Goal: Information Seeking & Learning: Learn about a topic

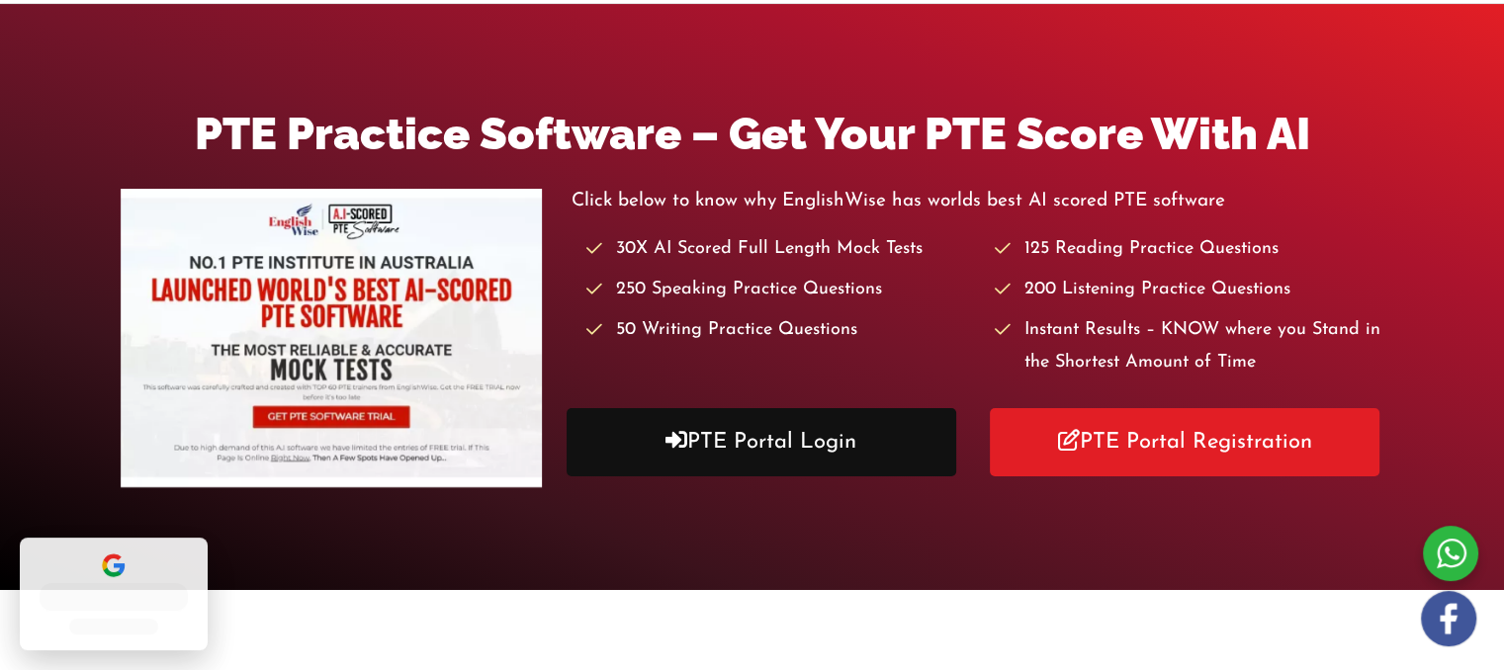
scroll to position [198, 0]
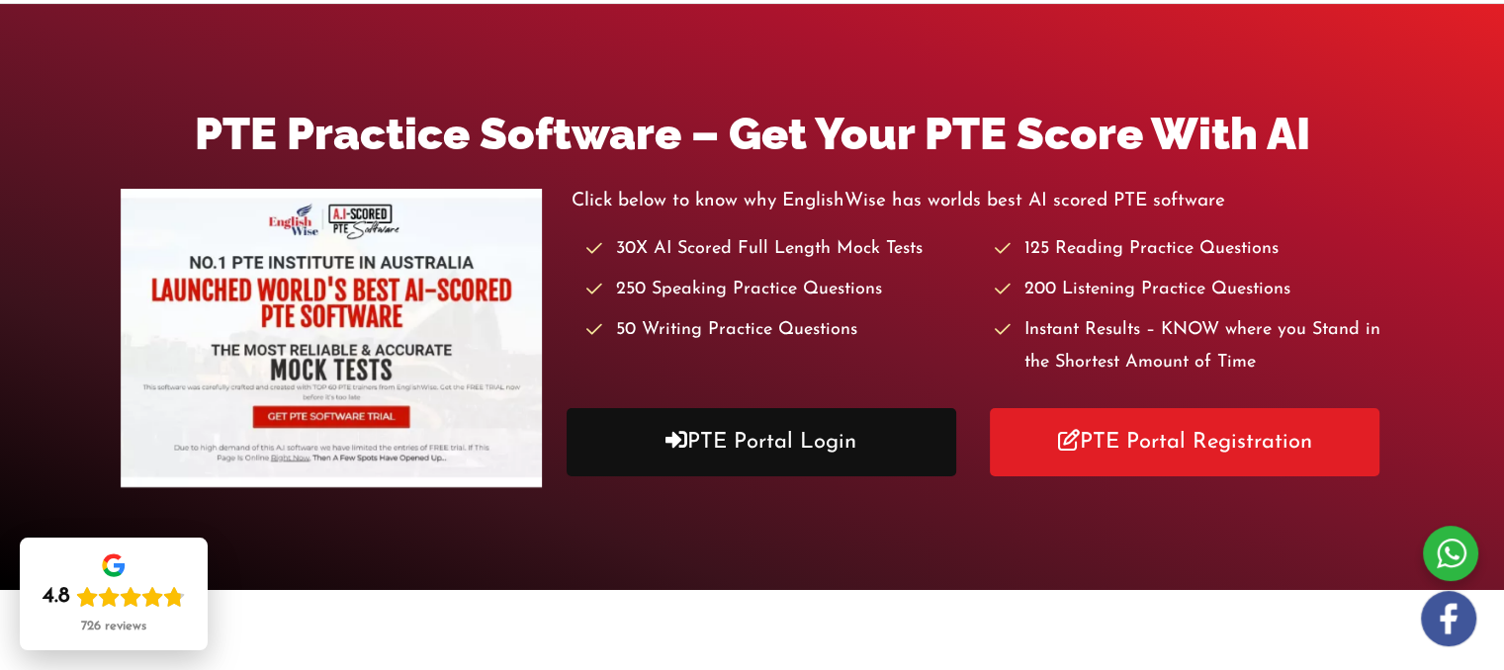
click at [819, 456] on link "PTE Portal Login" at bounding box center [762, 442] width 390 height 68
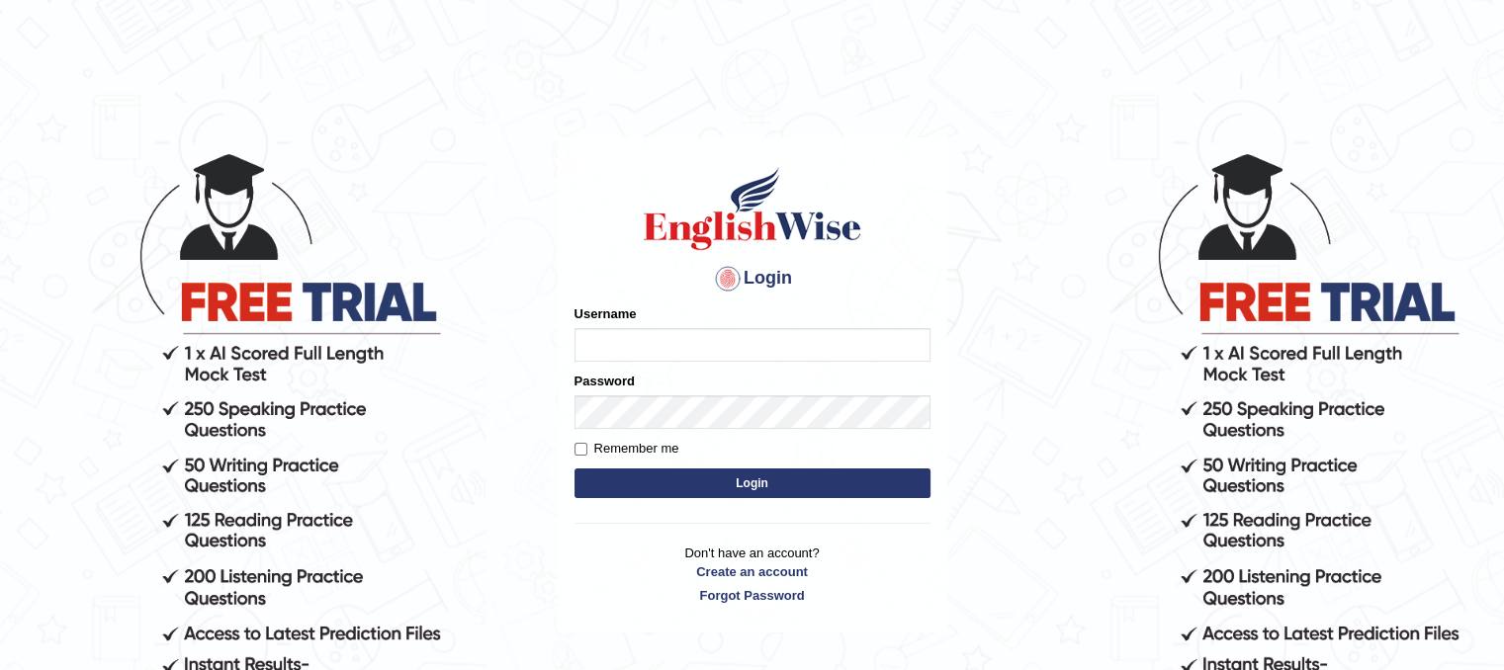
type input "Mannkang"
click at [806, 484] on button "Login" at bounding box center [752, 484] width 356 height 30
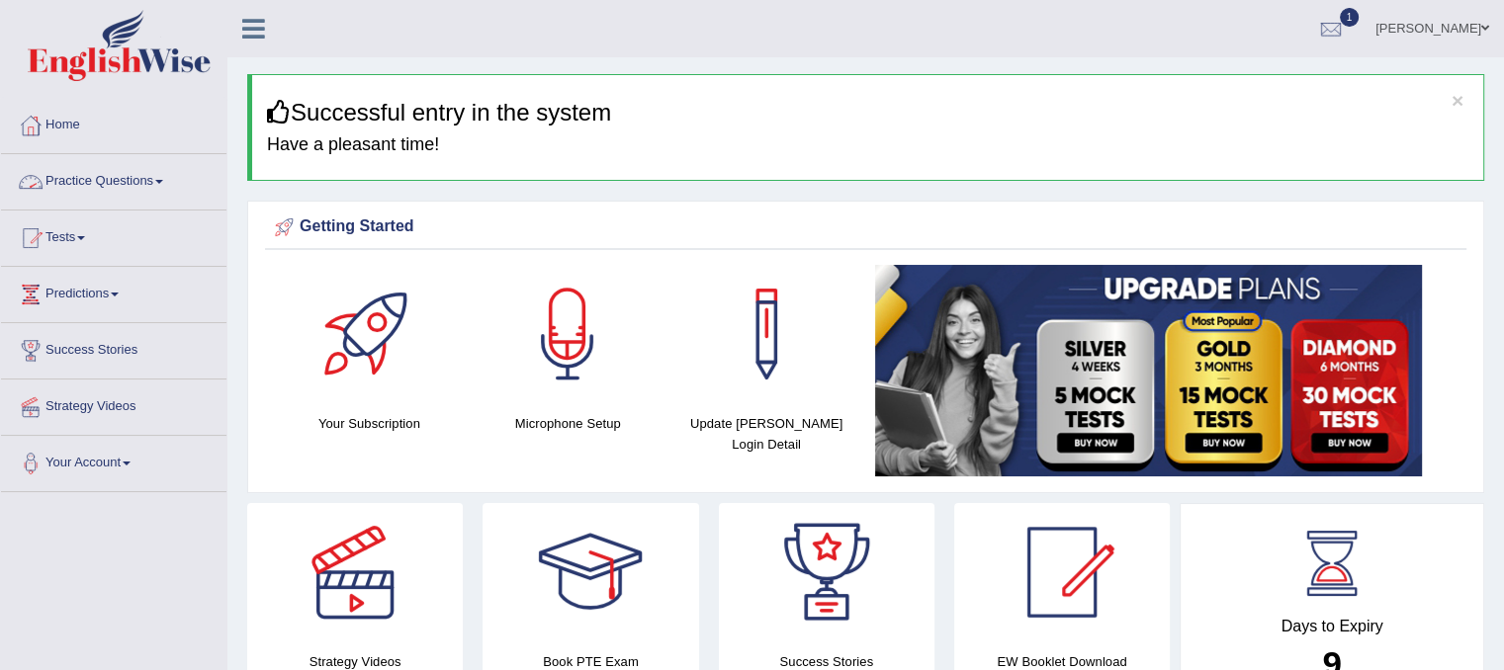
click at [108, 197] on link "Practice Questions" at bounding box center [113, 178] width 225 height 49
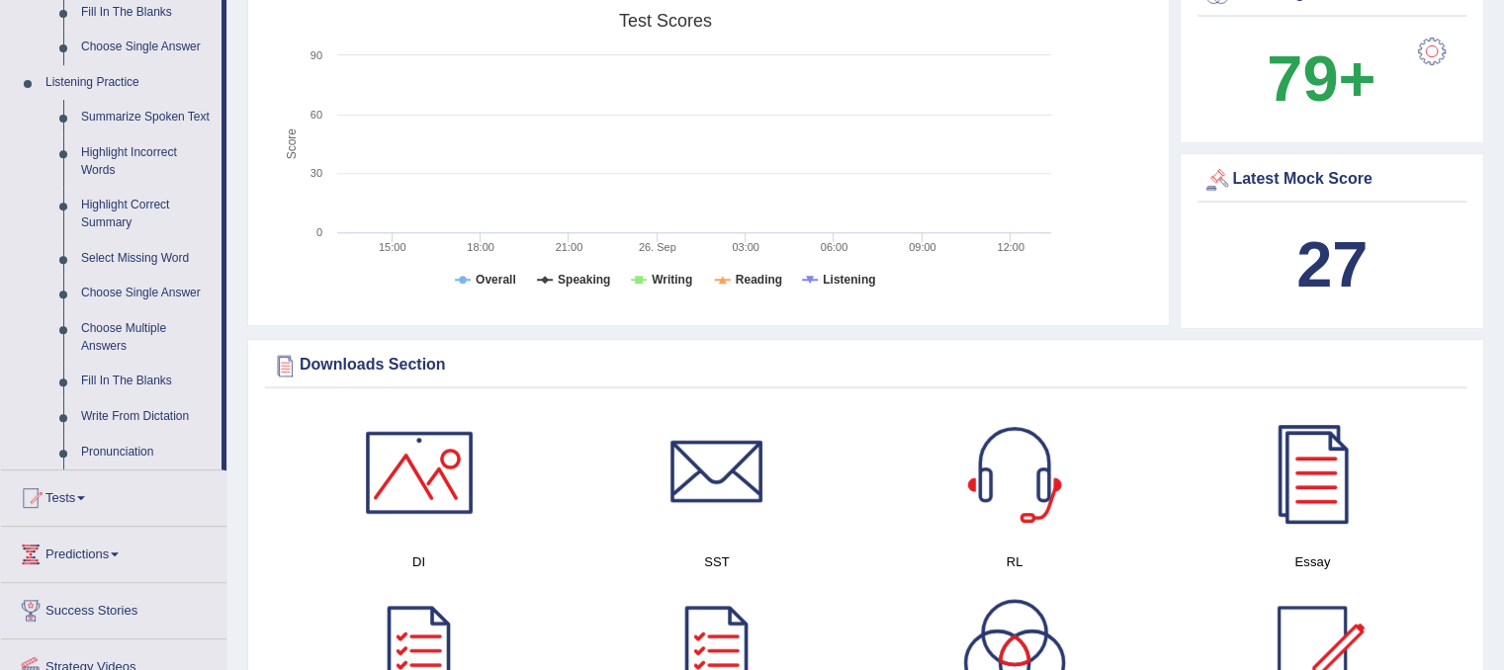
scroll to position [870, 0]
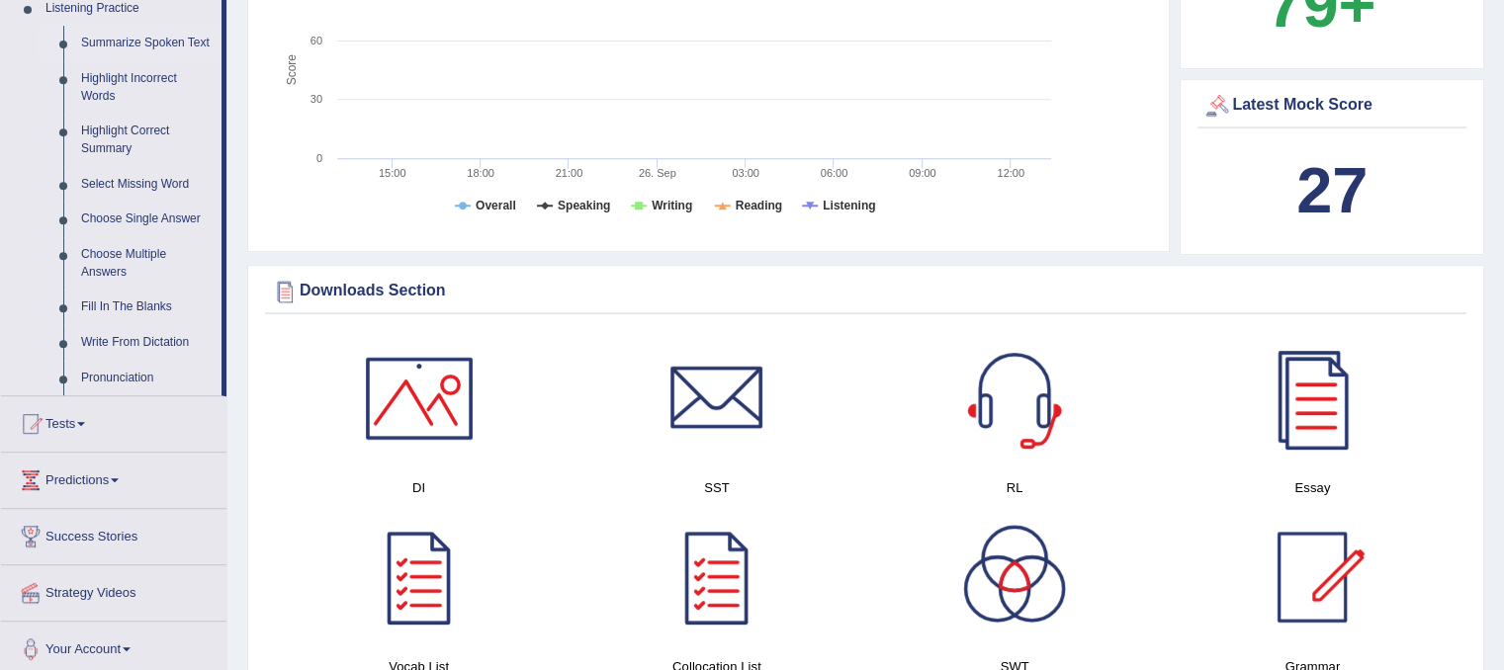
click at [158, 41] on link "Summarize Spoken Text" at bounding box center [146, 44] width 149 height 36
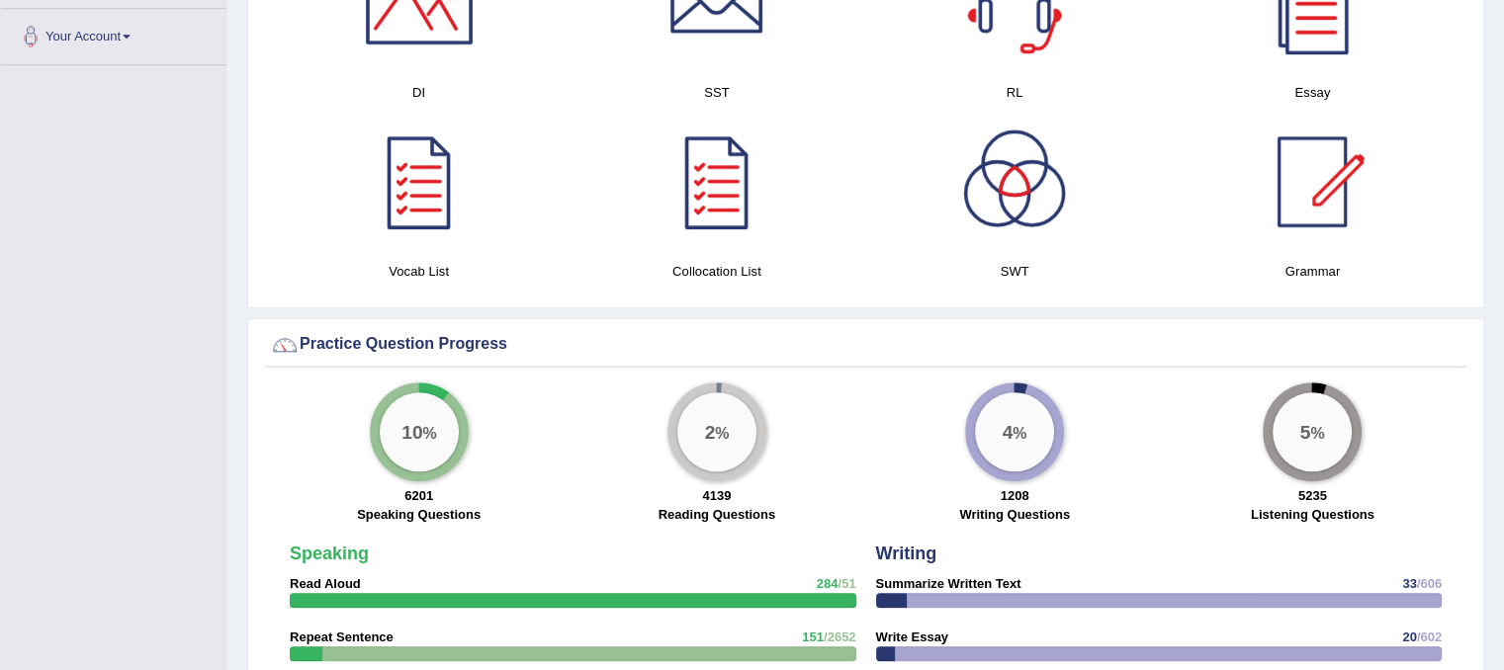
scroll to position [1052, 0]
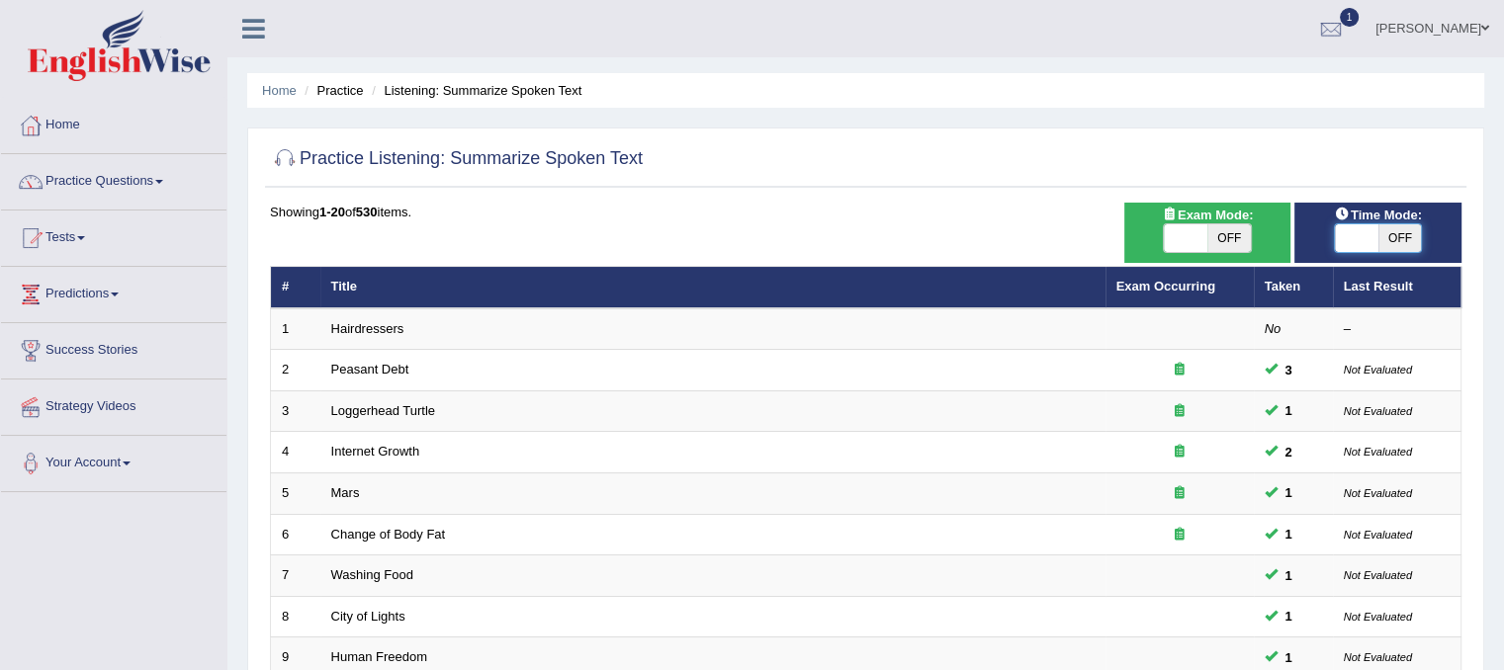
click at [1341, 239] on span at bounding box center [1357, 238] width 44 height 28
checkbox input "true"
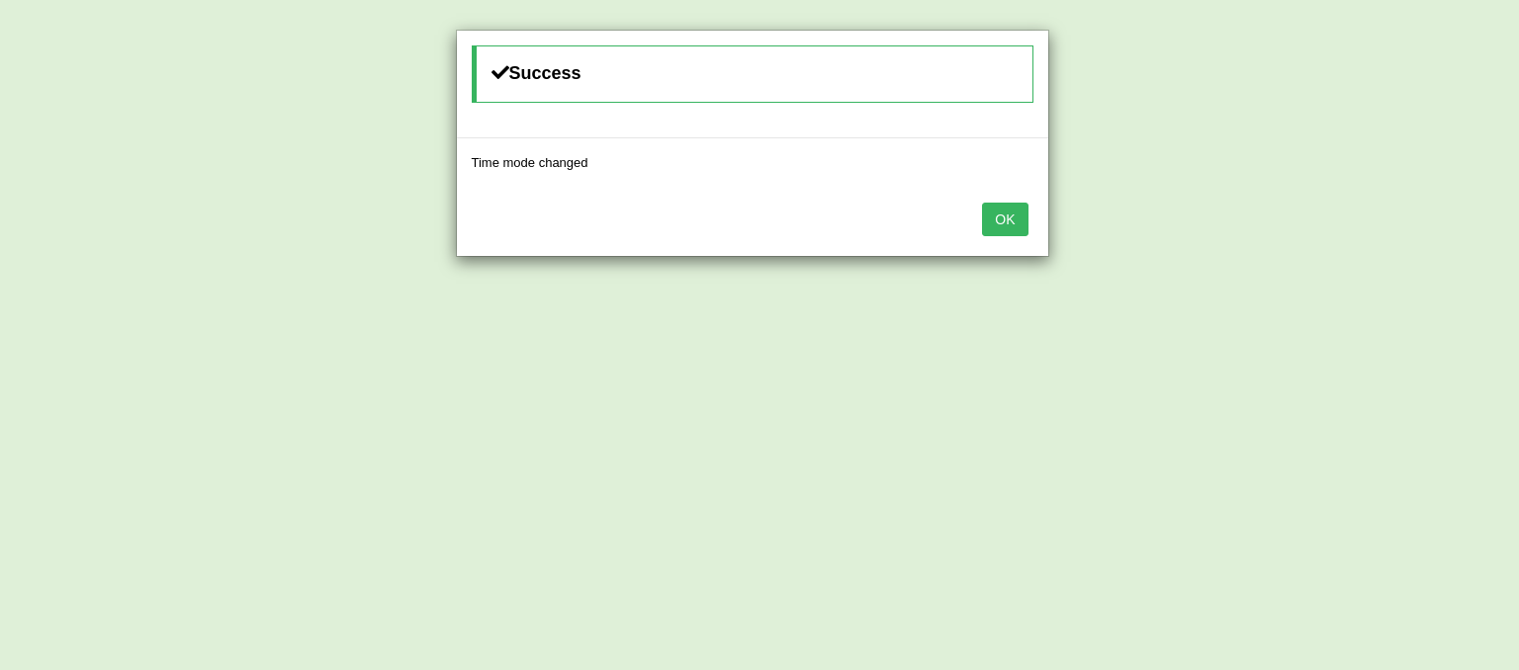
click at [1024, 213] on button "OK" at bounding box center [1004, 220] width 45 height 34
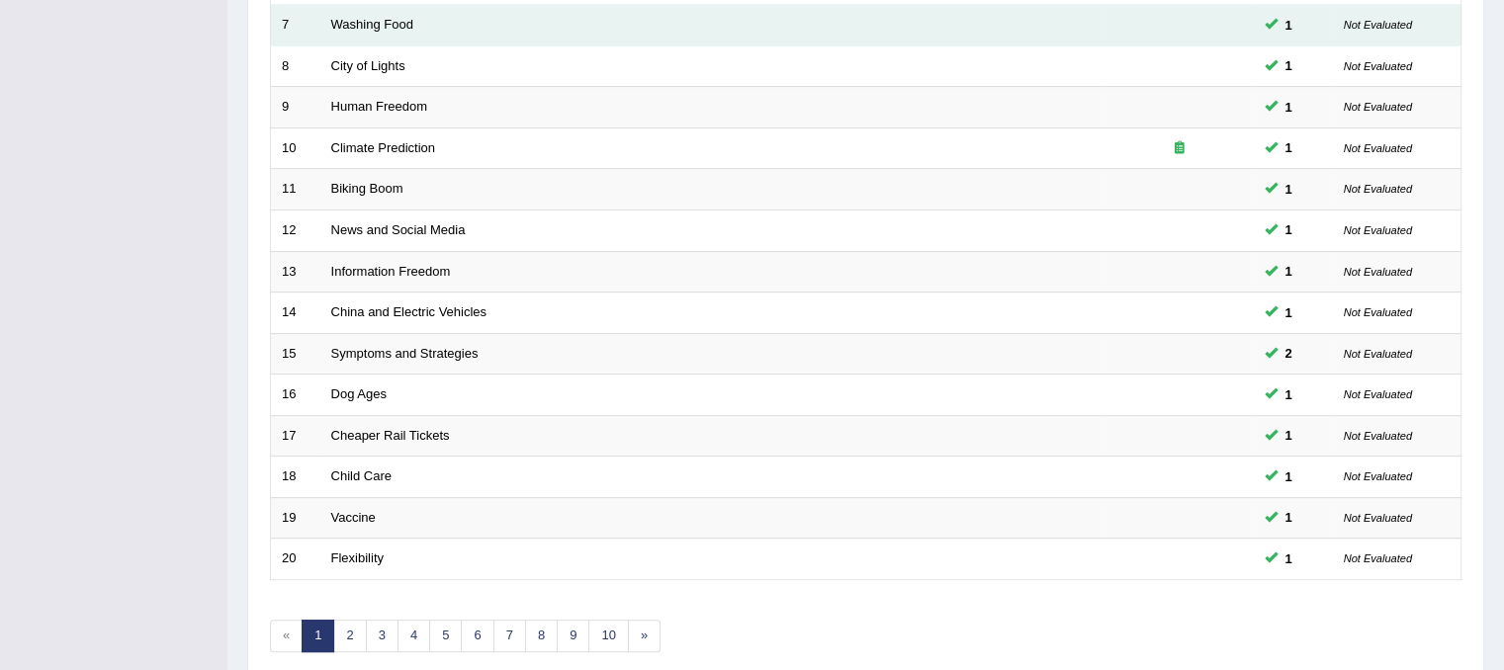
scroll to position [554, 0]
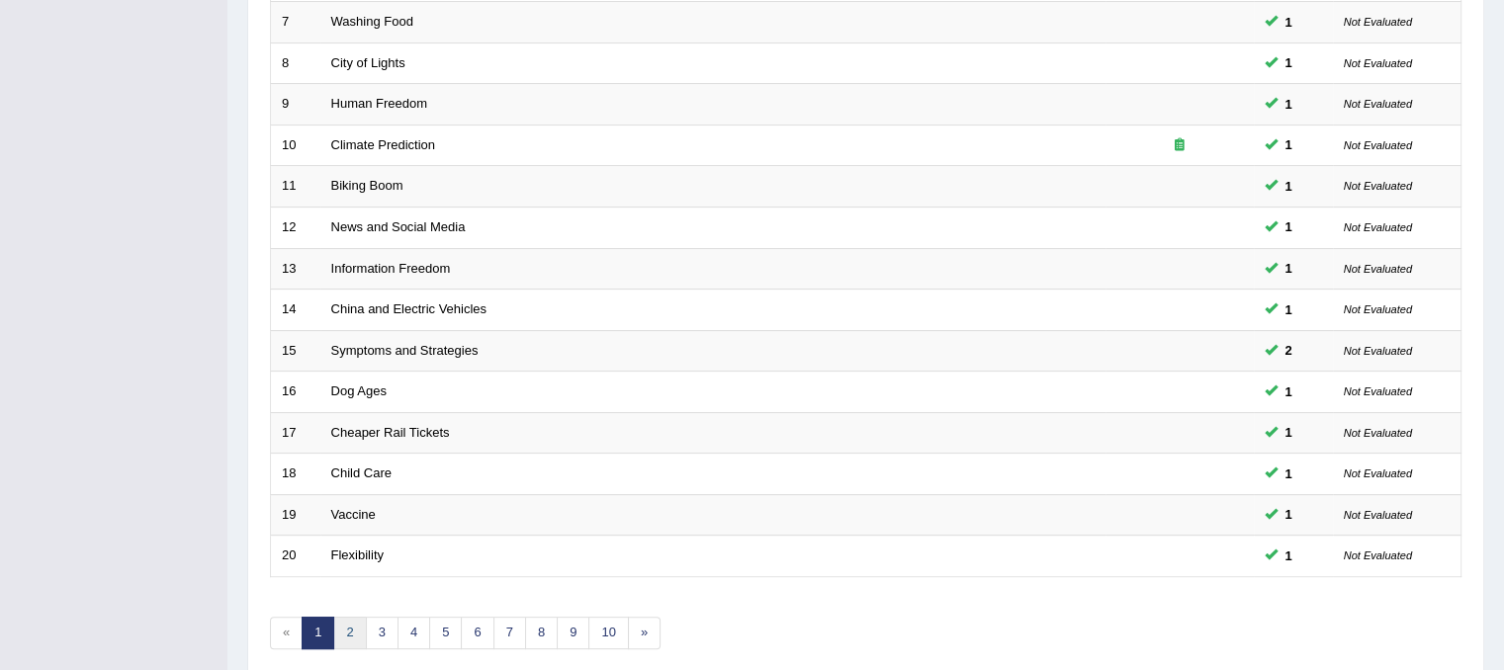
click at [358, 634] on link "2" at bounding box center [349, 633] width 33 height 33
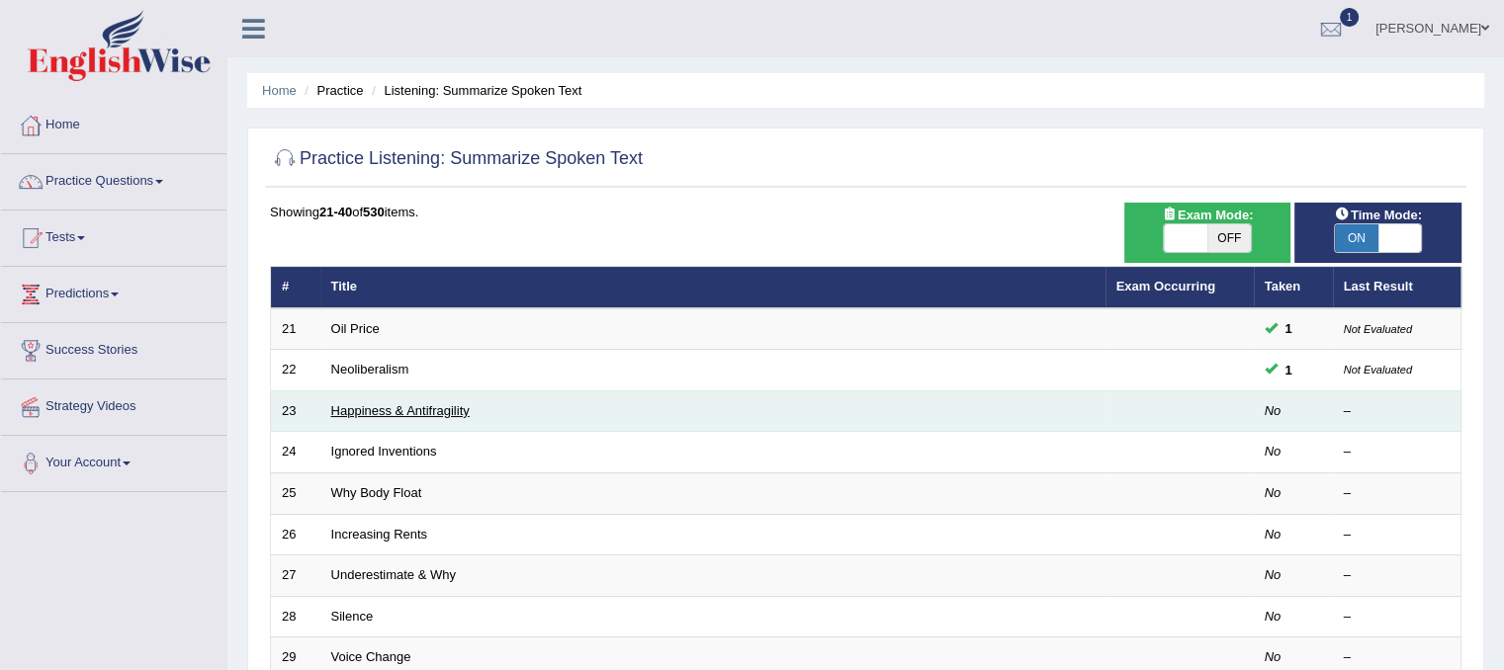
click at [359, 403] on link "Happiness & Antifragility" at bounding box center [400, 410] width 138 height 15
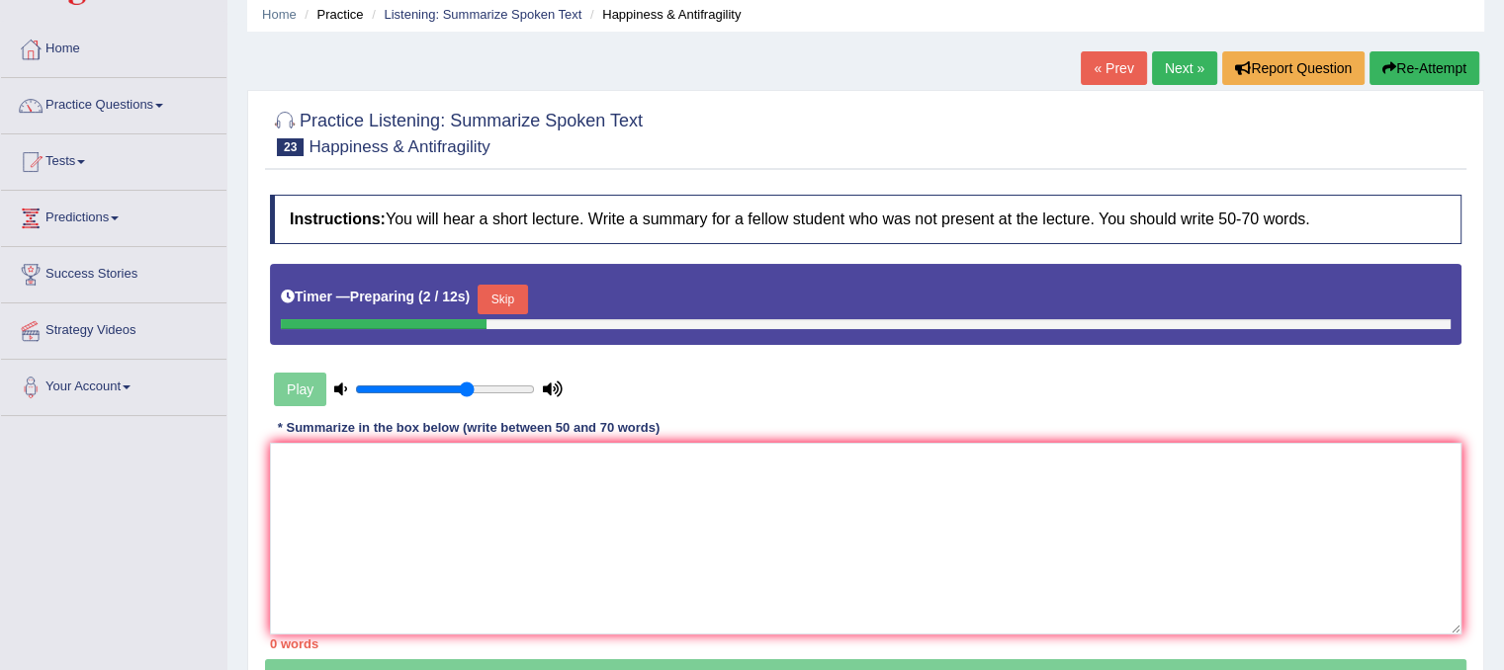
scroll to position [79, 0]
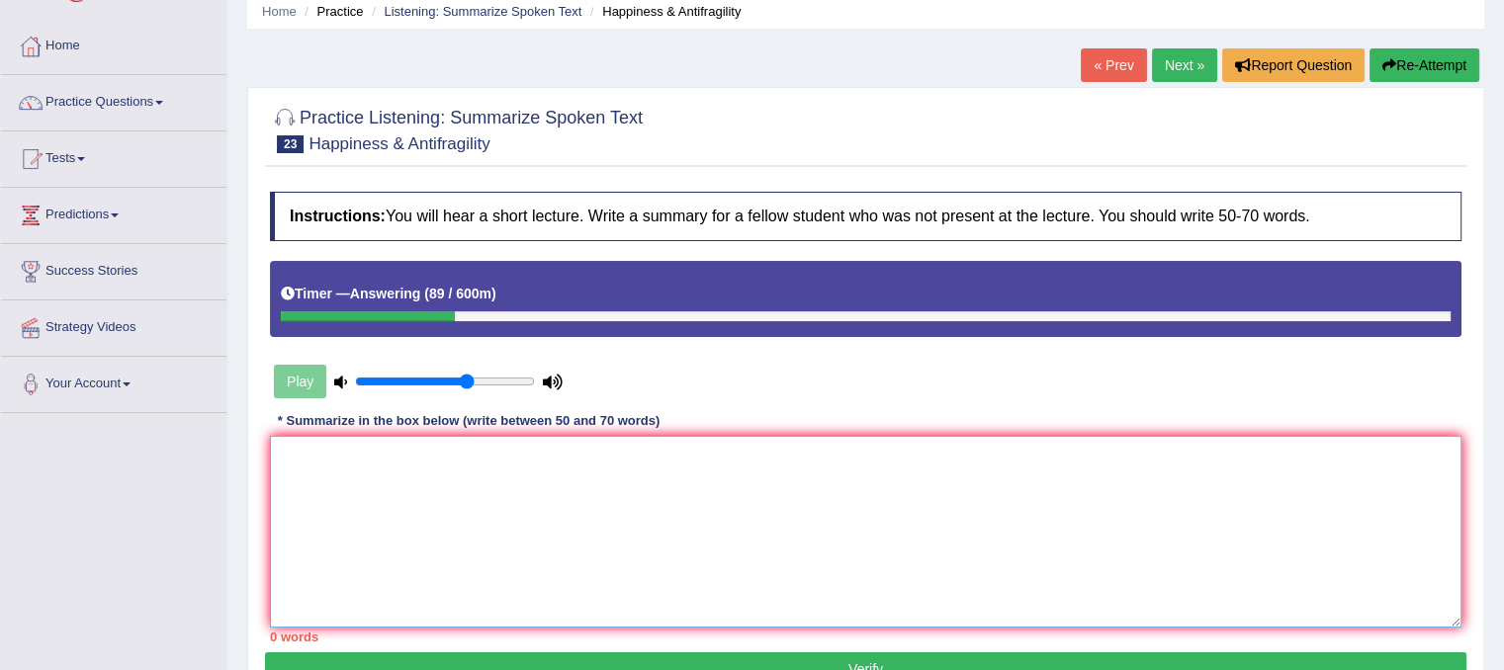
click at [390, 484] on textarea at bounding box center [865, 532] width 1191 height 192
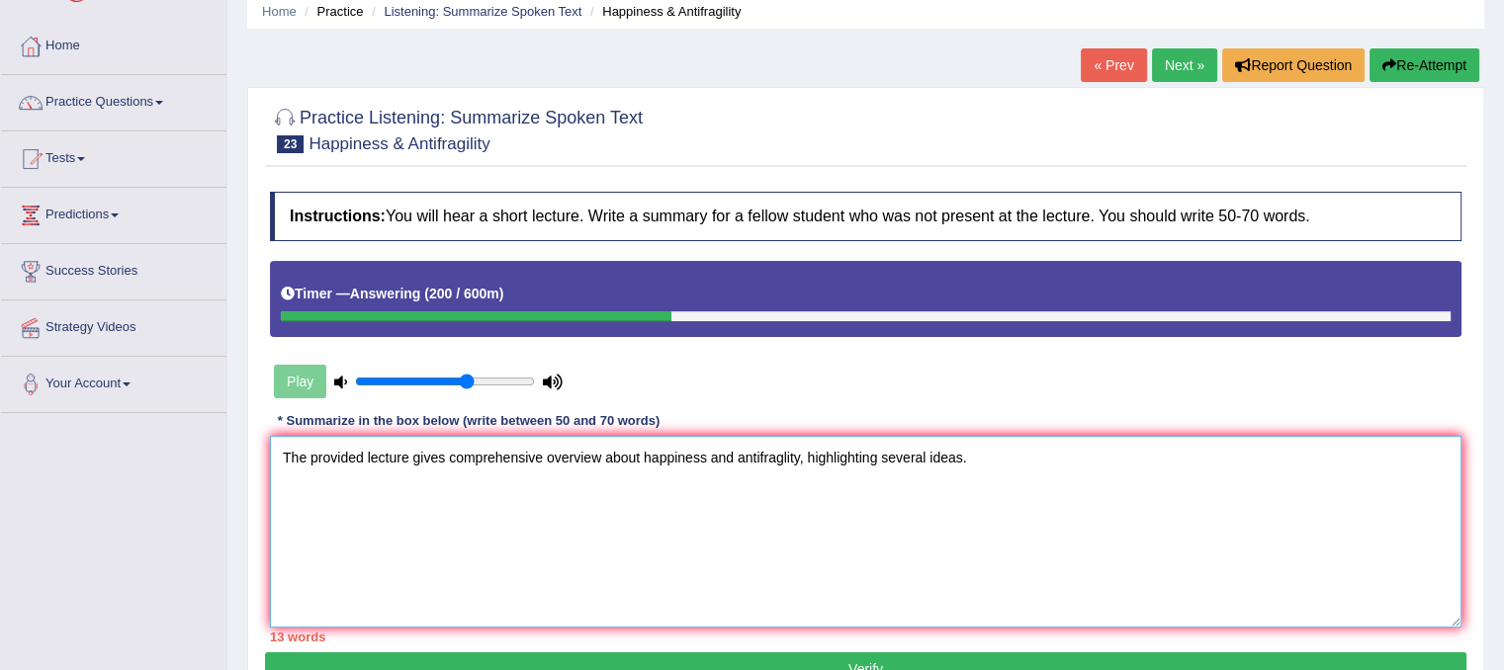
click at [504, 454] on textarea "The provided lecture gives comprehensive overview about happiness and antifragl…" at bounding box center [865, 532] width 1191 height 192
click at [503, 456] on textarea "The provided lecture gives comprehensive overview about happiness and antifragl…" at bounding box center [865, 532] width 1191 height 192
click at [639, 459] on textarea "The provided lecture gives a comprehensive overview about happiness and antifra…" at bounding box center [865, 532] width 1191 height 192
click at [743, 462] on textarea "The provided lecture gives a comprehensive overview of happiness and antifragli…" at bounding box center [865, 532] width 1191 height 192
click at [1036, 452] on textarea "The provided lecture gives a comprehensive overview of happiness and antifragil…" at bounding box center [865, 532] width 1191 height 192
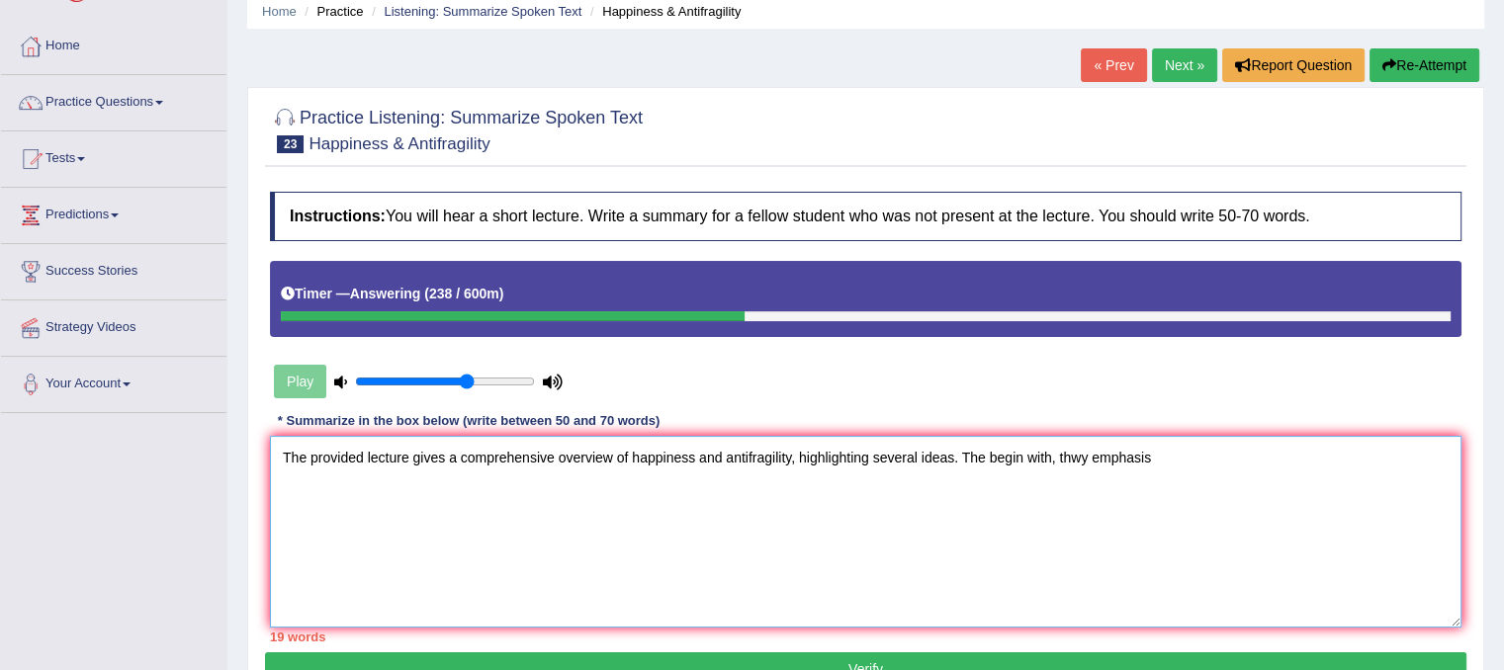
click at [1086, 457] on textarea "The provided lecture gives a comprehensive overview of happiness and antifragil…" at bounding box center [865, 532] width 1191 height 192
click at [1129, 452] on textarea "The provided lecture gives a comprehensive overview of happiness and antifragil…" at bounding box center [865, 532] width 1191 height 192
click at [1170, 452] on textarea "The provided lecture gives a comprehensive overview of happiness and antifragil…" at bounding box center [865, 532] width 1191 height 192
click at [1136, 452] on textarea "The provided lecture gives a comprehensive overview of happiness and antifragil…" at bounding box center [865, 532] width 1191 height 192
type textarea "The provided lecture gives a comprehensive overview of happiness and antifragil…"
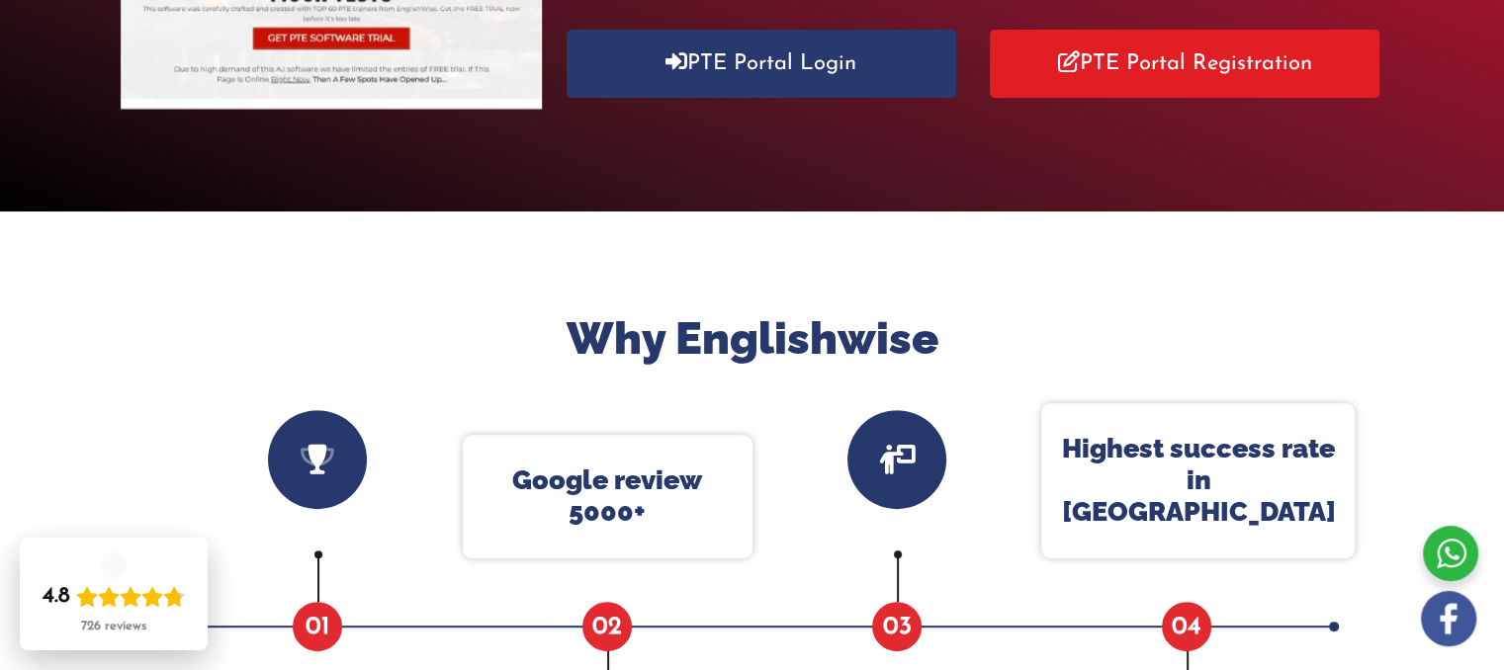
scroll to position [39, 0]
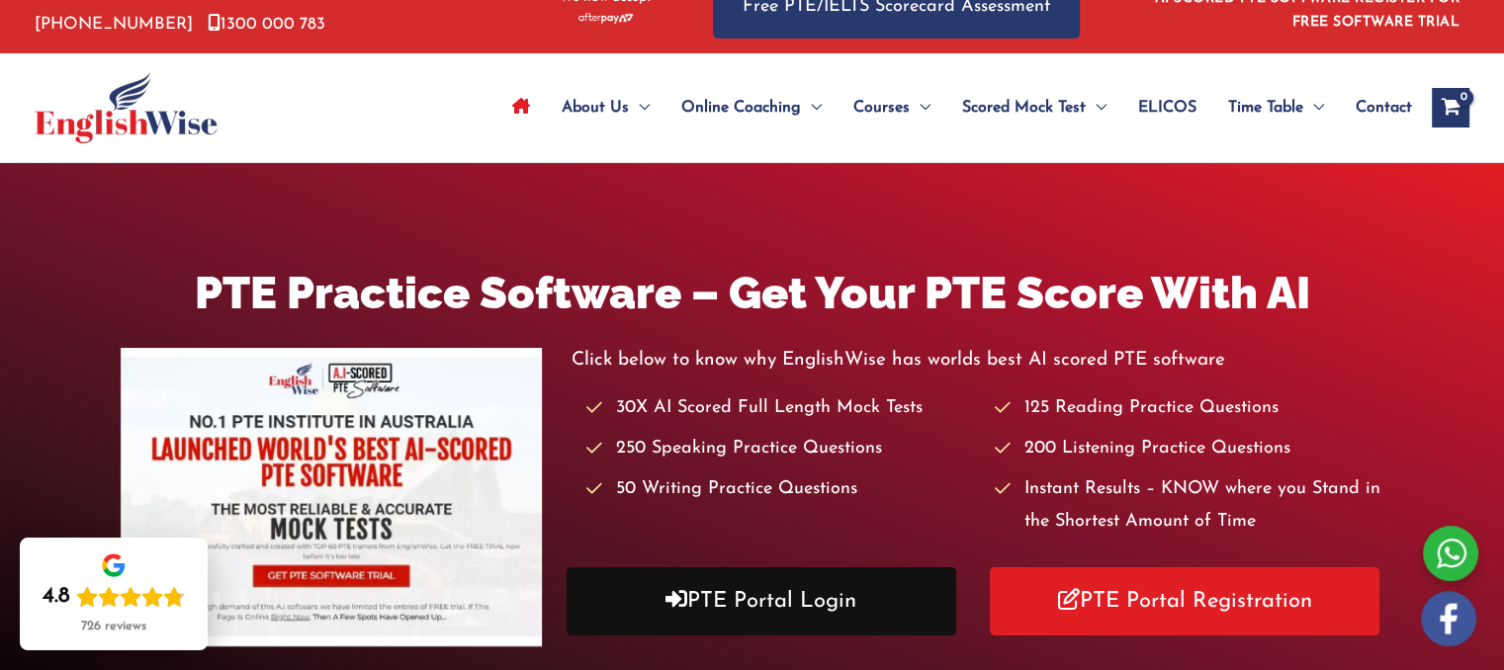
click at [874, 604] on link "PTE Portal Login" at bounding box center [762, 602] width 390 height 68
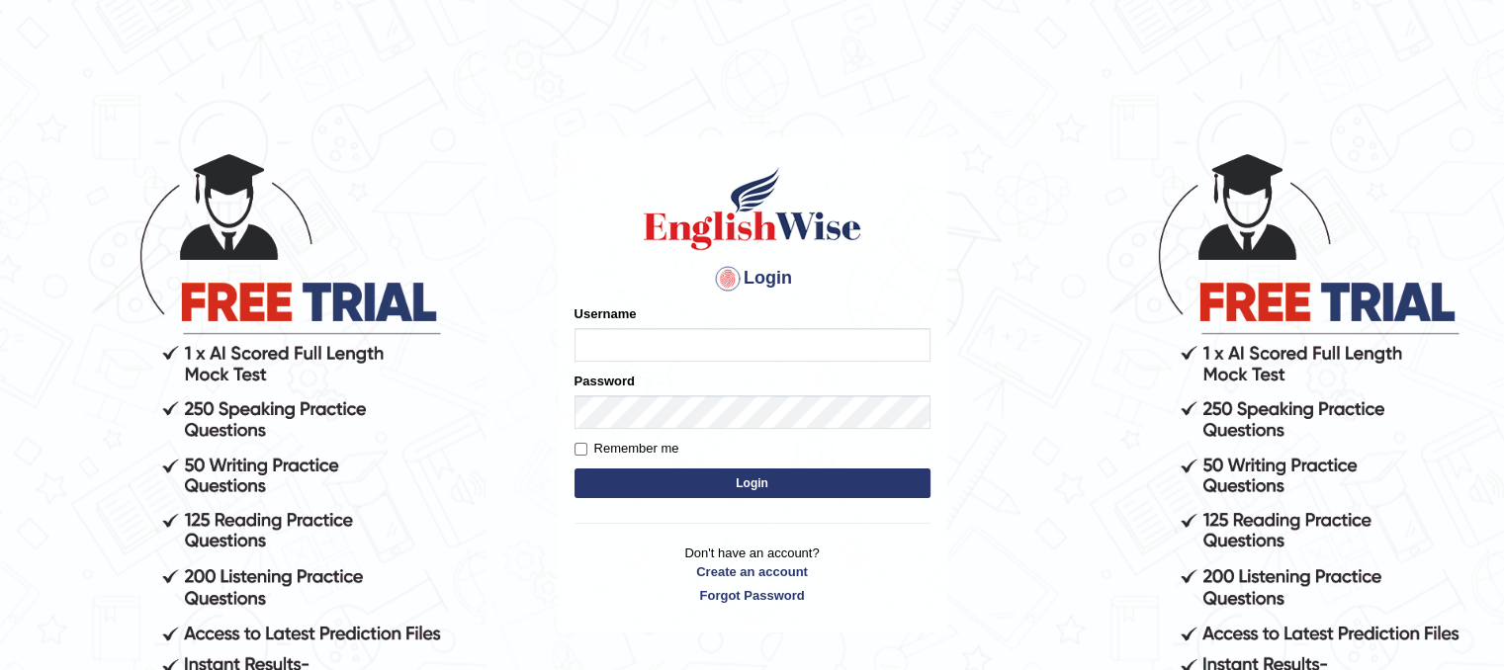
type input "Mannkang"
click at [826, 481] on button "Login" at bounding box center [752, 484] width 356 height 30
type input "Mannkang"
click at [793, 490] on button "Login" at bounding box center [752, 484] width 356 height 30
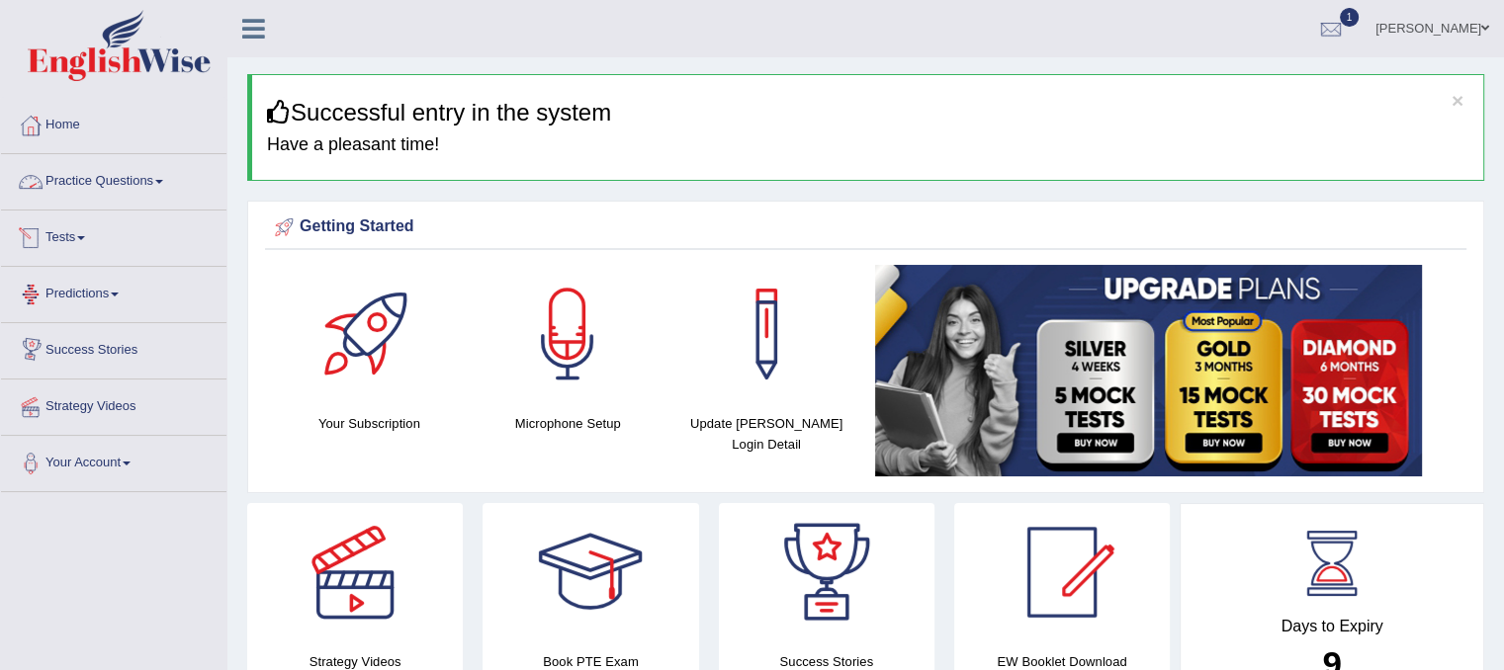
click at [142, 179] on link "Practice Questions" at bounding box center [113, 178] width 225 height 49
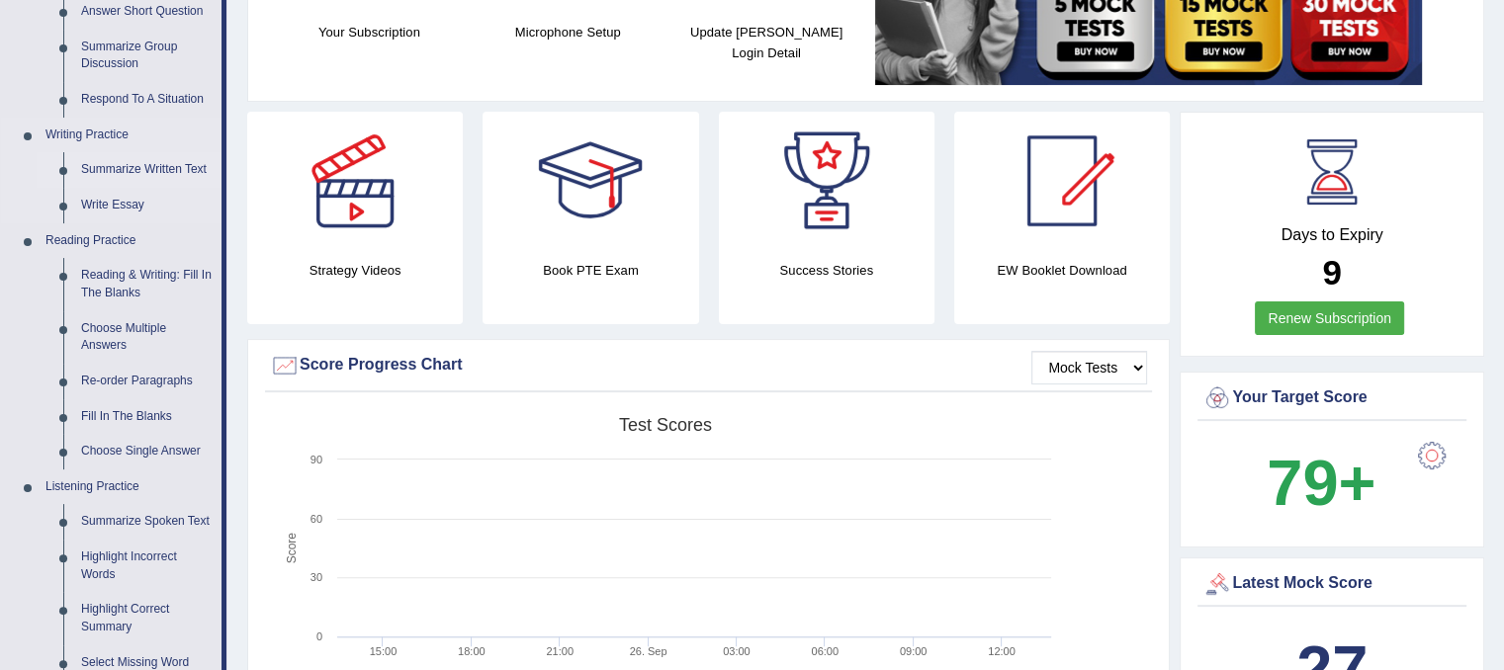
scroll to position [396, 0]
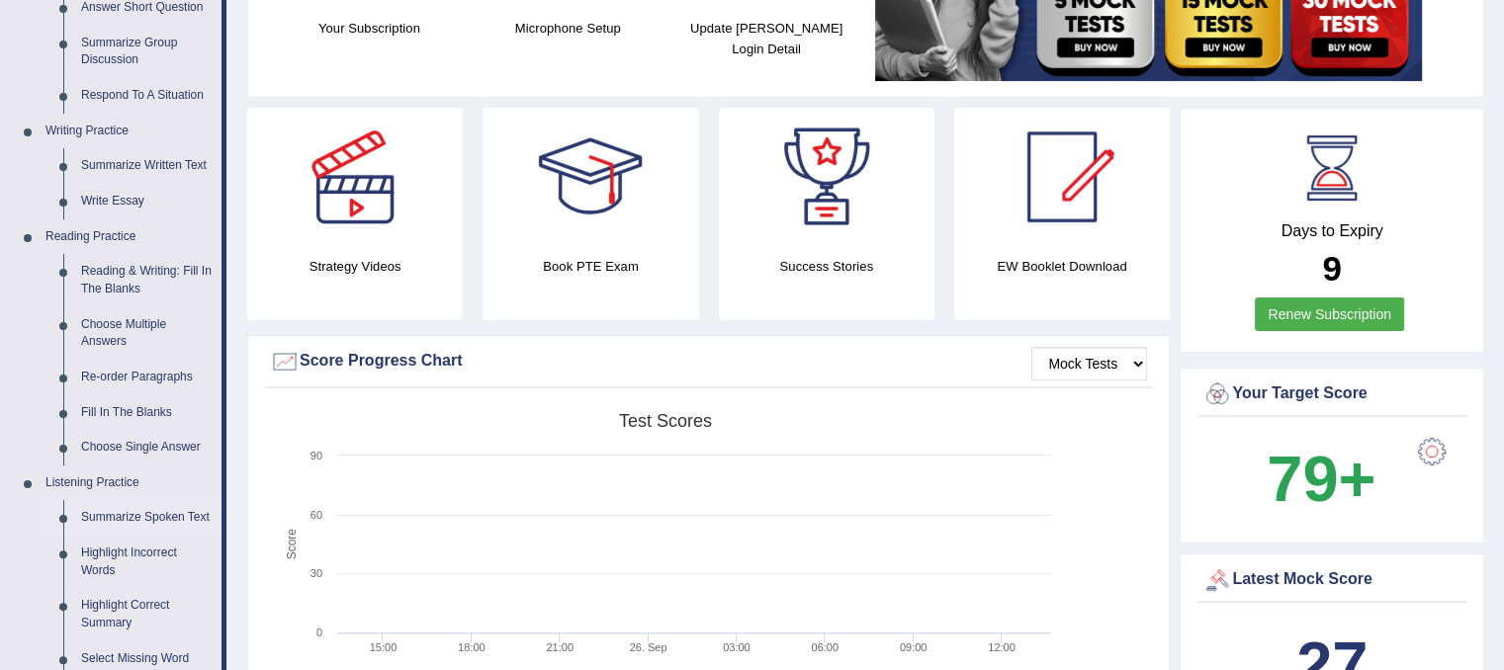
click at [145, 519] on link "Summarize Spoken Text" at bounding box center [146, 518] width 149 height 36
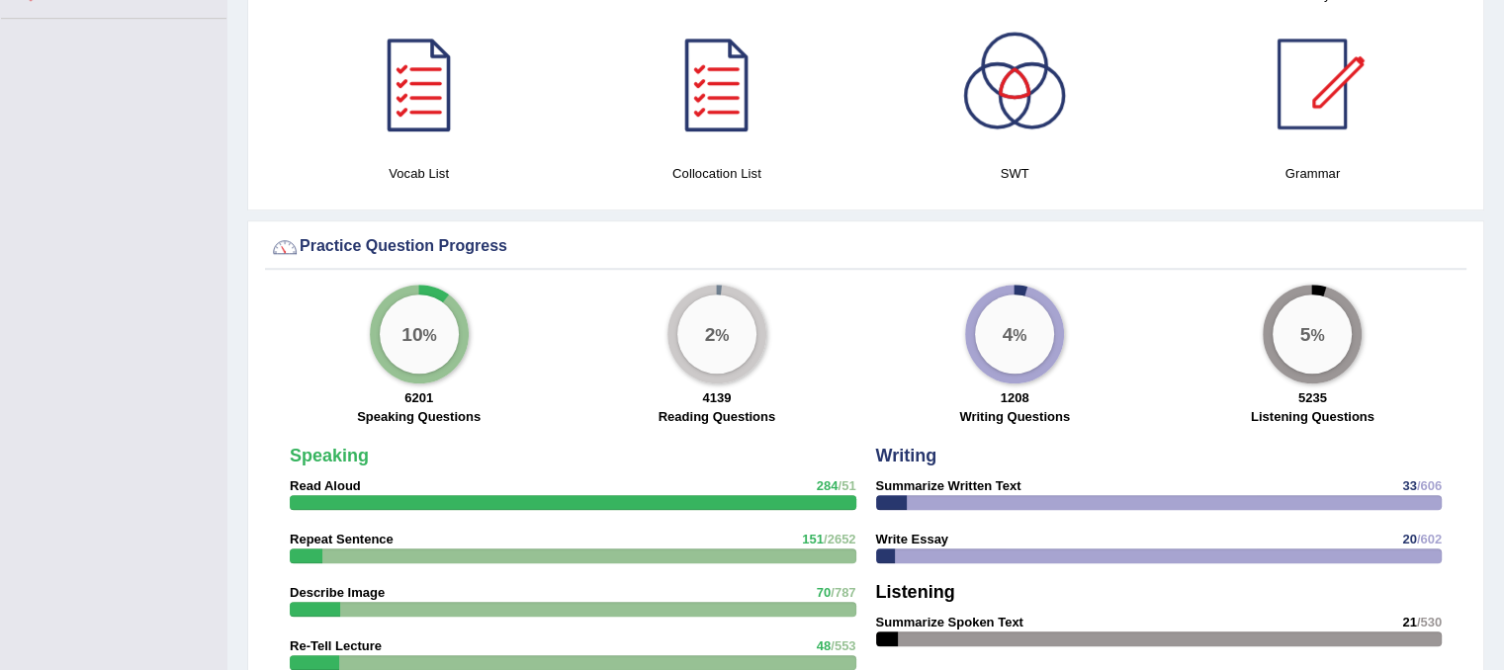
scroll to position [1445, 0]
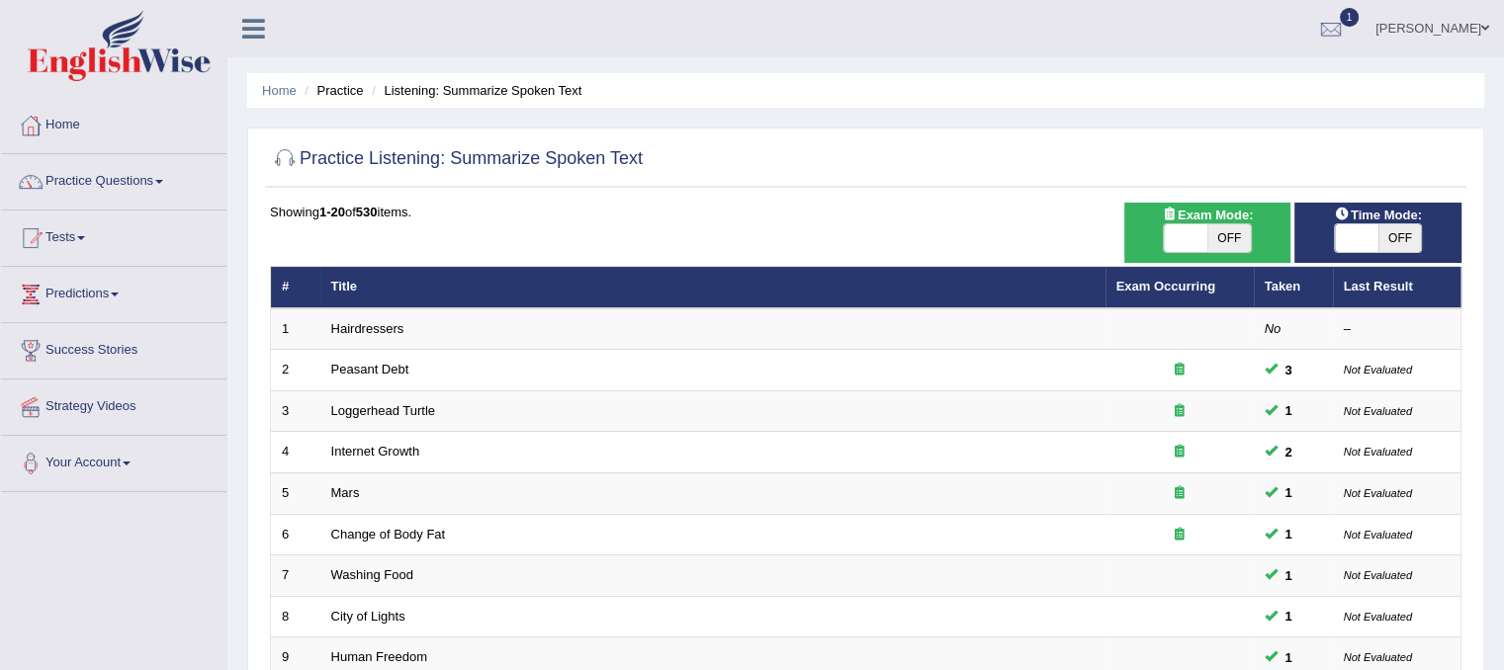
click at [1337, 252] on div "Time Mode: ON OFF" at bounding box center [1377, 233] width 167 height 60
click at [1338, 245] on span at bounding box center [1357, 238] width 44 height 28
checkbox input "true"
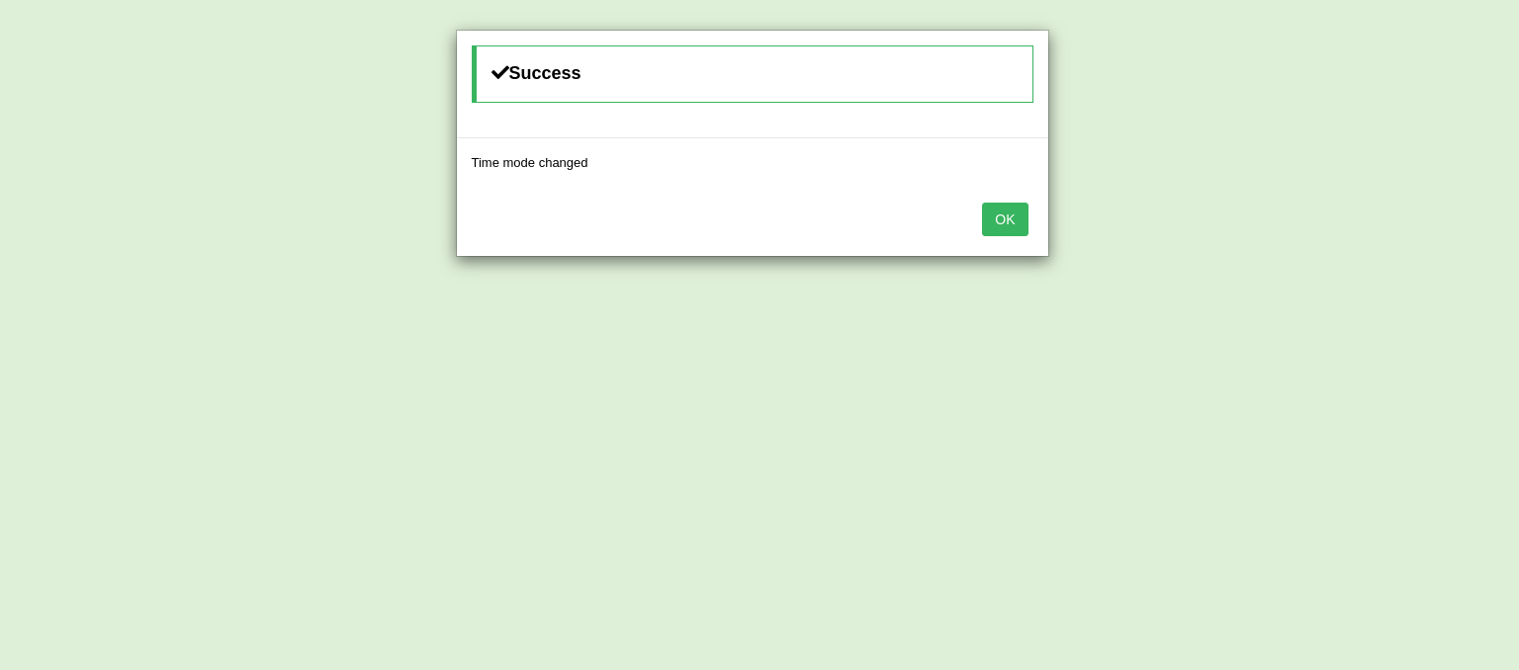
click at [1012, 212] on button "OK" at bounding box center [1004, 220] width 45 height 34
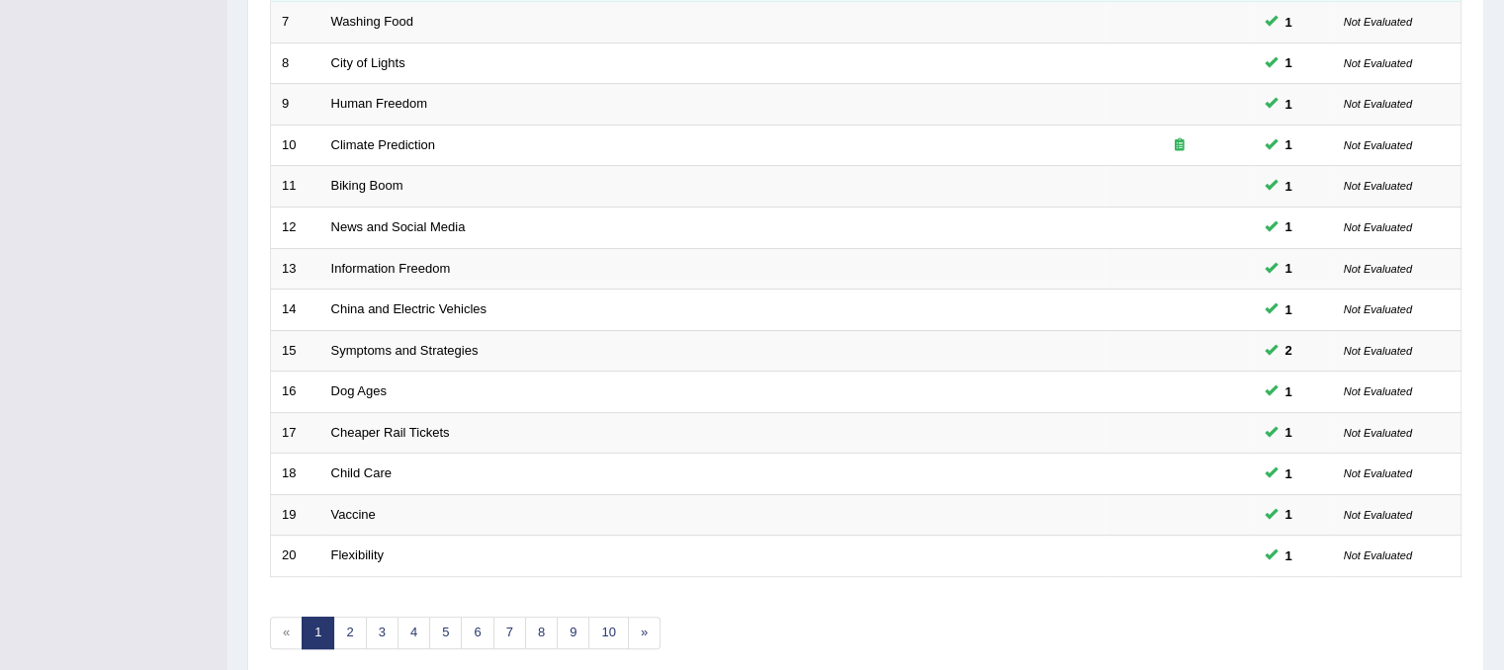
scroll to position [593, 0]
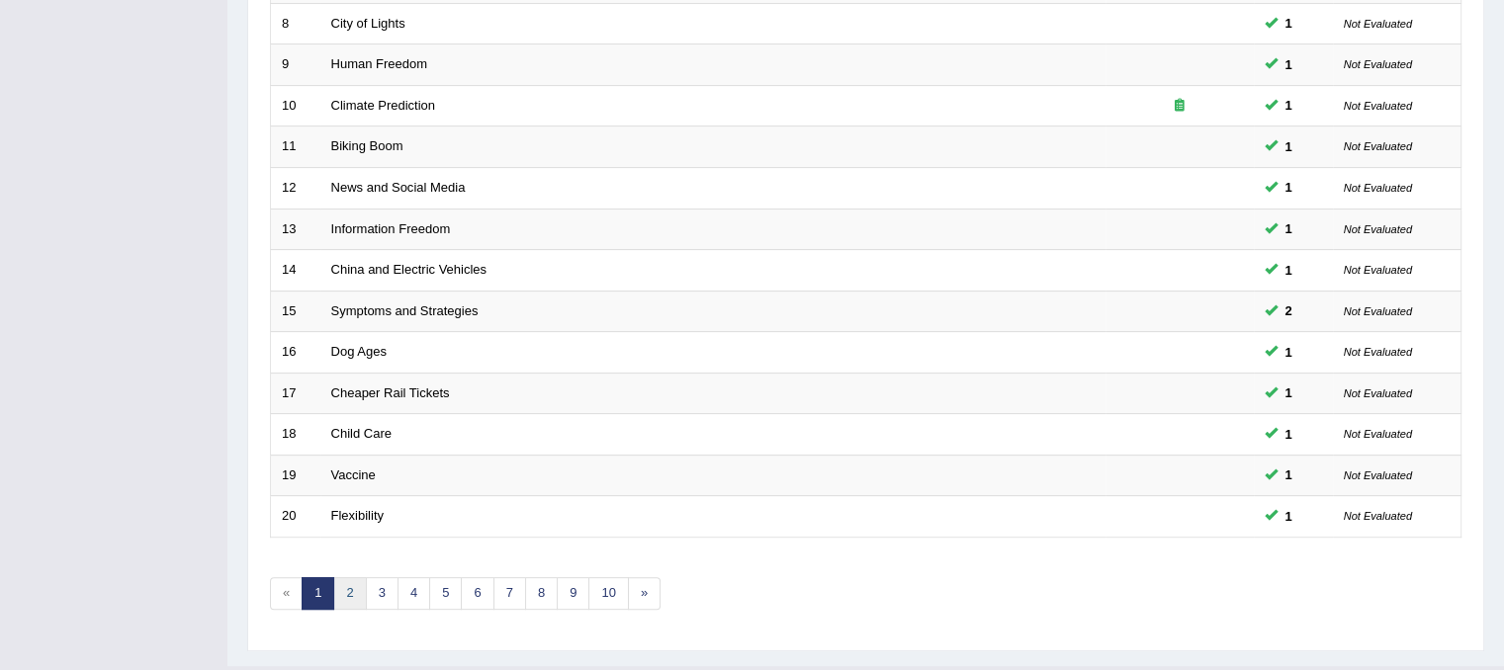
click at [355, 587] on link "2" at bounding box center [349, 593] width 33 height 33
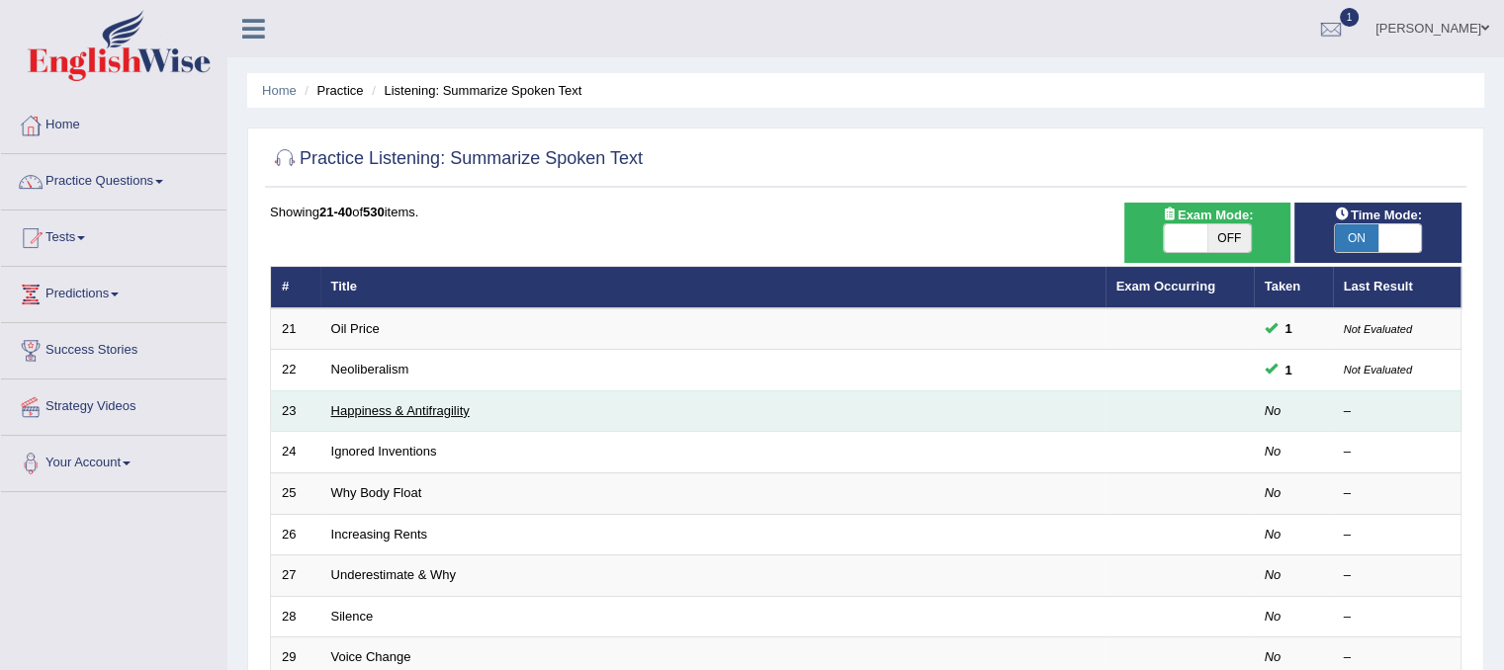
click at [358, 411] on link "Happiness & Antifragility" at bounding box center [400, 410] width 138 height 15
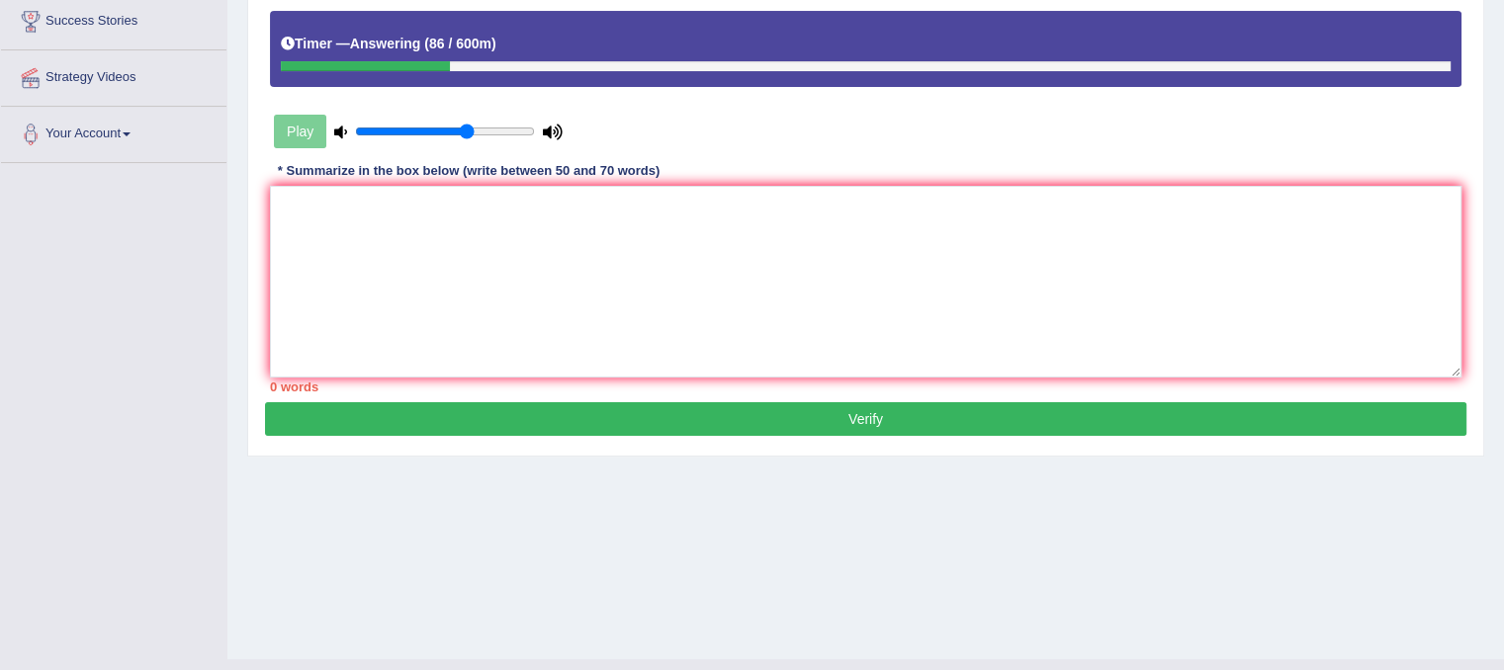
scroll to position [368, 0]
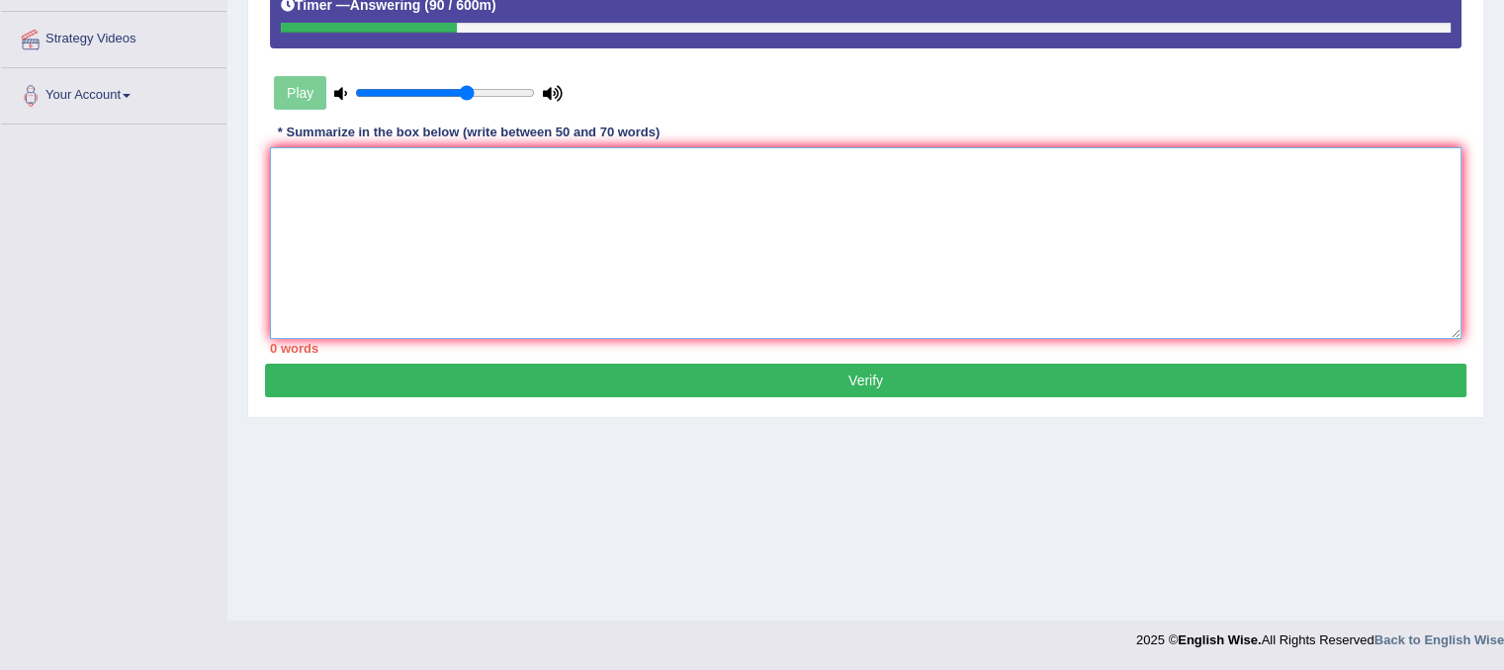
click at [453, 204] on textarea at bounding box center [865, 243] width 1191 height 192
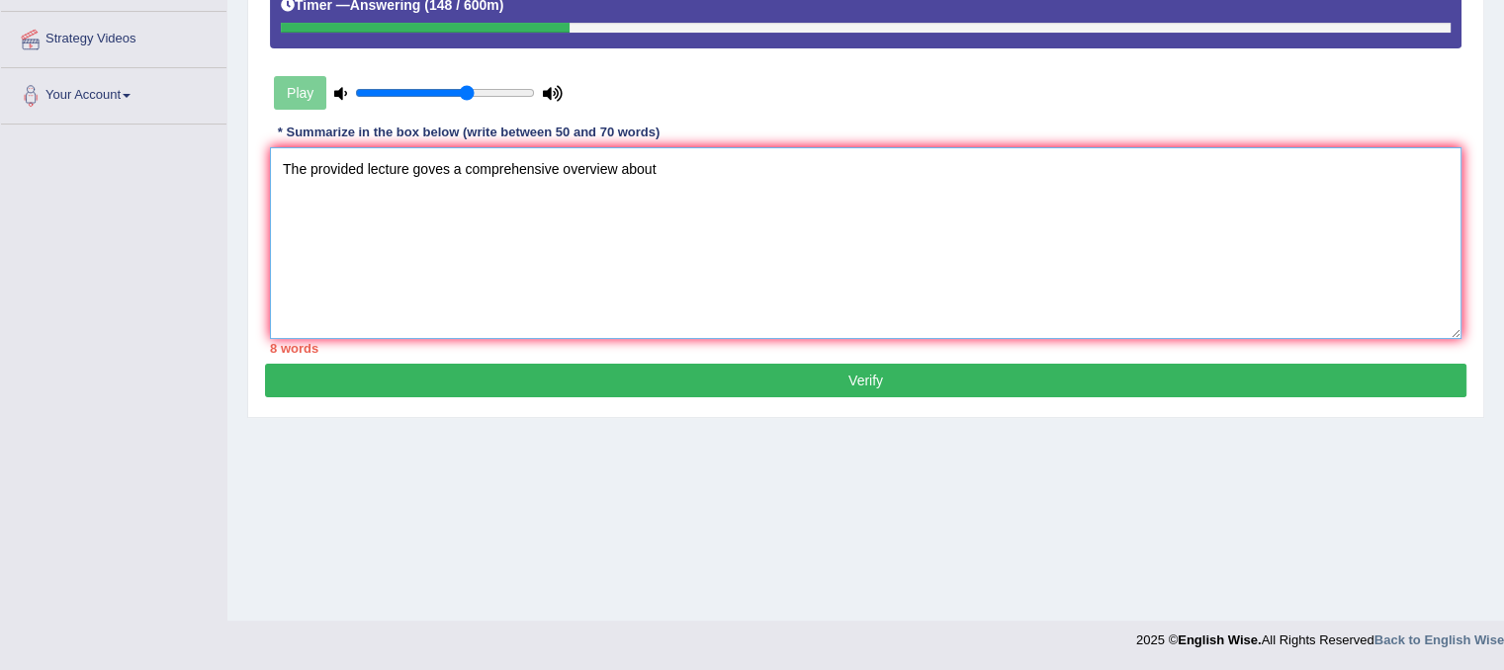
click at [425, 158] on textarea "The provided lecture goves a comprehensive overview about" at bounding box center [865, 243] width 1191 height 192
click at [658, 158] on textarea "The provided lecture gives a comprehensive overview about" at bounding box center [865, 243] width 1191 height 192
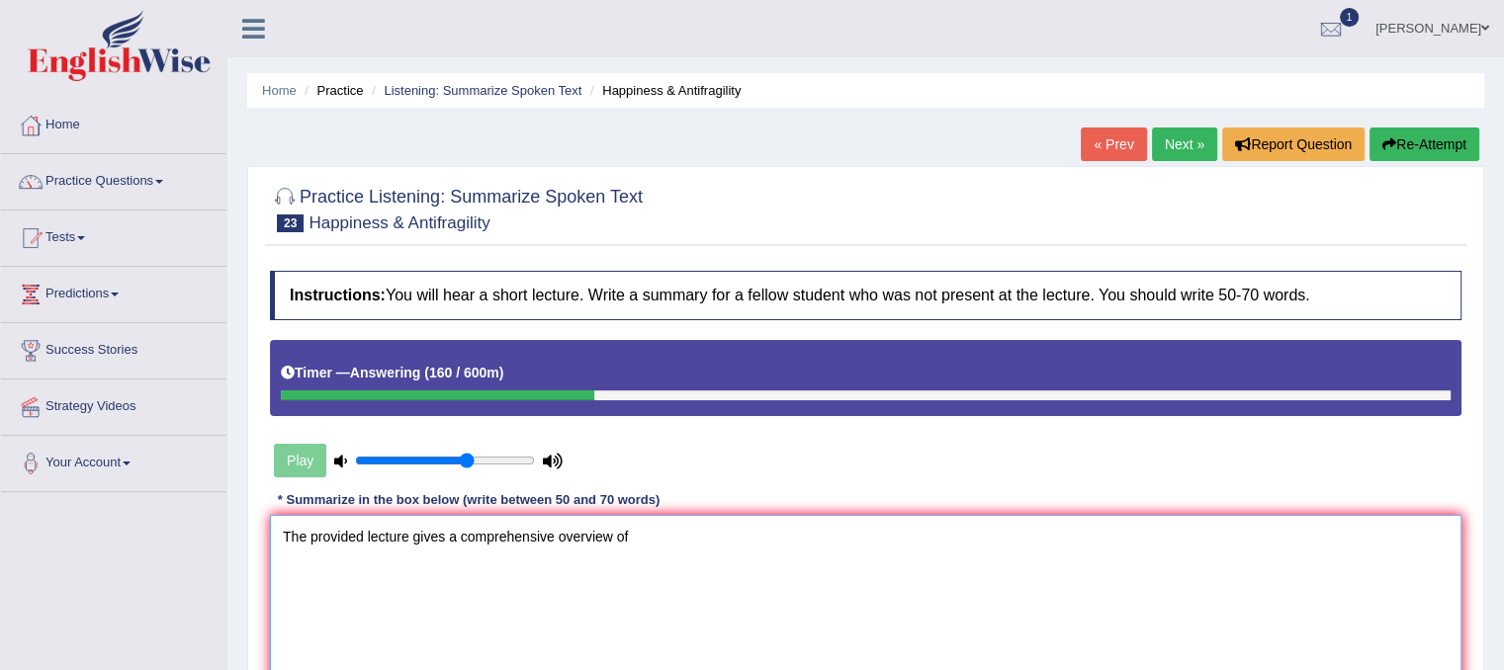
click at [689, 529] on textarea "The provided lecture gives a comprehensive overview of" at bounding box center [865, 611] width 1191 height 192
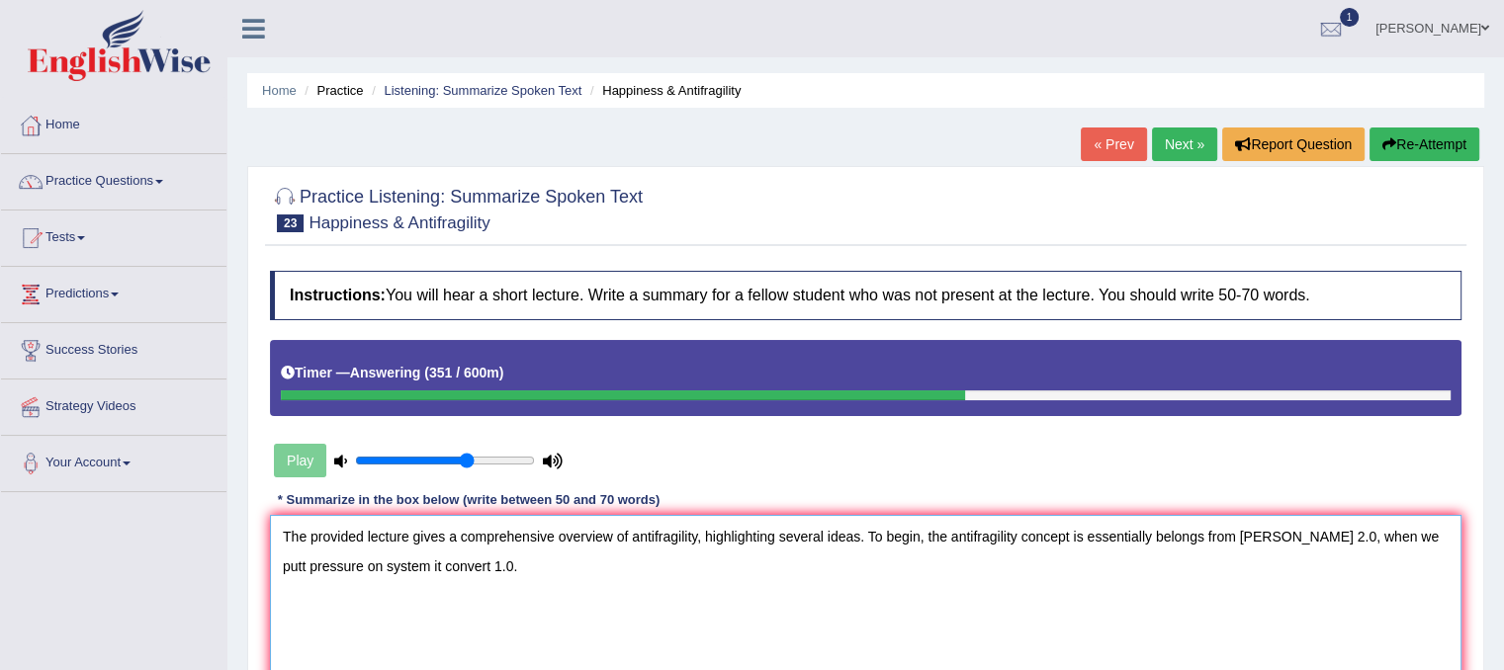
click at [446, 577] on textarea "The provided lecture gives a comprehensive overview of antifragility, highlight…" at bounding box center [865, 611] width 1191 height 192
click at [447, 566] on textarea "The provided lecture gives a comprehensive overview of antifragility, highlight…" at bounding box center [865, 611] width 1191 height 192
click at [451, 577] on textarea "The provided lecture gives a comprehensive overview of antifragility, highlight…" at bounding box center [865, 611] width 1191 height 192
click at [451, 571] on textarea "The provided lecture gives a comprehensive overview of antifragility, highlight…" at bounding box center [865, 611] width 1191 height 192
click at [386, 560] on textarea "The provided lecture gives a comprehensive overview of antifragility, highlight…" at bounding box center [865, 611] width 1191 height 192
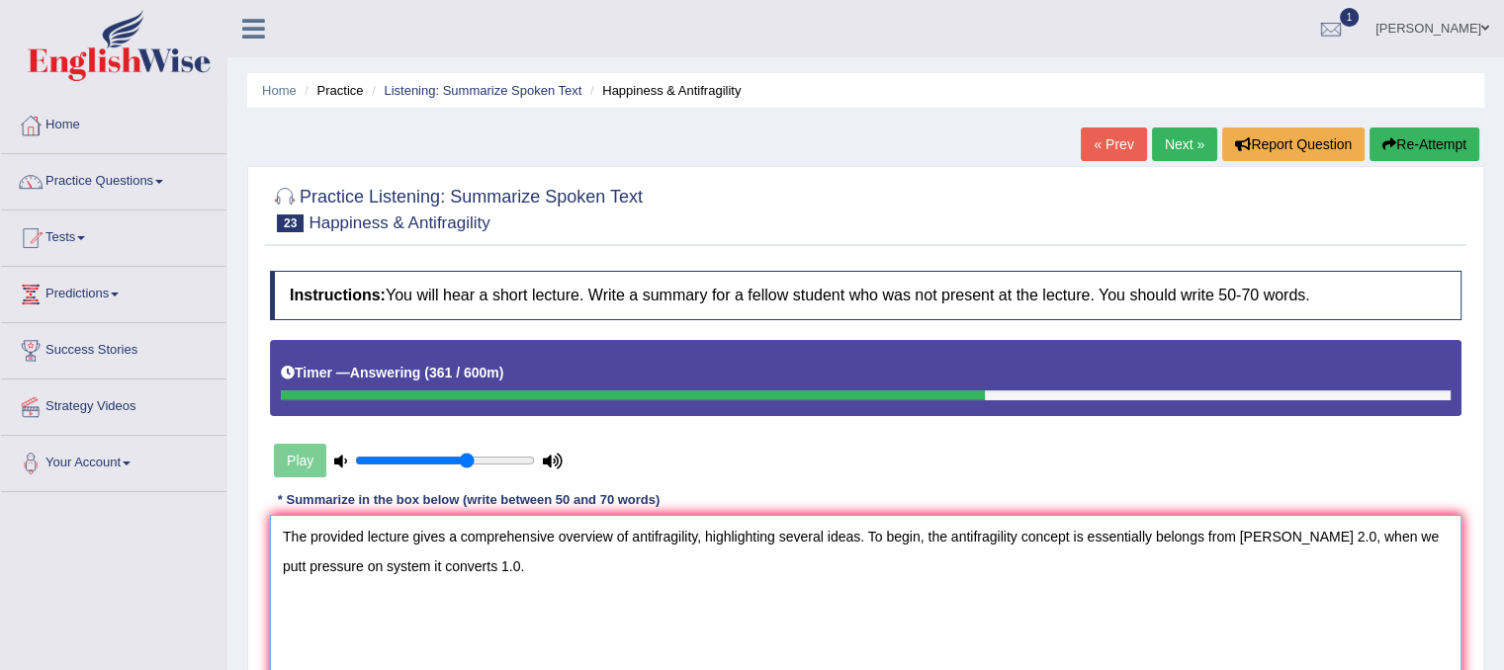
click at [380, 566] on textarea "The provided lecture gives a comprehensive overview of antifragility, highlight…" at bounding box center [865, 611] width 1191 height 192
click at [517, 558] on textarea "The provided lecture gives a comprehensive overview of antifragility, highlight…" at bounding box center [865, 611] width 1191 height 192
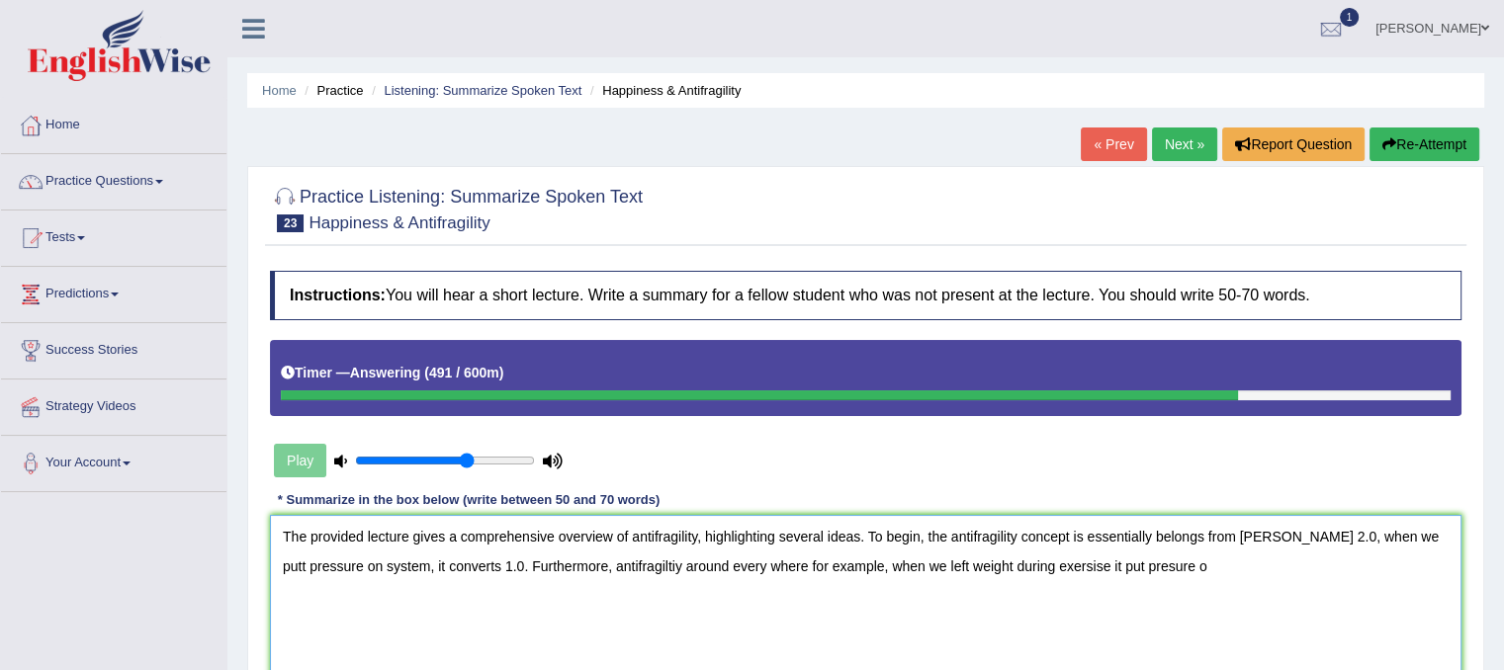
click at [1068, 560] on textarea "The provided lecture gives a comprehensive overview of antifragility, highlight…" at bounding box center [865, 611] width 1191 height 192
click at [1107, 567] on textarea "The provided lecture gives a comprehensive overview of antifragility, highlight…" at bounding box center [865, 611] width 1191 height 192
drag, startPoint x: 1107, startPoint y: 574, endPoint x: 1112, endPoint y: 559, distance: 16.6
click at [1112, 559] on textarea "The provided lecture gives a comprehensive overview of antifragility, highlight…" at bounding box center [865, 611] width 1191 height 192
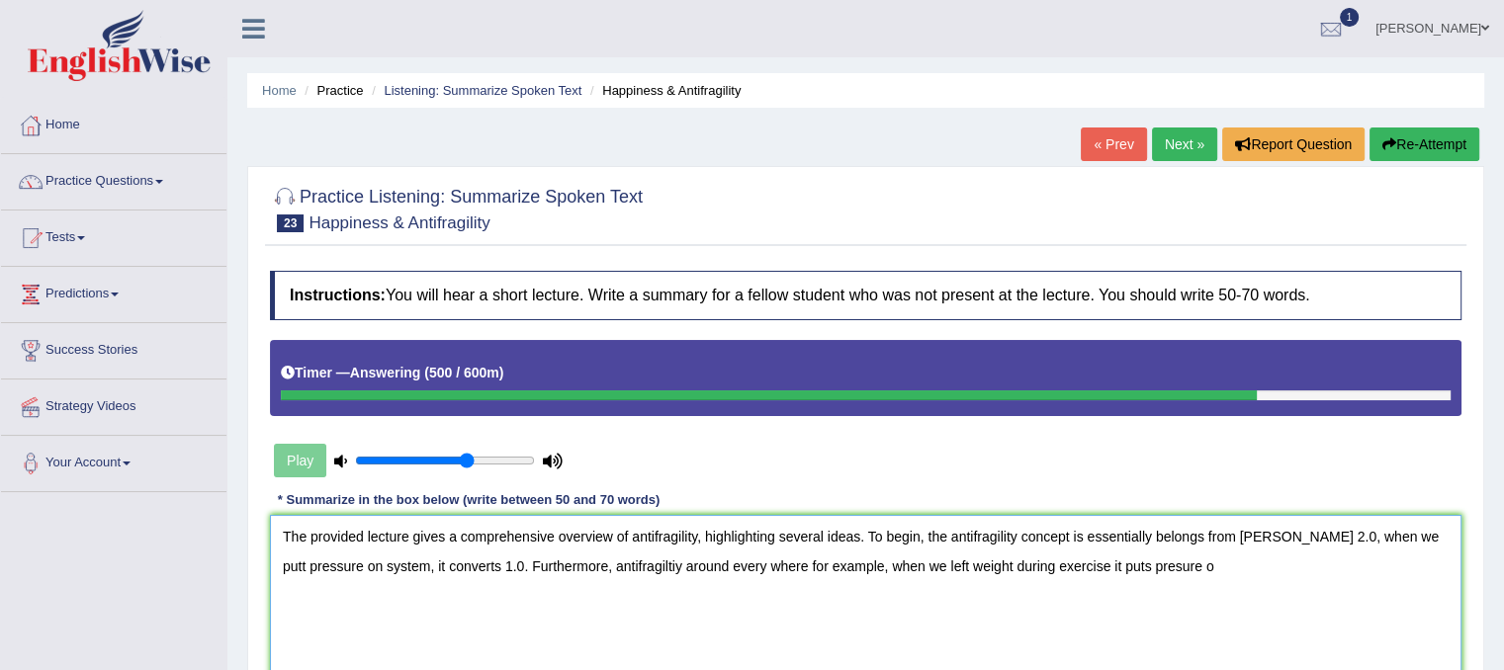
click at [1146, 558] on textarea "The provided lecture gives a comprehensive overview of antifragility, highlight…" at bounding box center [865, 611] width 1191 height 192
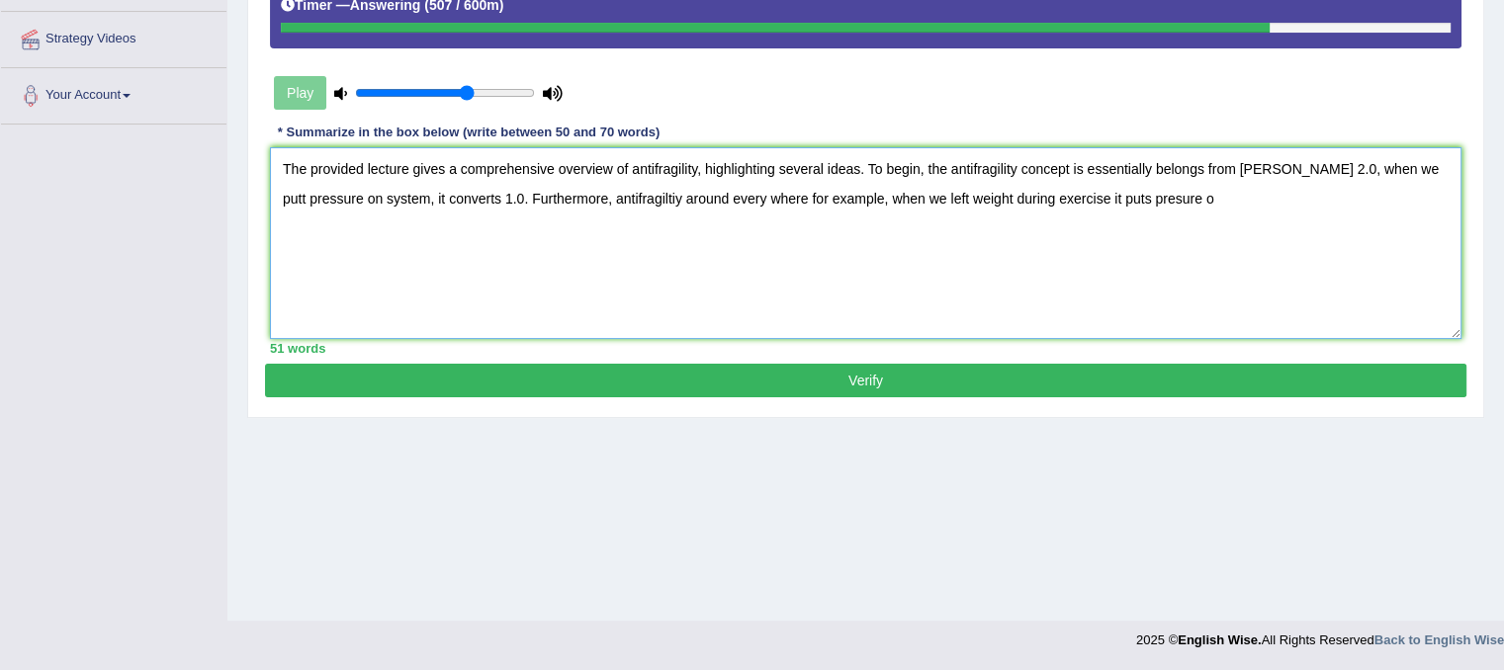
click at [1313, 182] on textarea "The provided lecture gives a comprehensive overview of antifragility, highlight…" at bounding box center [865, 243] width 1191 height 192
click at [1226, 207] on textarea "The provided lecture gives a comprehensive overview of antifragility, highlight…" at bounding box center [865, 243] width 1191 height 192
click at [1223, 187] on textarea "The provided lecture gives a comprehensive overview of antifragility, highlight…" at bounding box center [865, 243] width 1191 height 192
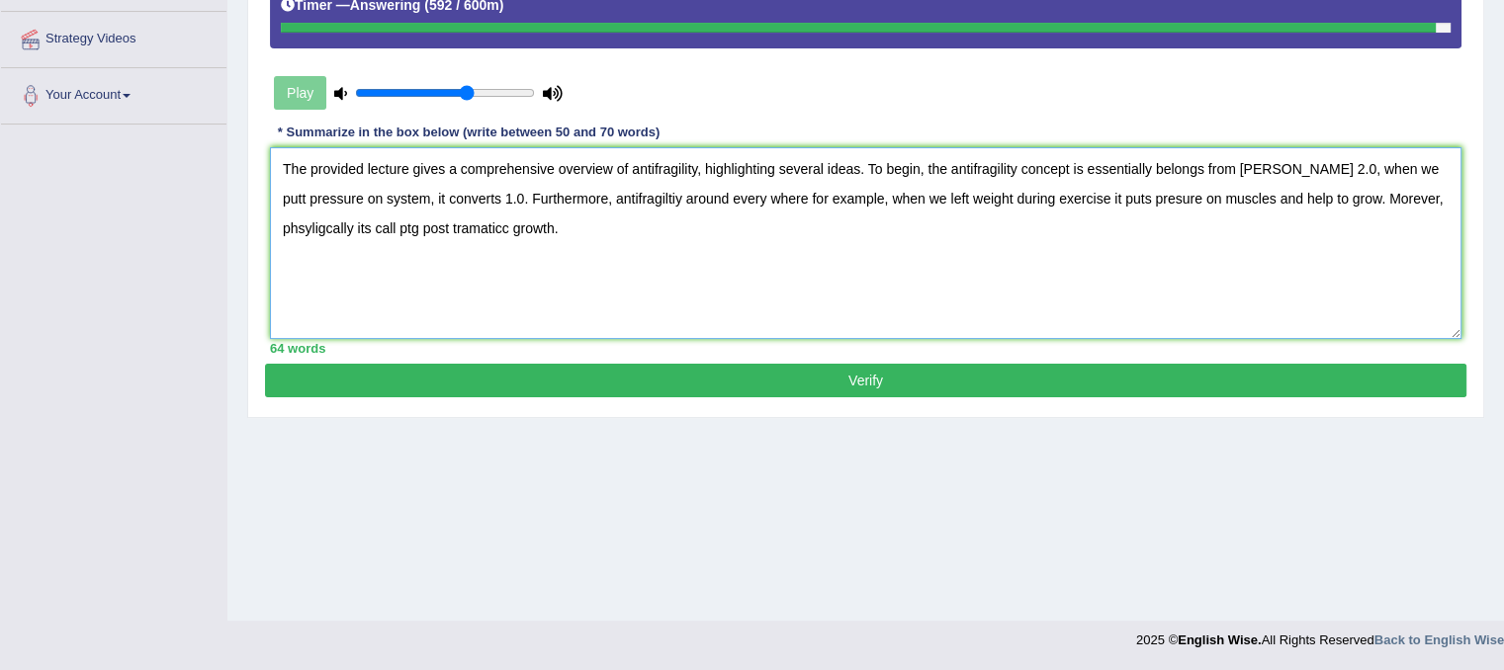
click at [447, 224] on textarea "The provided lecture gives a comprehensive overview of antifragility, highlight…" at bounding box center [865, 243] width 1191 height 192
click at [341, 230] on textarea "The provided lecture gives a comprehensive overview of antifragility, highlight…" at bounding box center [865, 243] width 1191 height 192
type textarea "The provided lecture gives a comprehensive overview of antifragility, highlight…"
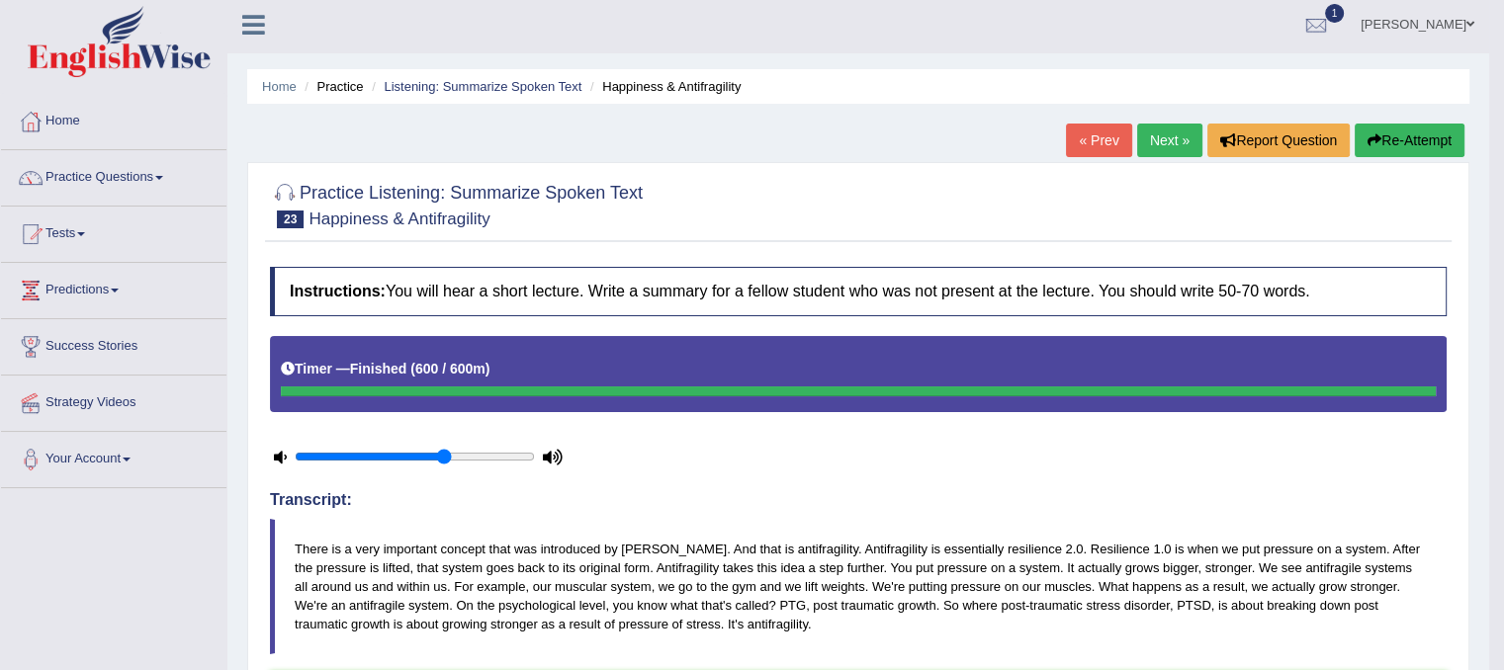
scroll to position [0, 0]
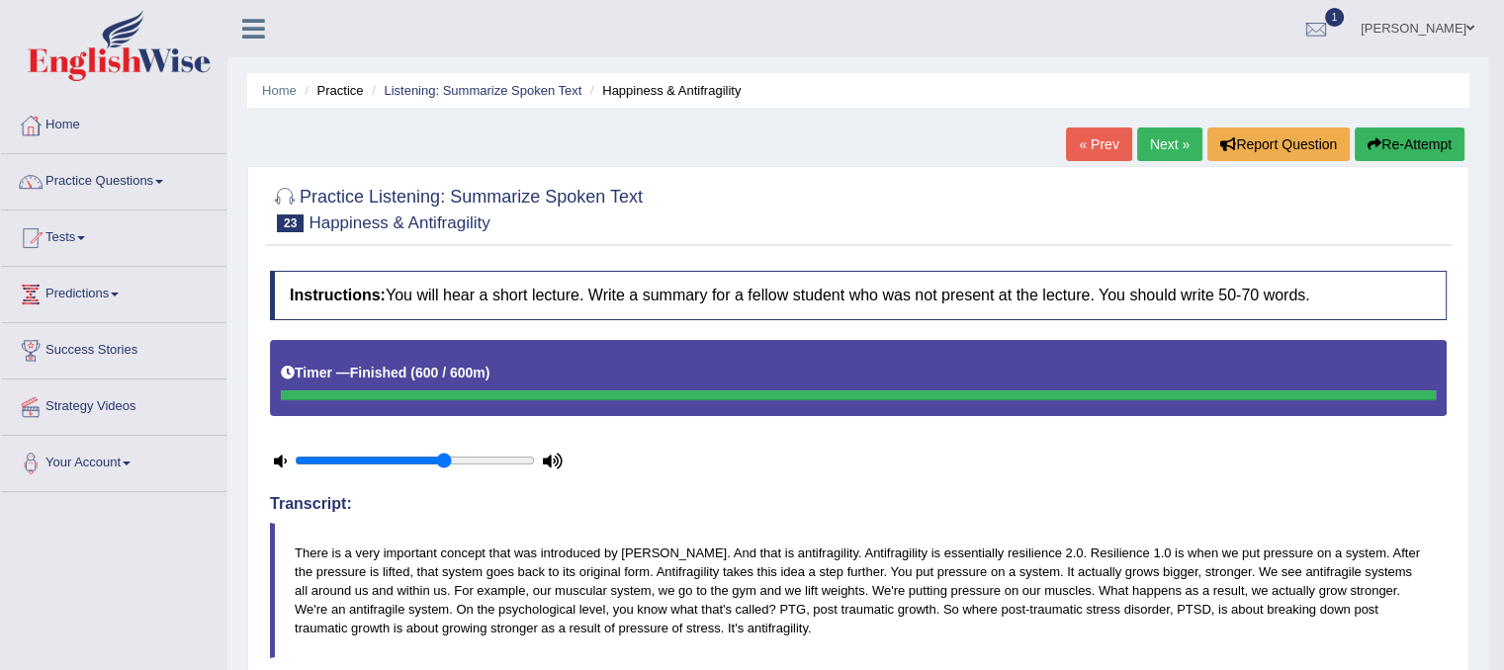
click at [1176, 132] on link "Next »" at bounding box center [1169, 145] width 65 height 34
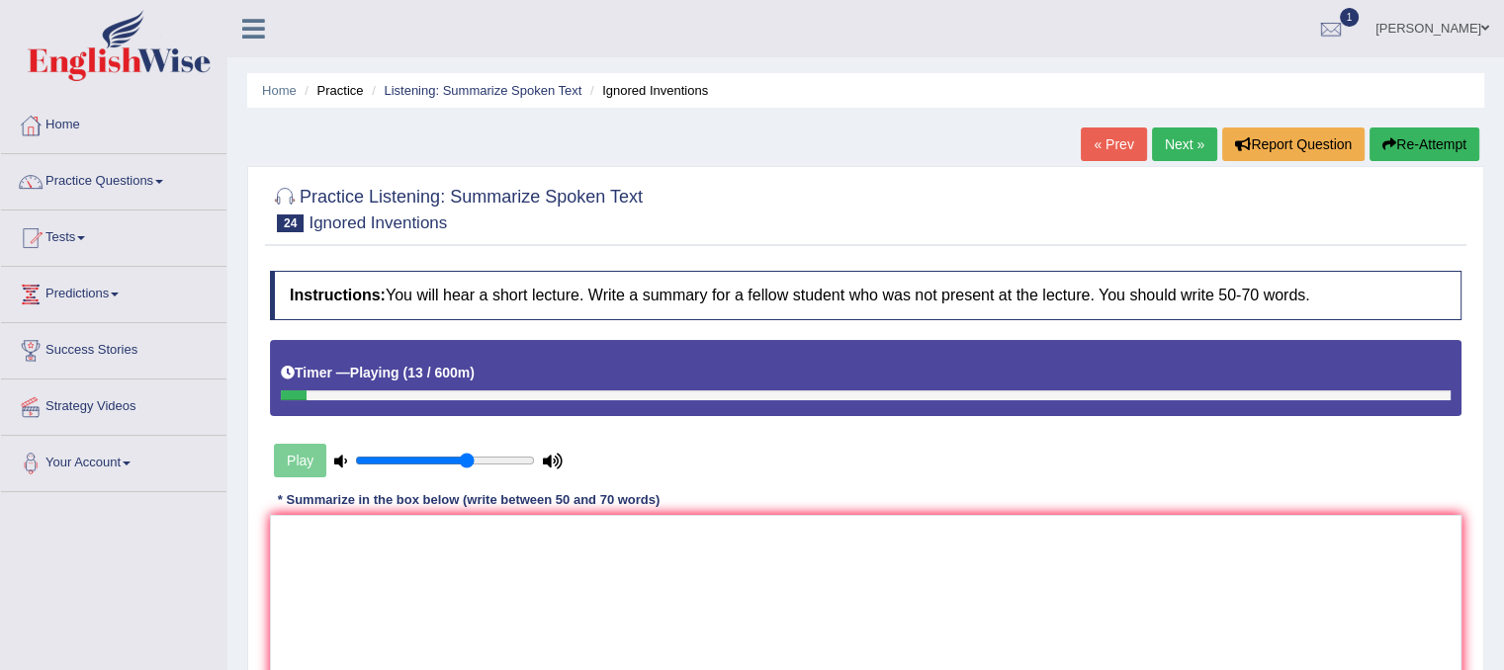
click at [1402, 134] on button "Re-Attempt" at bounding box center [1424, 145] width 110 height 34
click at [1442, 147] on button "Re-Attempt" at bounding box center [1424, 145] width 110 height 34
click at [1234, 555] on textarea at bounding box center [865, 611] width 1191 height 192
click at [571, 539] on textarea "The provided lecture numerous comprehan" at bounding box center [865, 611] width 1191 height 192
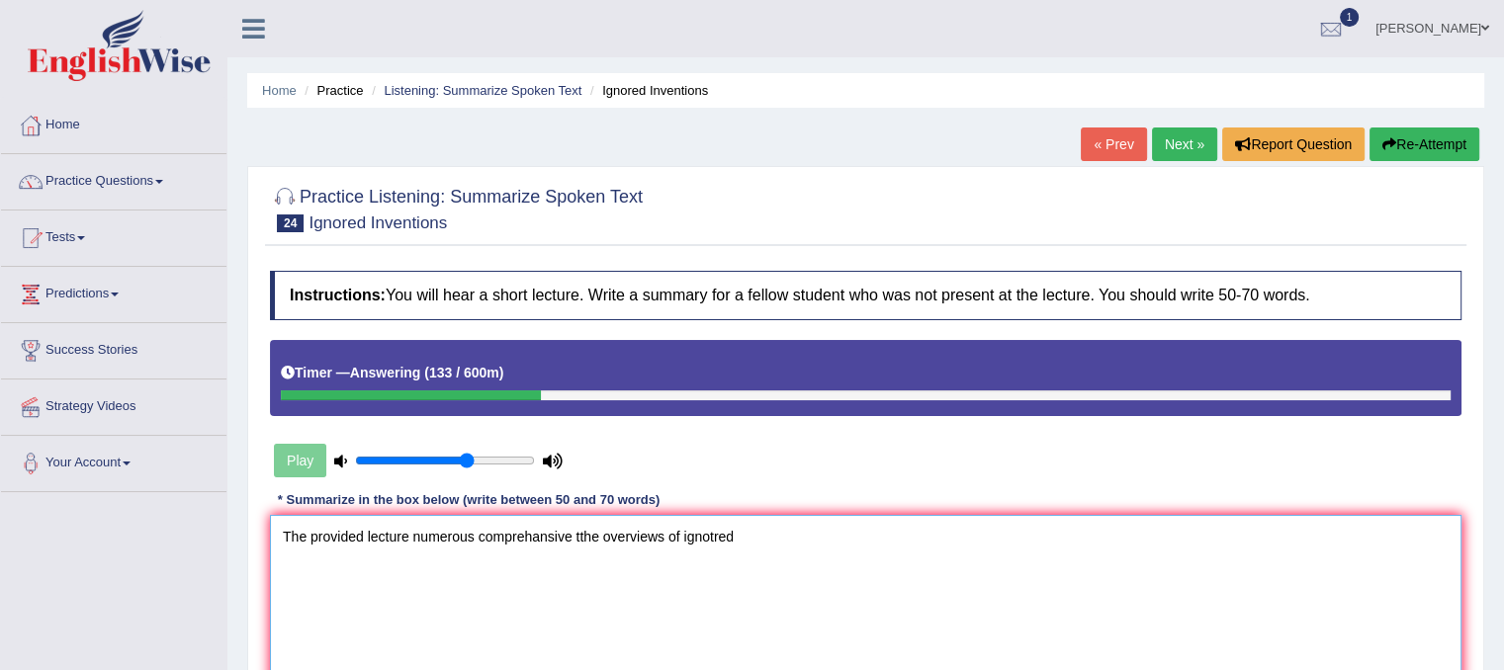
click at [731, 539] on textarea "The provided lecture numerous comprehansive tthe overviews of ignotred" at bounding box center [865, 611] width 1191 height 192
click at [729, 537] on textarea "The provided lecture numerous comprehansive tthe overviews of ignotred" at bounding box center [865, 611] width 1191 height 192
click at [520, 531] on textarea "The provided lecture numerous comprehansive tthe overviews of inventions which …" at bounding box center [865, 611] width 1191 height 192
click at [584, 539] on textarea "The provided lecture numerous comprehensive tthe overviews of inventions which …" at bounding box center [865, 611] width 1191 height 192
click at [432, 527] on textarea "The provided lecture numerous comprehensive overviews of inventions which is us…" at bounding box center [865, 611] width 1191 height 192
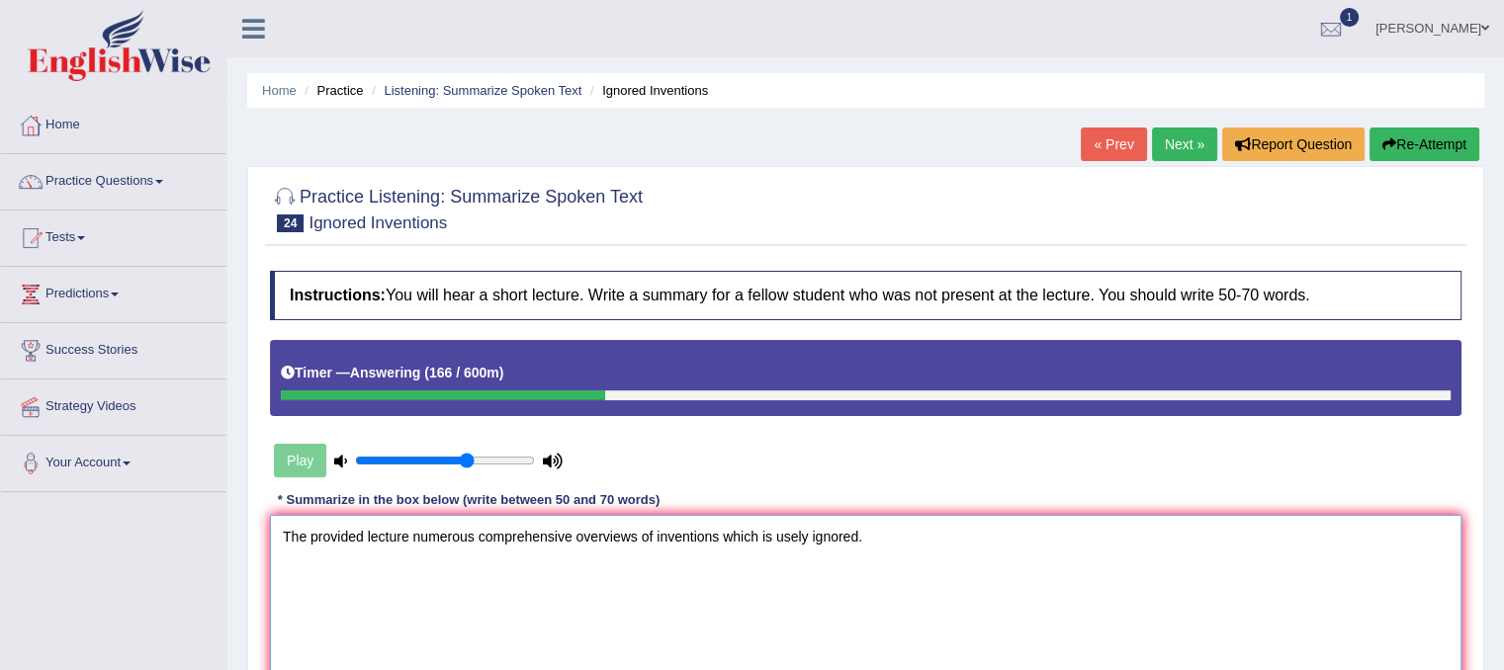
click at [432, 528] on textarea "The provided lecture numerous comprehensive overviews of inventions which is us…" at bounding box center [865, 611] width 1191 height 192
click at [348, 534] on textarea "The provided lecture provides numerous comprehensive overviews of inventions wh…" at bounding box center [865, 611] width 1191 height 192
click at [960, 538] on textarea "The provided lecture provides numerous comprehensive overviews of inventions wh…" at bounding box center [865, 611] width 1191 height 192
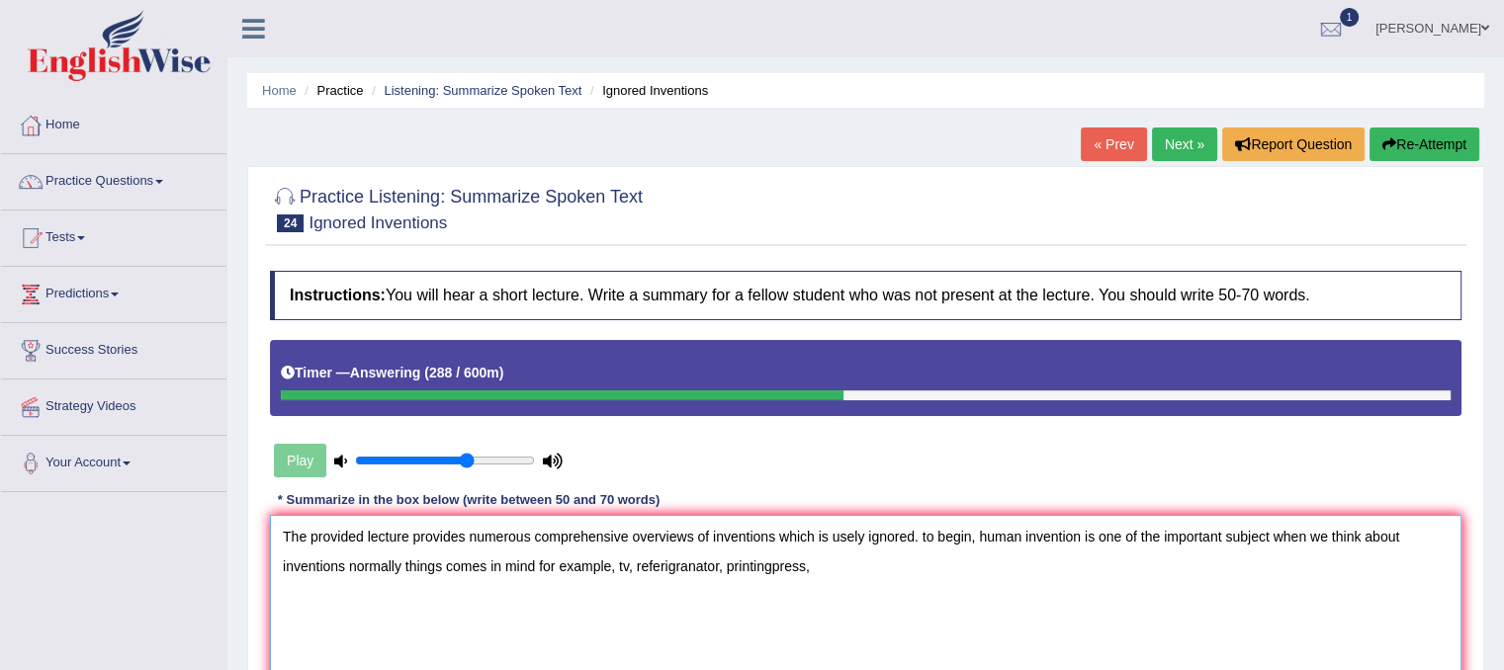
click at [644, 573] on textarea "The provided lecture provides numerous comprehensive overviews of inventions wh…" at bounding box center [865, 611] width 1191 height 192
click at [617, 564] on textarea "The provided lecture provides numerous comprehensive overviews of inventions wh…" at bounding box center [865, 611] width 1191 height 192
click at [624, 564] on textarea "The provided lecture provides numerous comprehensive overviews of inventions wh…" at bounding box center [865, 611] width 1191 height 192
click at [755, 570] on textarea "The provided lecture provides numerous comprehensive overviews of inventions wh…" at bounding box center [865, 611] width 1191 height 192
click at [834, 570] on textarea "The provided lecture provides numerous comprehensive overviews of inventions wh…" at bounding box center [865, 611] width 1191 height 192
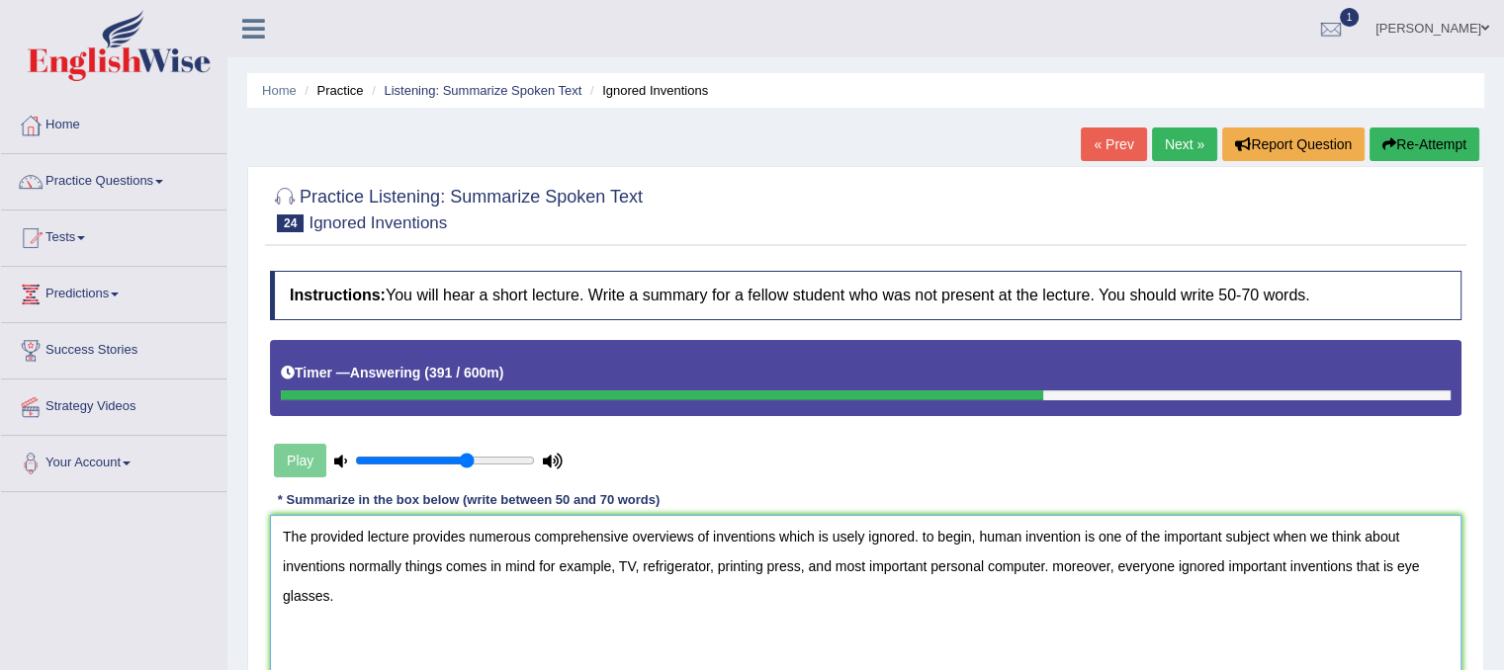
click at [1076, 554] on textarea "The provided lecture provides numerous comprehensive overviews of inventions wh…" at bounding box center [865, 611] width 1191 height 192
click at [1076, 563] on textarea "The provided lecture provides numerous comprehensive overviews of inventions wh…" at bounding box center [865, 611] width 1191 height 192
click at [1400, 564] on textarea "The provided lecture provides numerous comprehensive overviews of inventions wh…" at bounding box center [865, 611] width 1191 height 192
click at [740, 623] on textarea "The provided lecture provides numerous comprehensive overviews of inventions wh…" at bounding box center [865, 611] width 1191 height 192
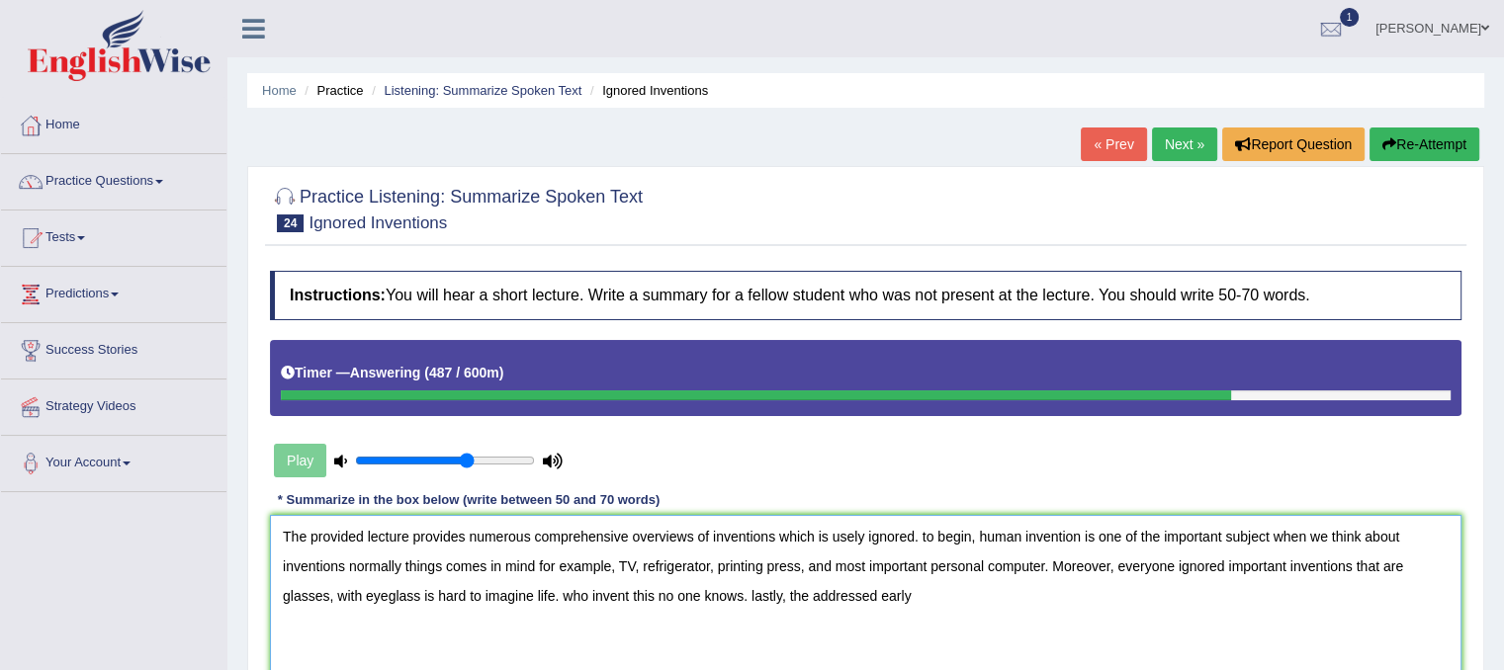
scroll to position [368, 0]
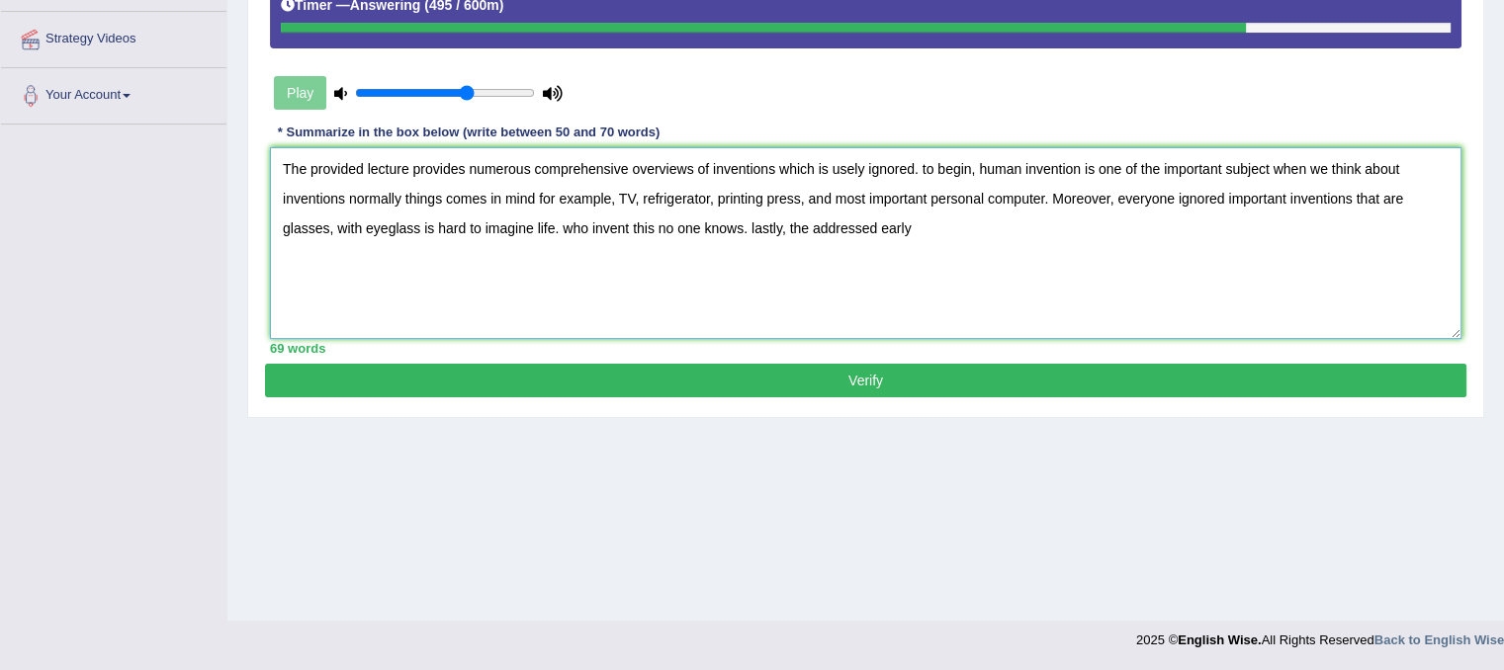
drag, startPoint x: 562, startPoint y: 224, endPoint x: 747, endPoint y: 226, distance: 184.9
click at [747, 226] on textarea "The provided lecture provides numerous comprehensive overviews of inventions wh…" at bounding box center [865, 243] width 1191 height 192
click at [558, 236] on textarea "The provided lecture provides numerous comprehensive overviews of inventions wh…" at bounding box center [865, 243] width 1191 height 192
click at [554, 236] on textarea "The provided lecture provides numerous comprehensive overviews of inventions wh…" at bounding box center [865, 243] width 1191 height 192
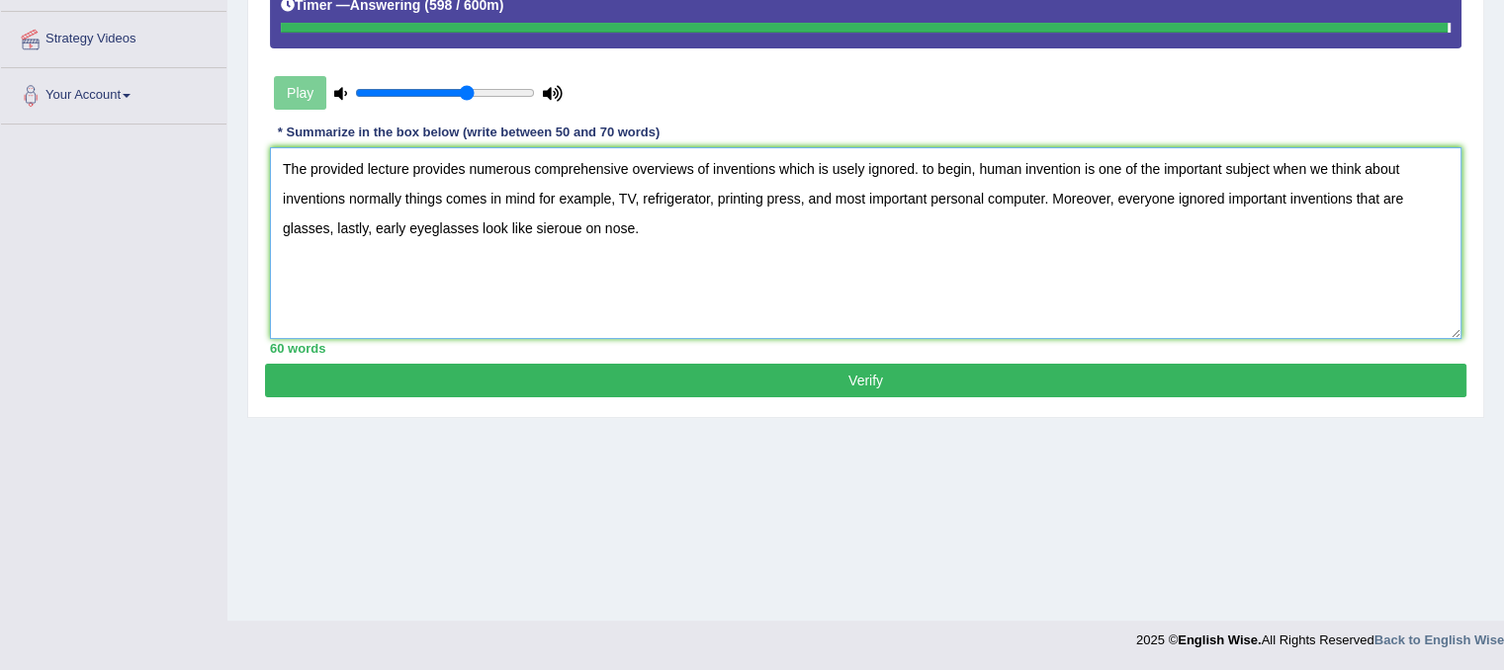
click at [584, 226] on textarea "The provided lecture provides numerous comprehensive overviews of inventions wh…" at bounding box center [865, 243] width 1191 height 192
type textarea "The provided lecture provides numerous comprehensive overviews of inventions wh…"
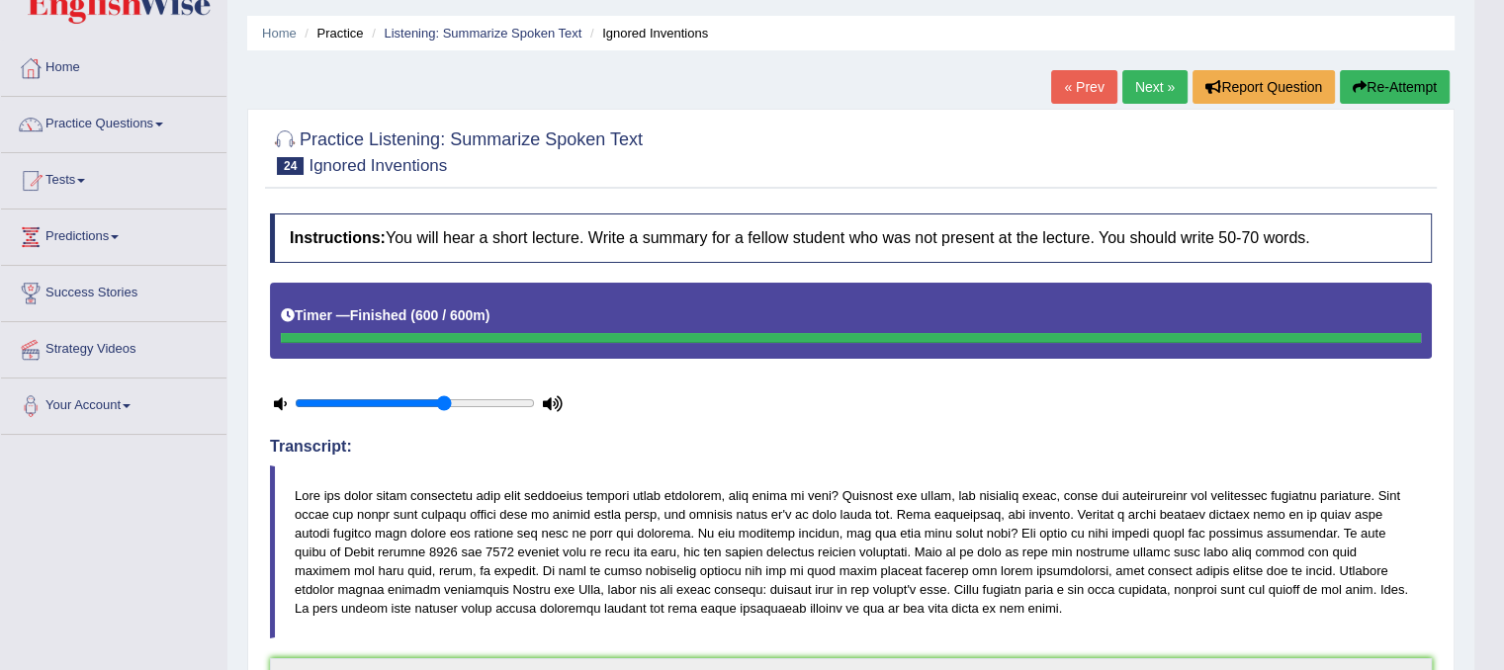
scroll to position [0, 0]
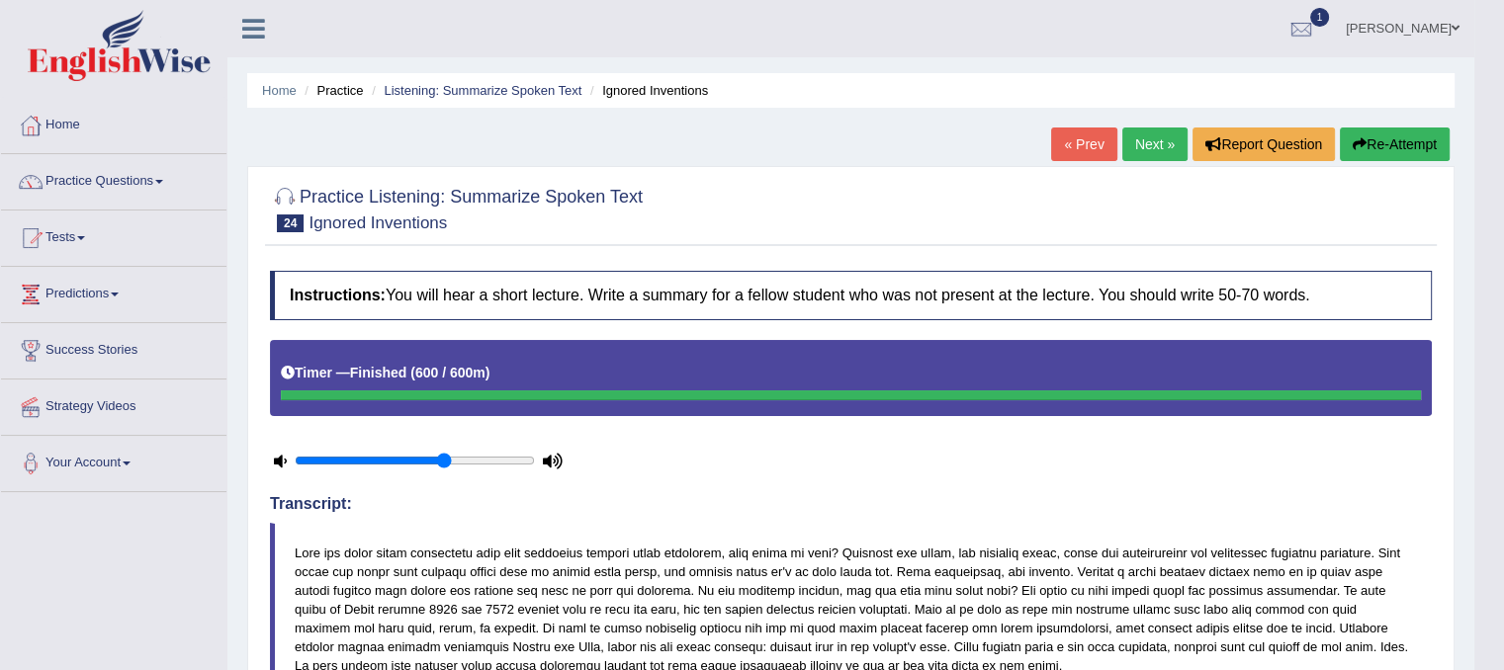
click at [1159, 155] on link "Next »" at bounding box center [1154, 145] width 65 height 34
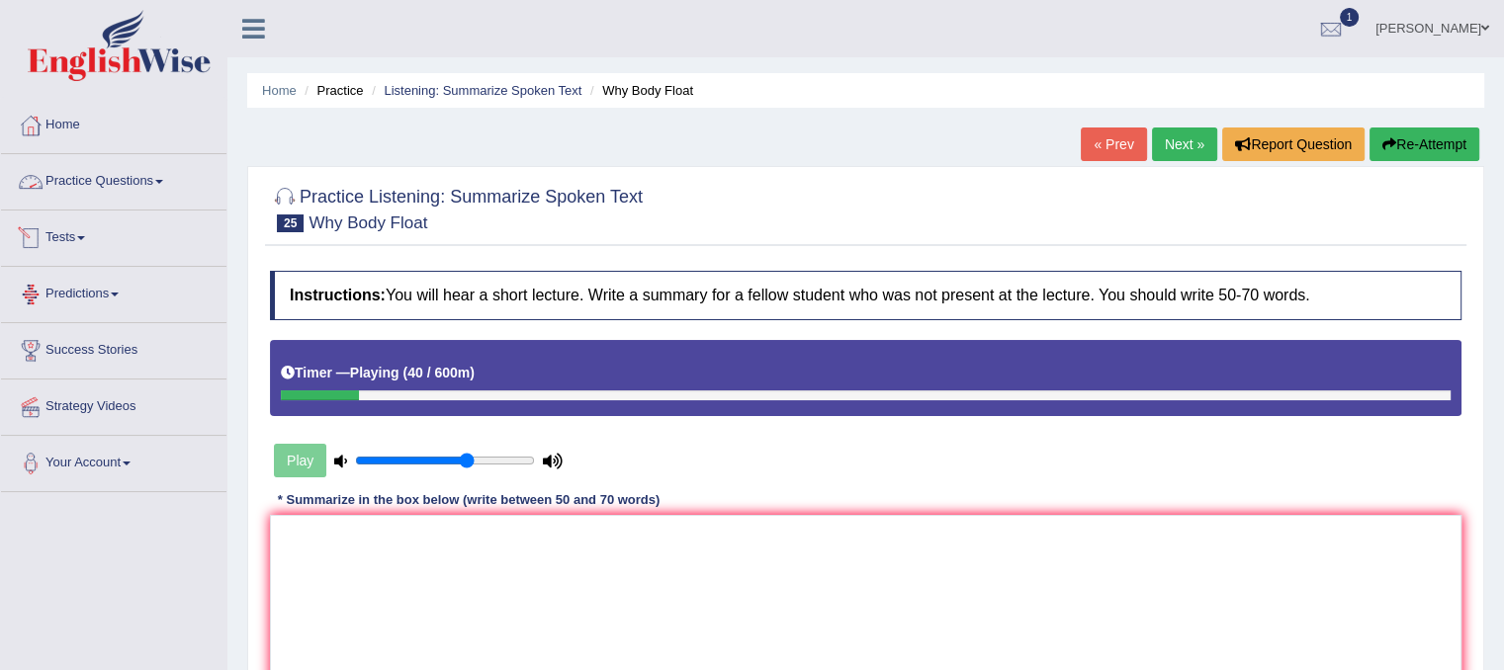
click at [115, 181] on link "Practice Questions" at bounding box center [113, 178] width 225 height 49
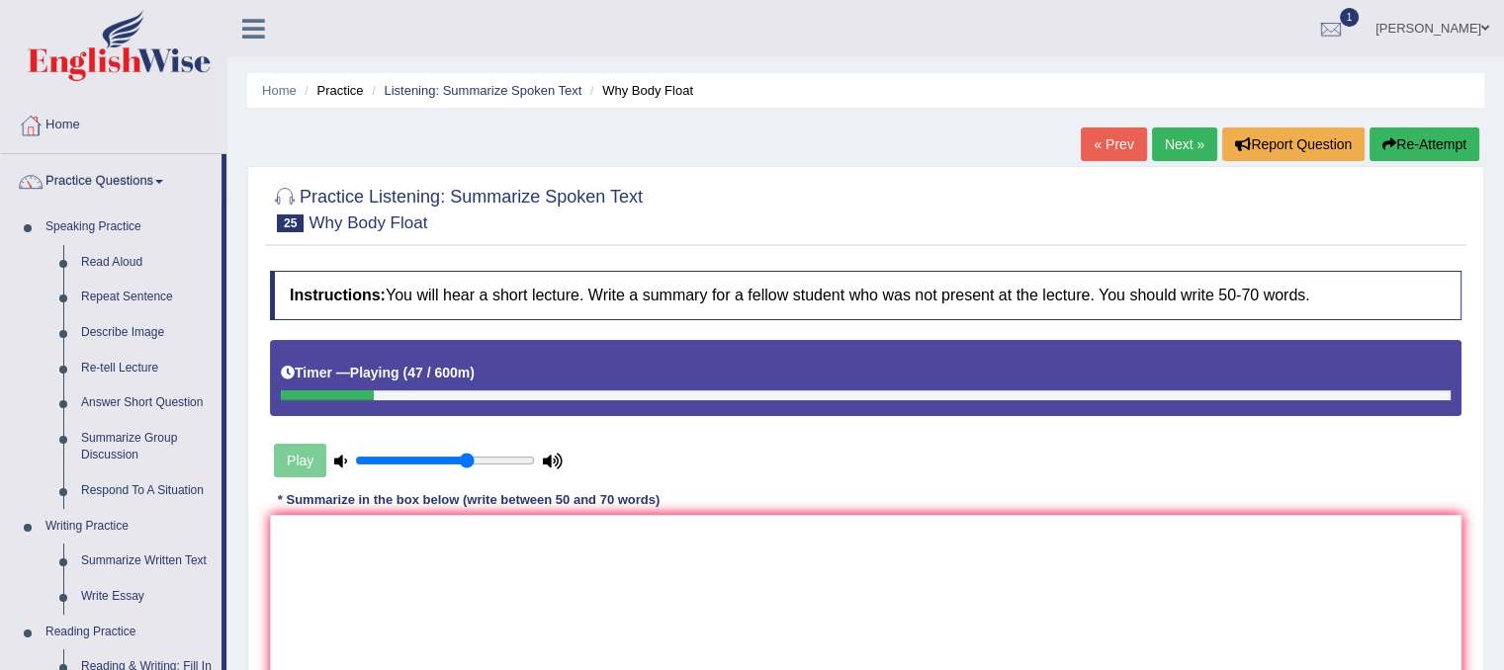
scroll to position [585, 0]
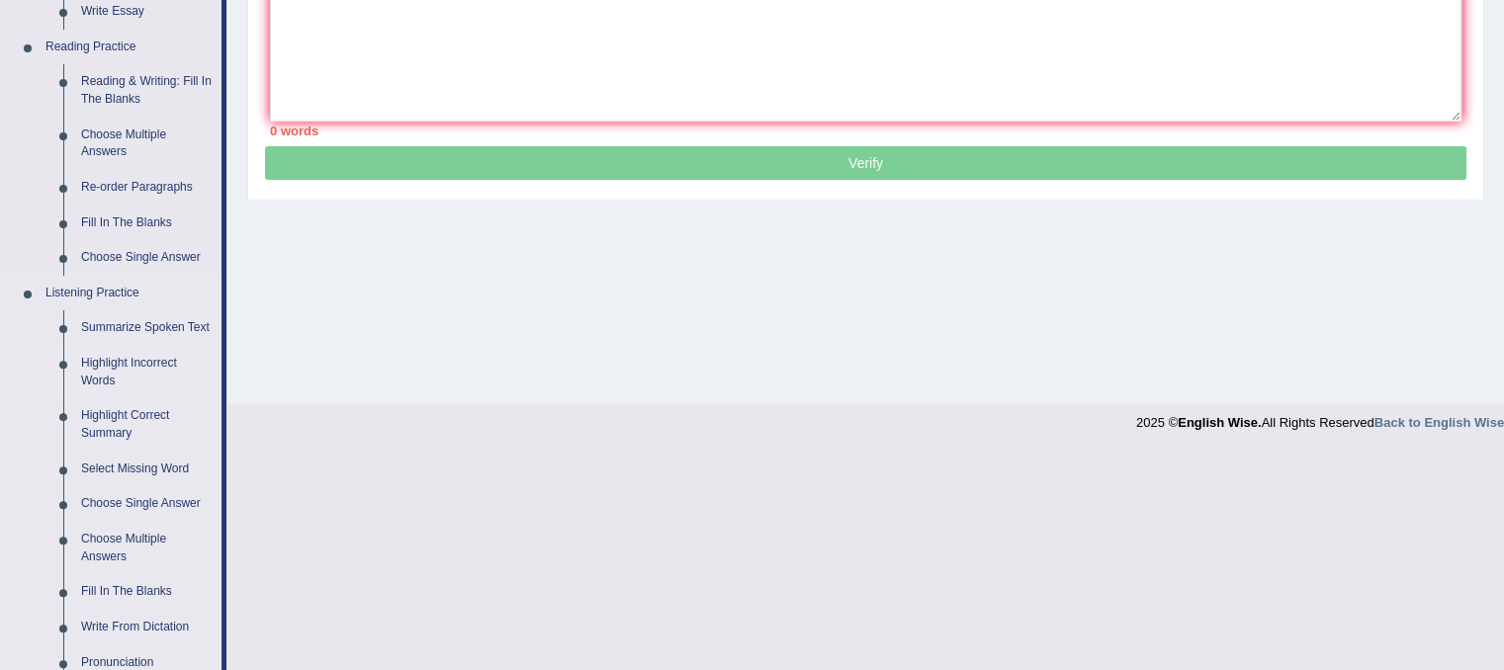
click at [111, 363] on link "Highlight Incorrect Words" at bounding box center [146, 372] width 149 height 52
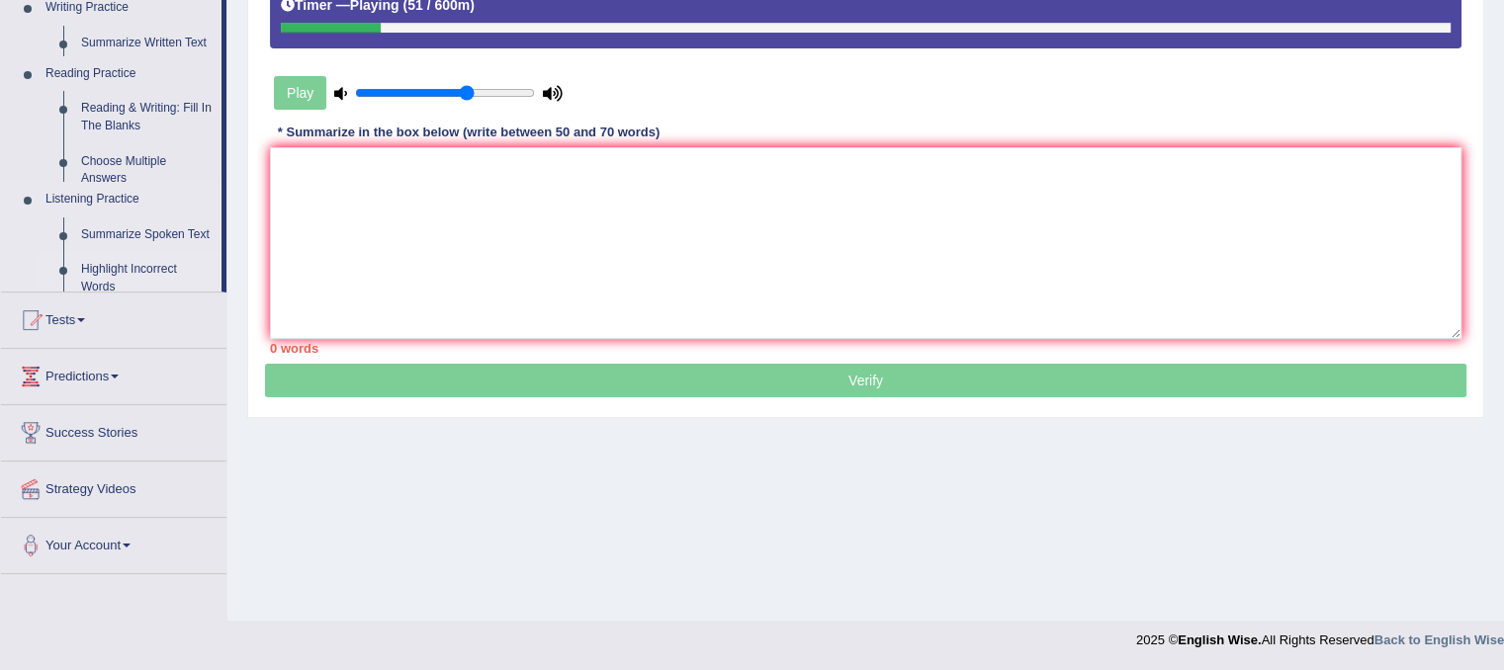
scroll to position [368, 0]
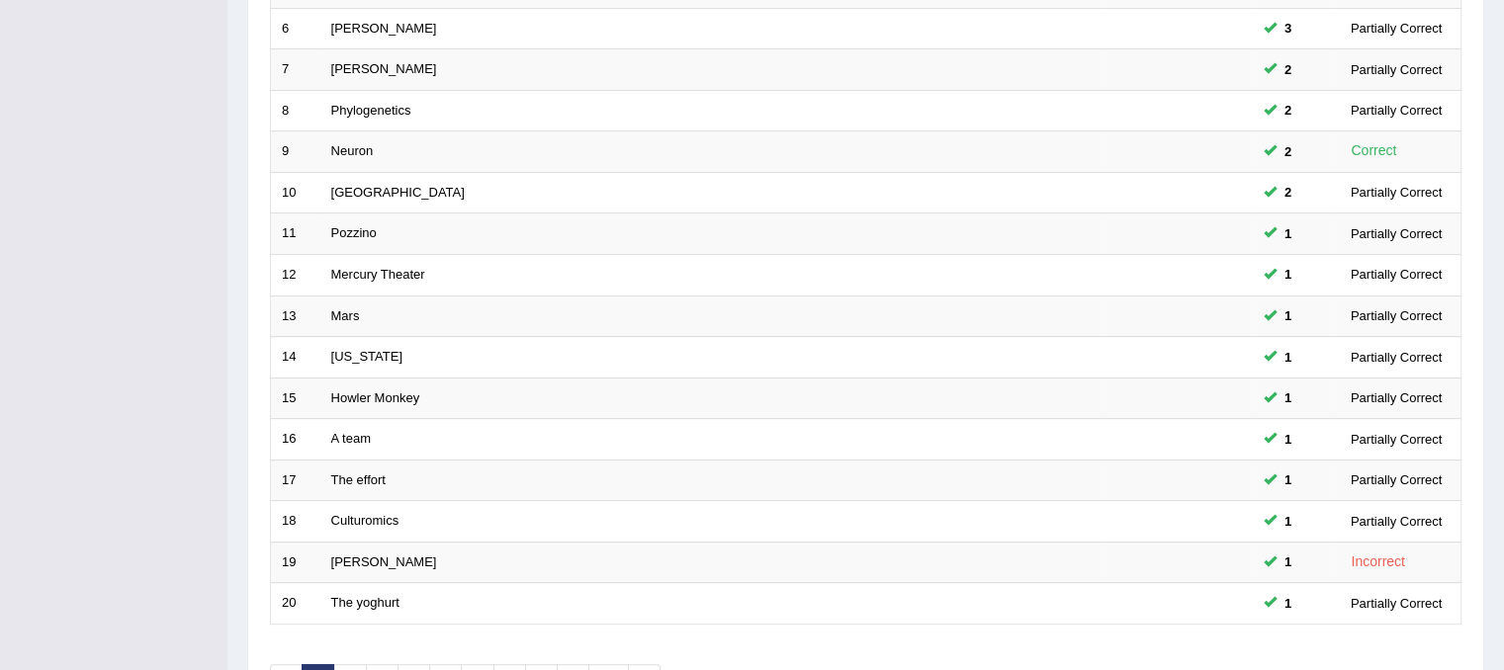
scroll to position [512, 0]
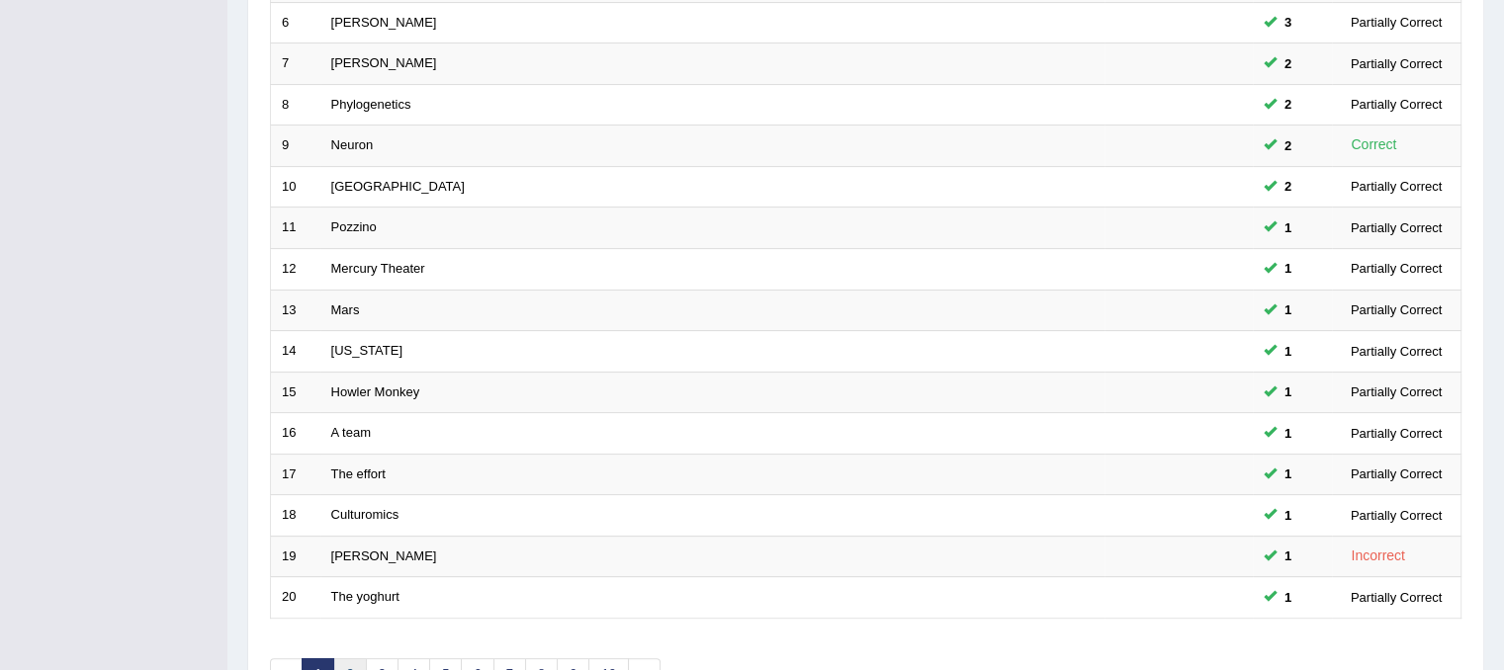
click at [343, 660] on link "2" at bounding box center [349, 675] width 33 height 33
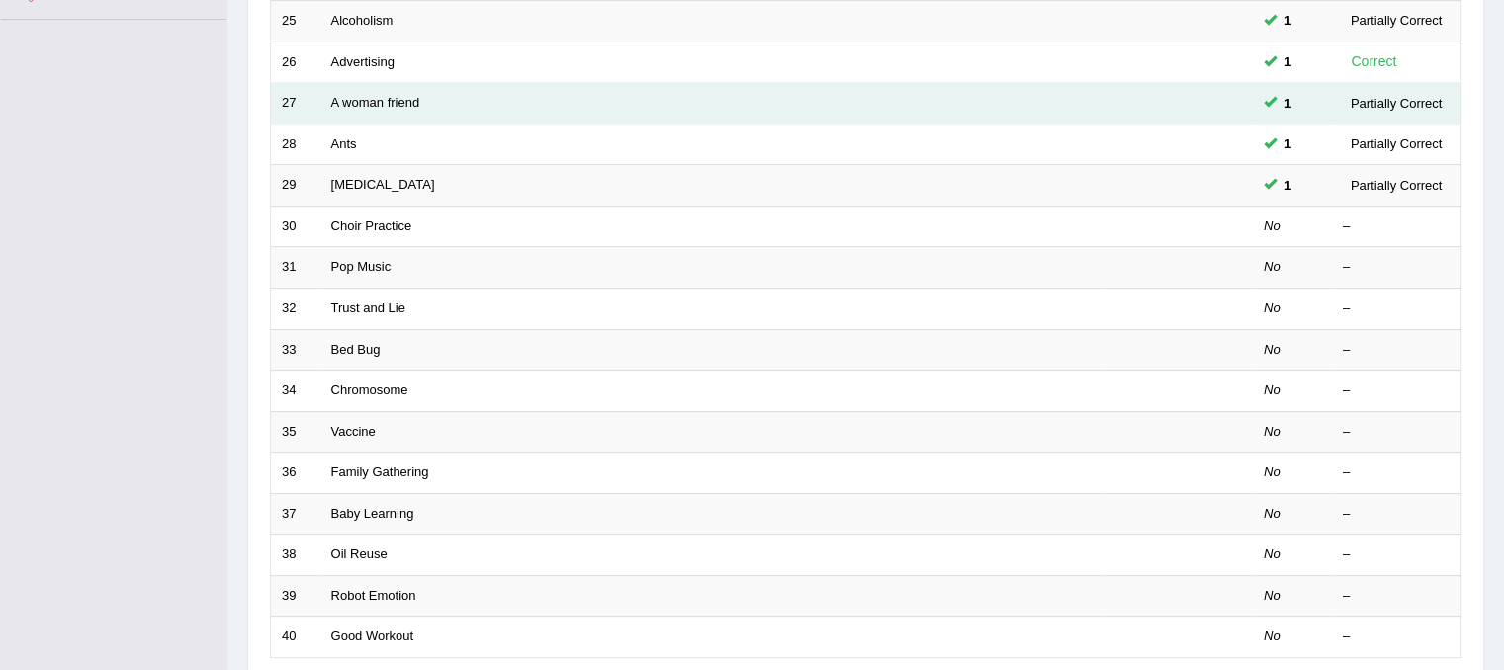
scroll to position [475, 0]
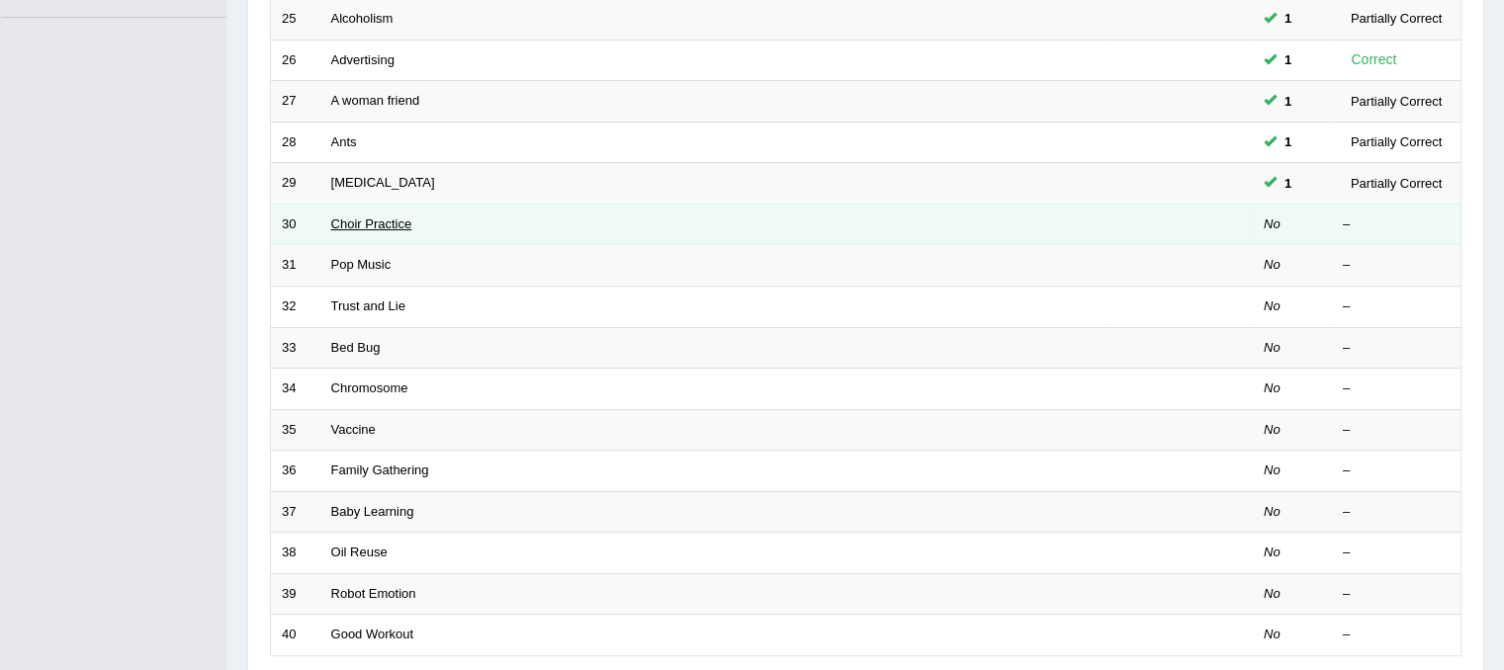
click at [384, 222] on link "Choir Practice" at bounding box center [371, 224] width 81 height 15
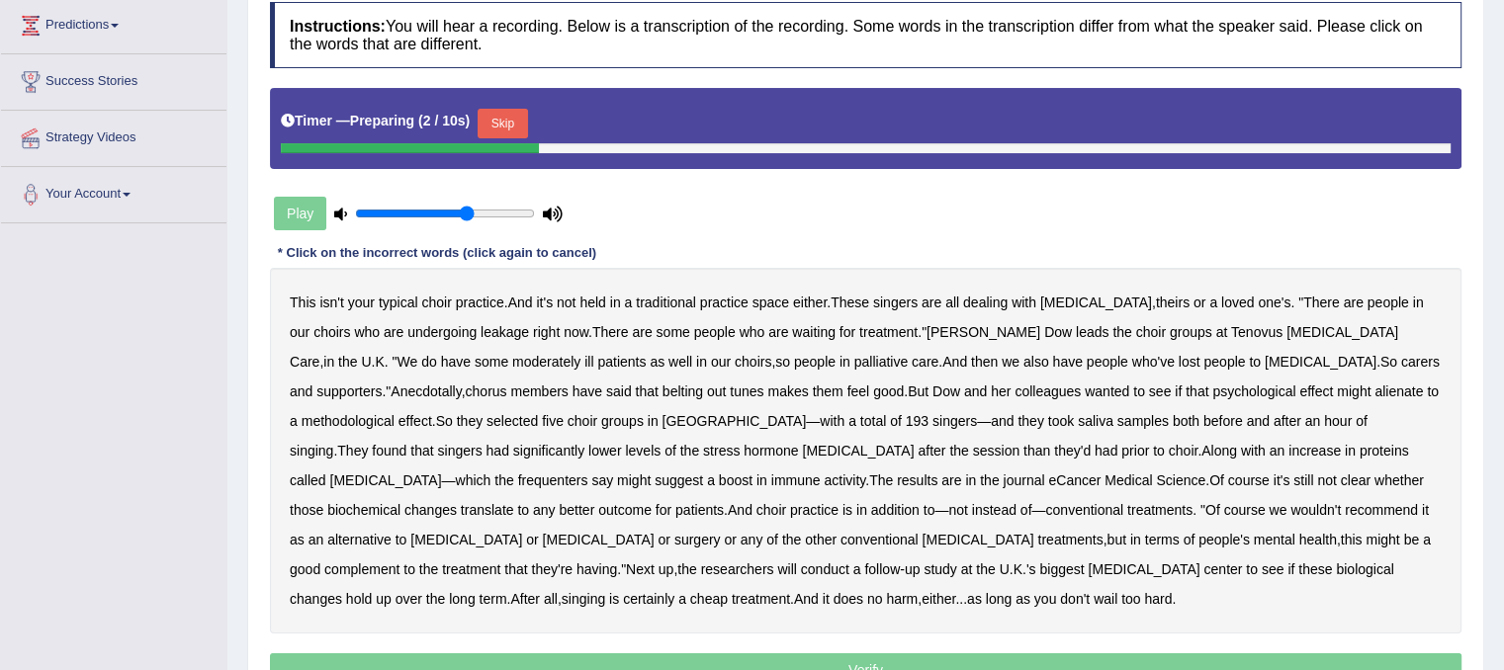
scroll to position [316, 0]
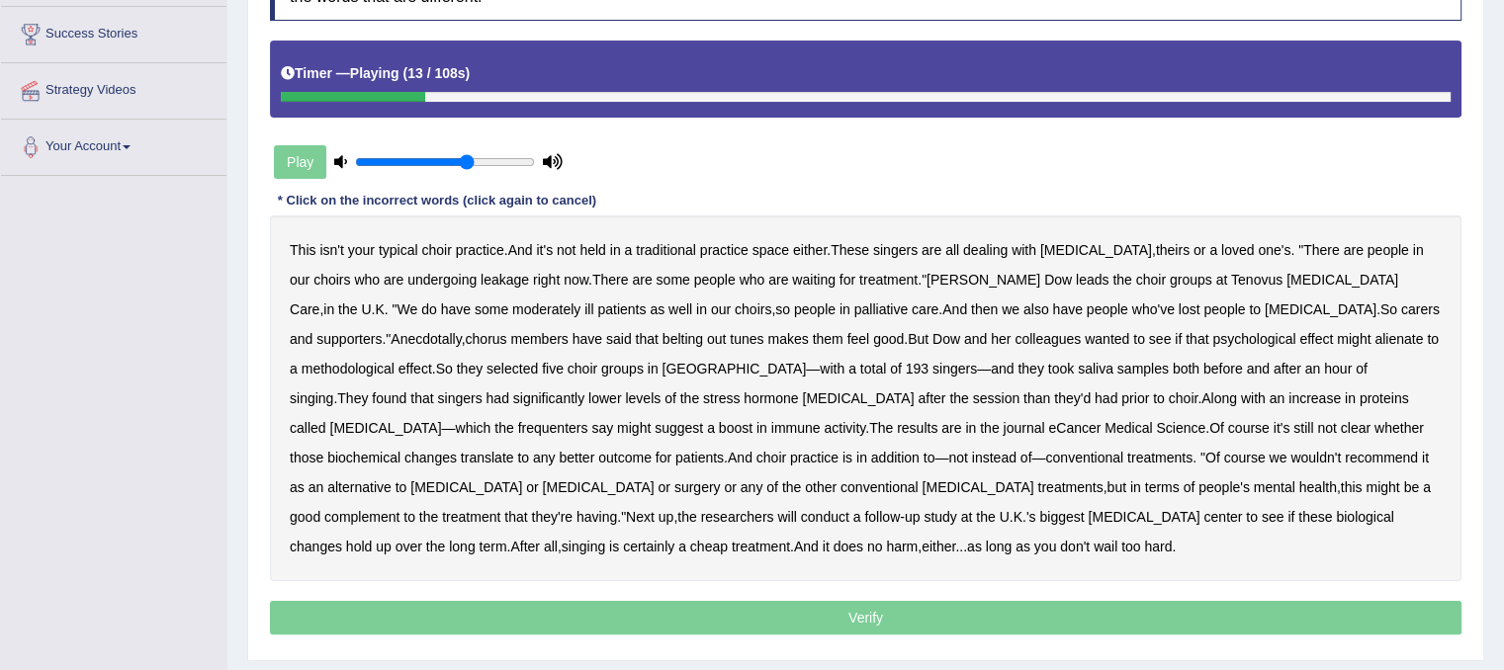
click at [481, 277] on b "leakage" at bounding box center [505, 280] width 48 height 16
click at [512, 309] on b "moderately" at bounding box center [546, 310] width 68 height 16
click at [1374, 338] on b "alienate" at bounding box center [1398, 339] width 48 height 16
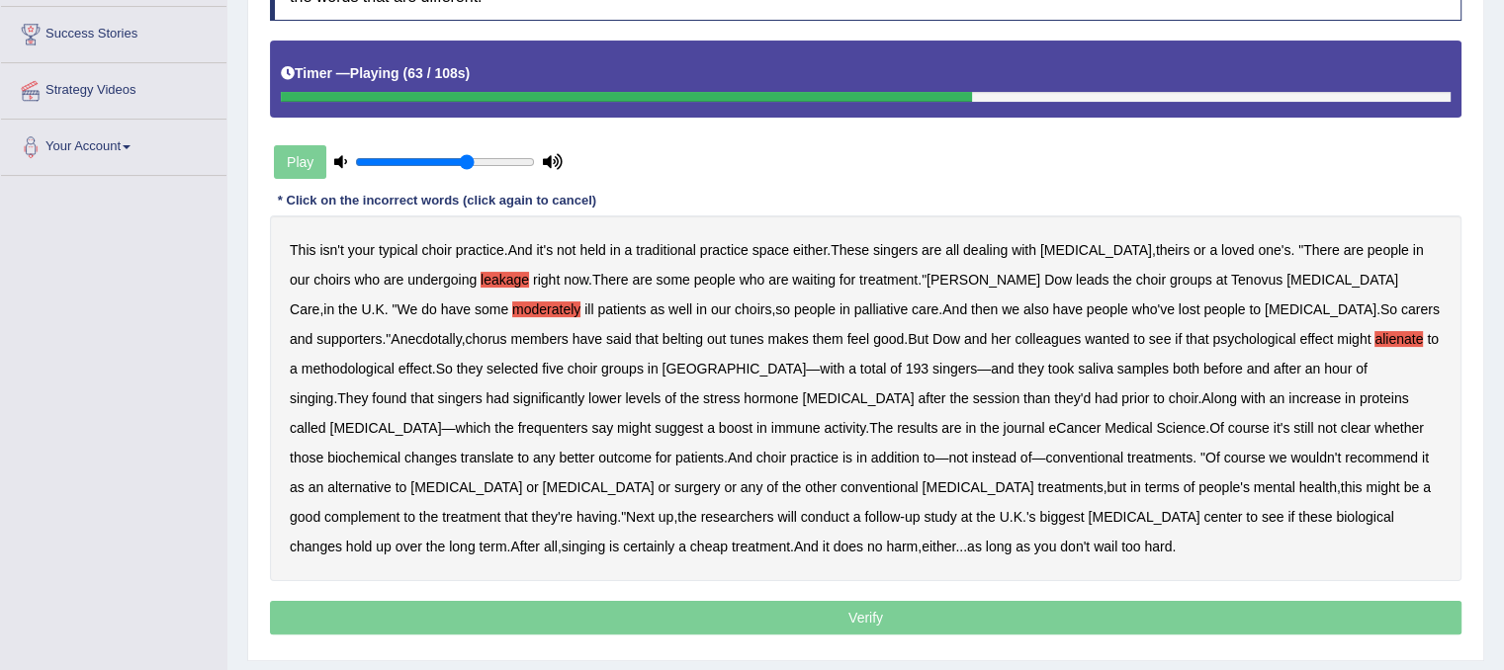
click at [588, 420] on b "frequenters" at bounding box center [553, 428] width 70 height 16
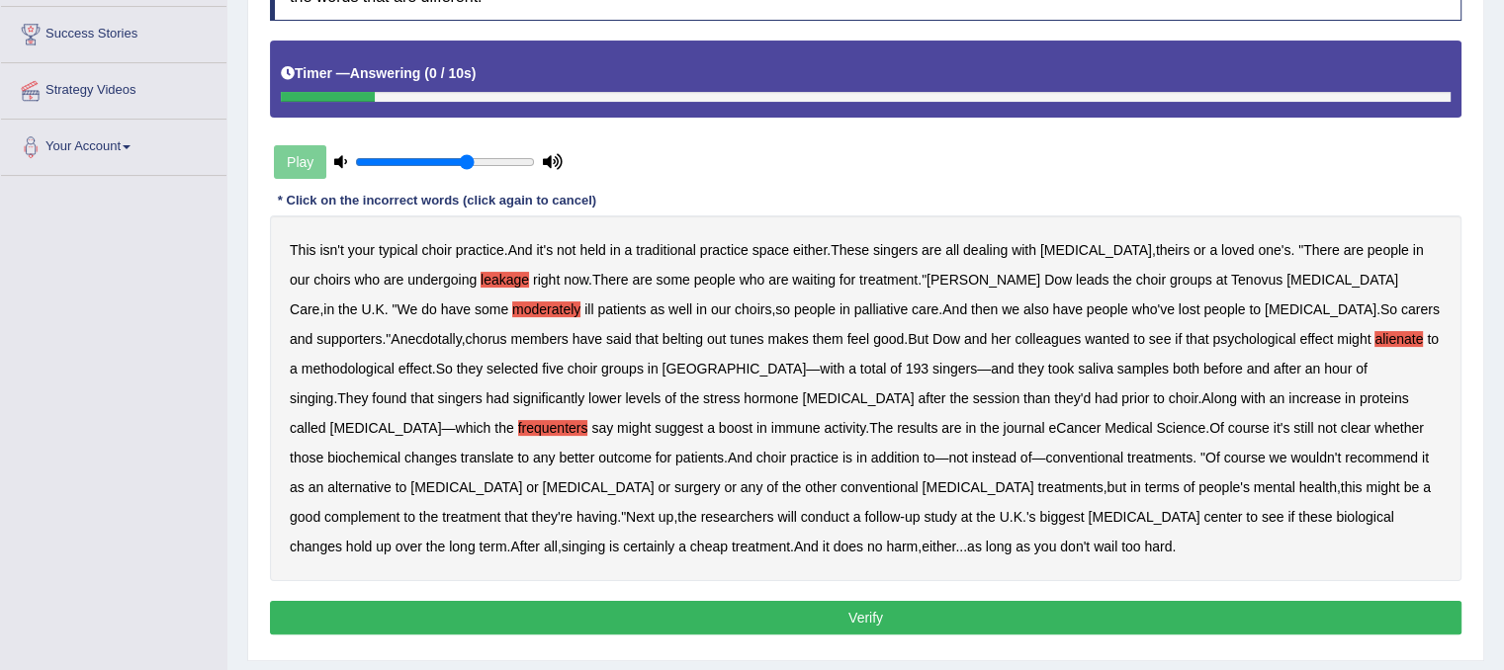
click at [684, 614] on button "Verify" at bounding box center [865, 618] width 1191 height 34
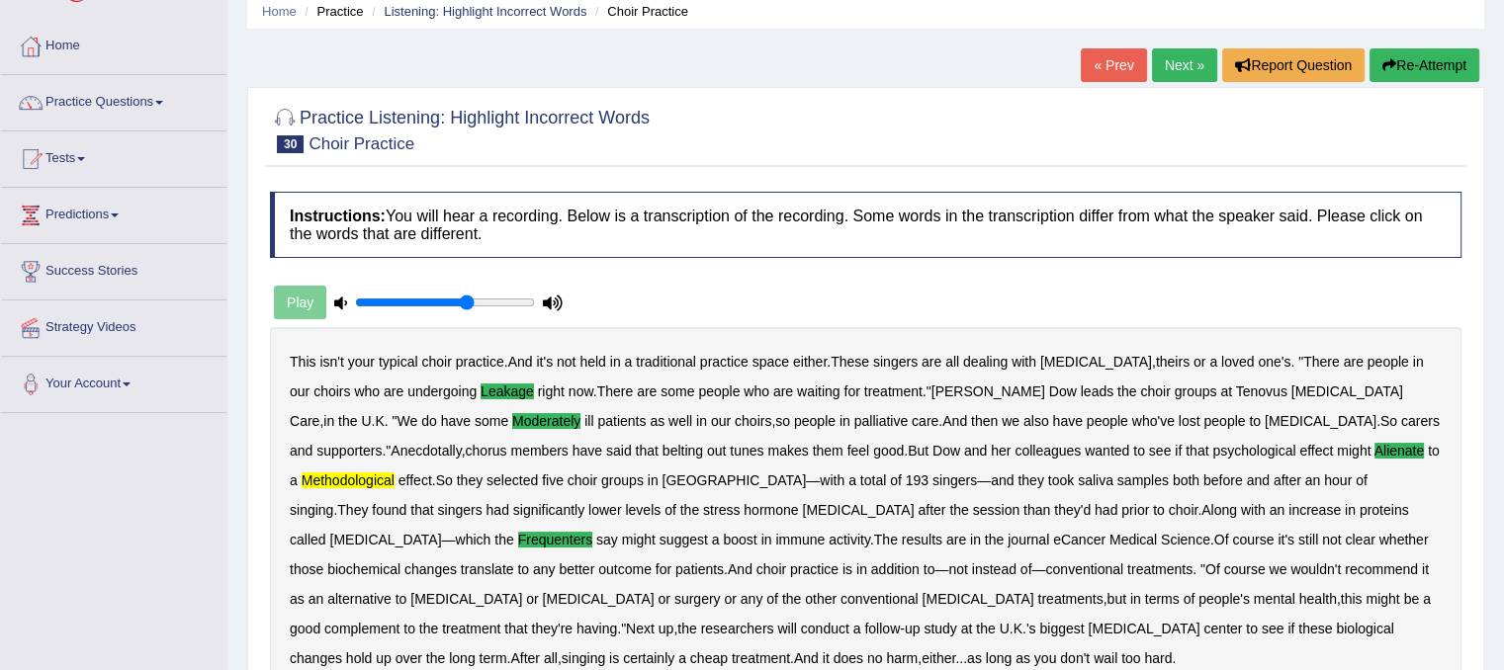
scroll to position [26, 0]
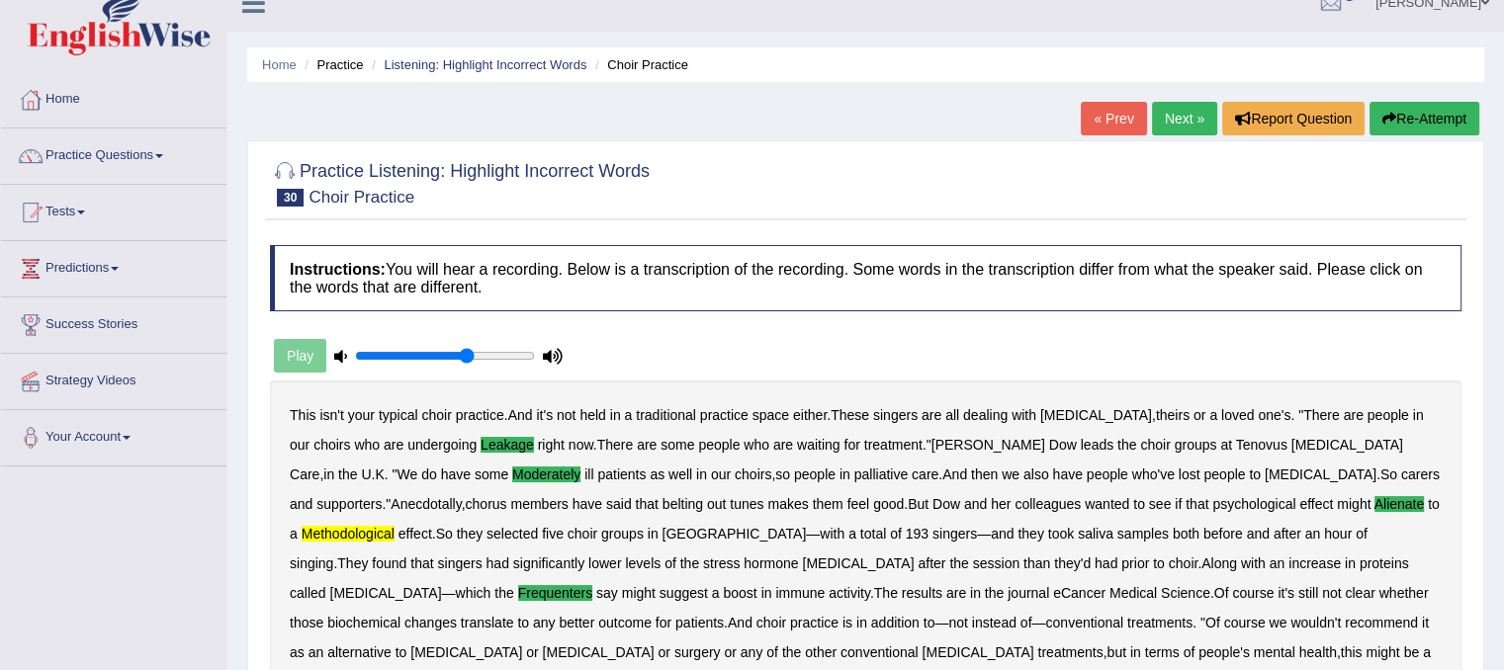
click at [1184, 107] on link "Next »" at bounding box center [1184, 119] width 65 height 34
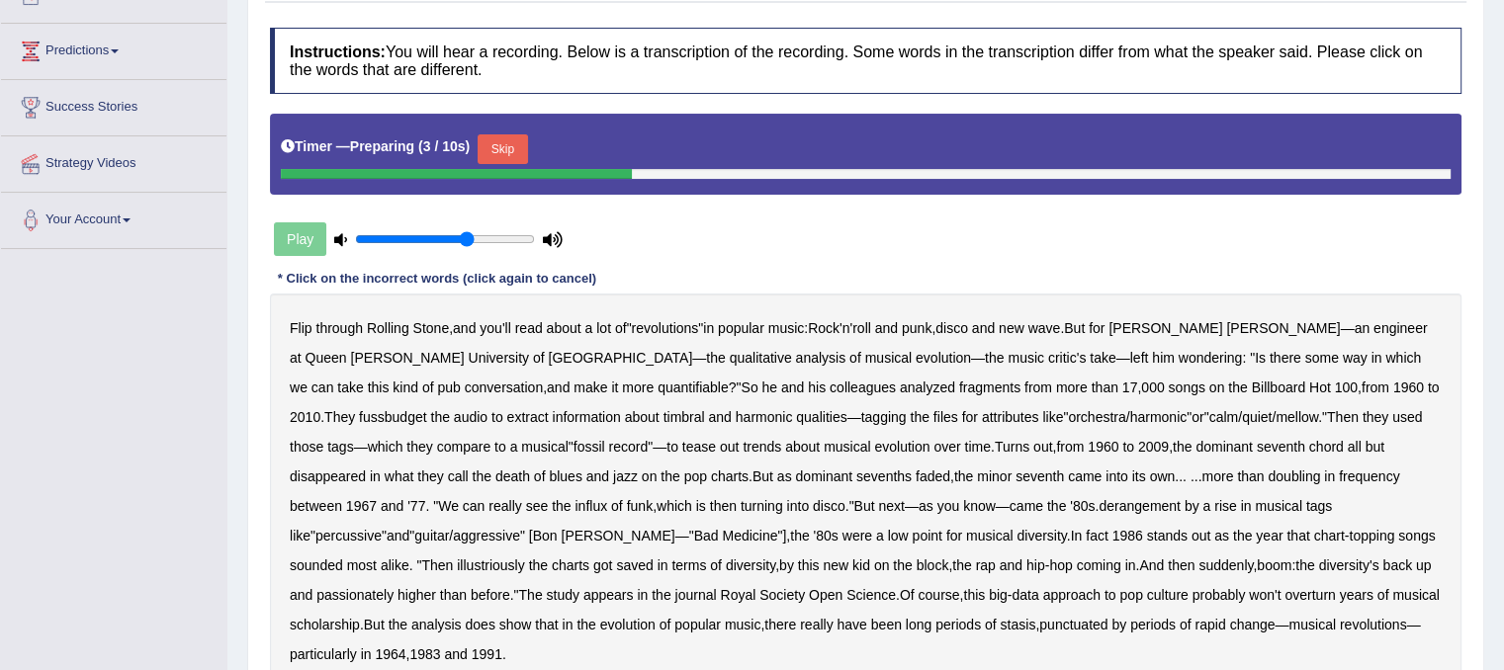
scroll to position [277, 0]
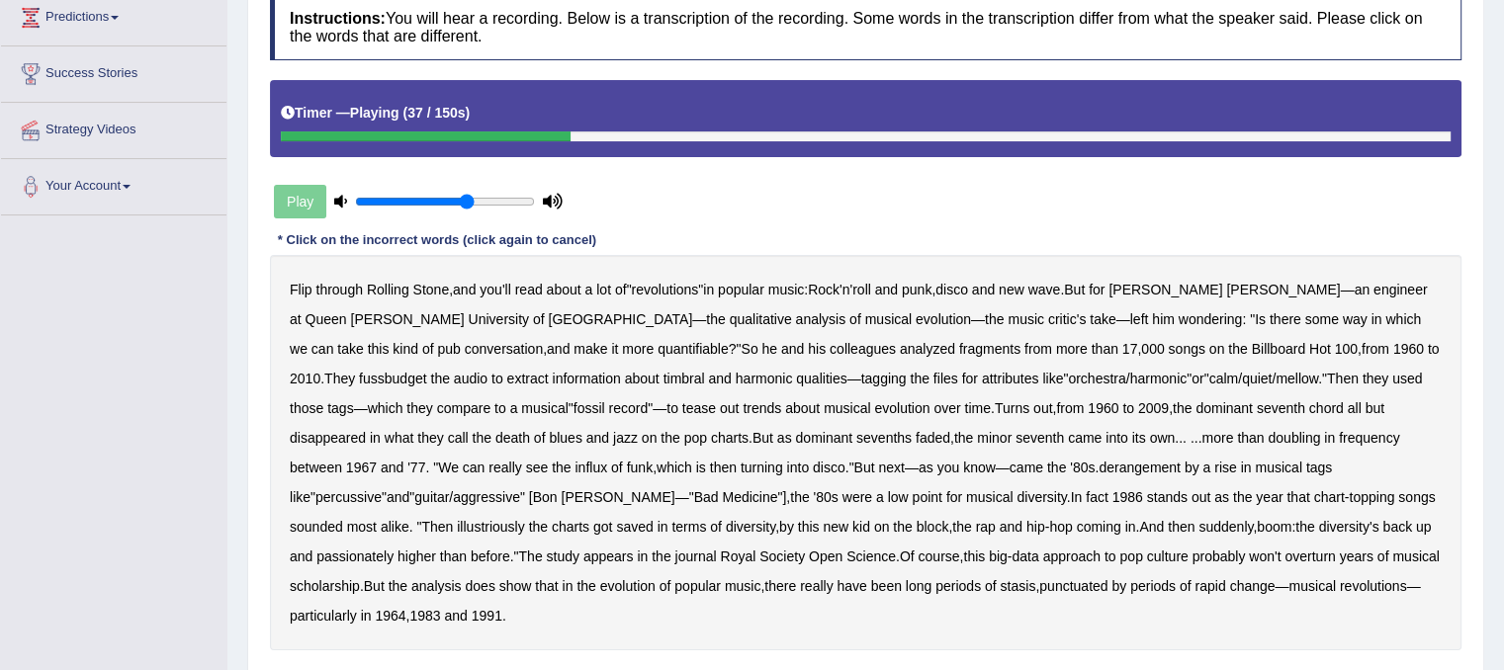
click at [427, 371] on b "fussbudget" at bounding box center [393, 379] width 68 height 16
click at [1214, 460] on b "rise" at bounding box center [1225, 468] width 23 height 16
click at [1214, 469] on b "rise" at bounding box center [1225, 468] width 23 height 16
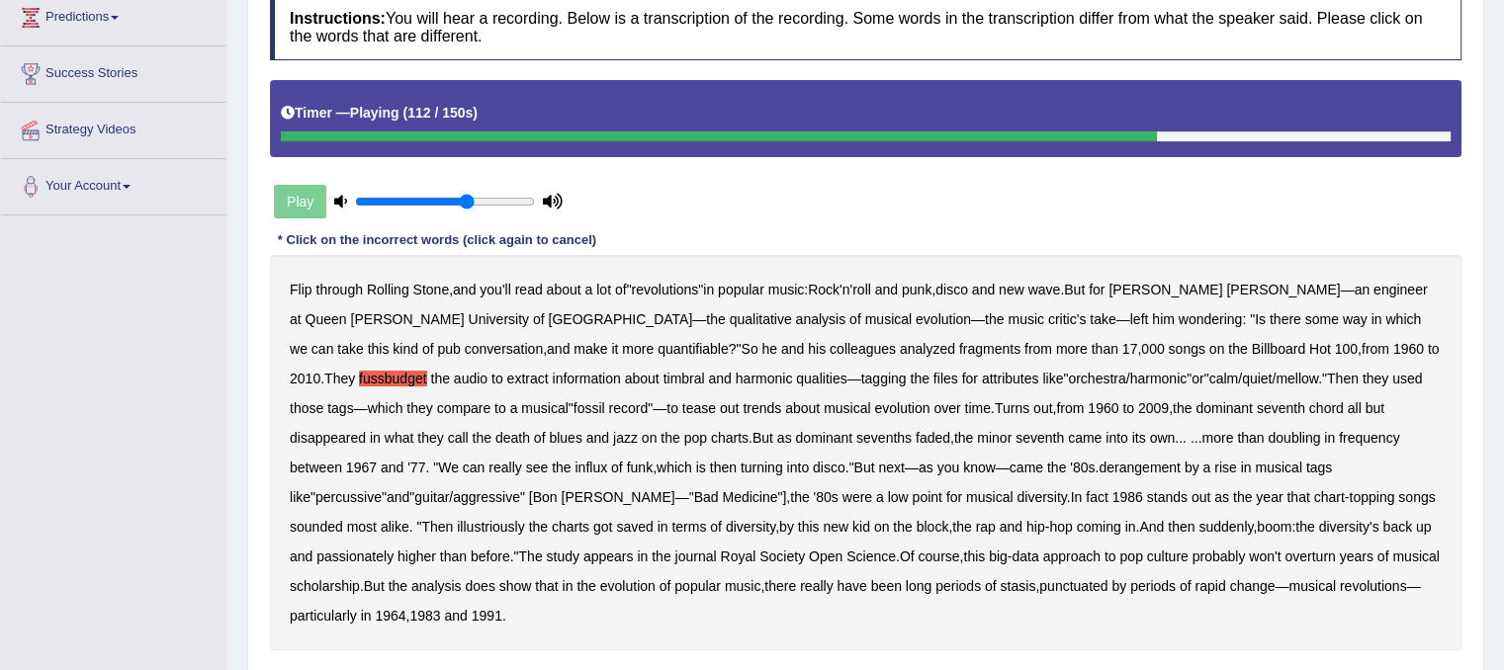
click at [524, 519] on b "illustriously" at bounding box center [490, 527] width 67 height 16
click at [394, 549] on b "passionately" at bounding box center [354, 557] width 77 height 16
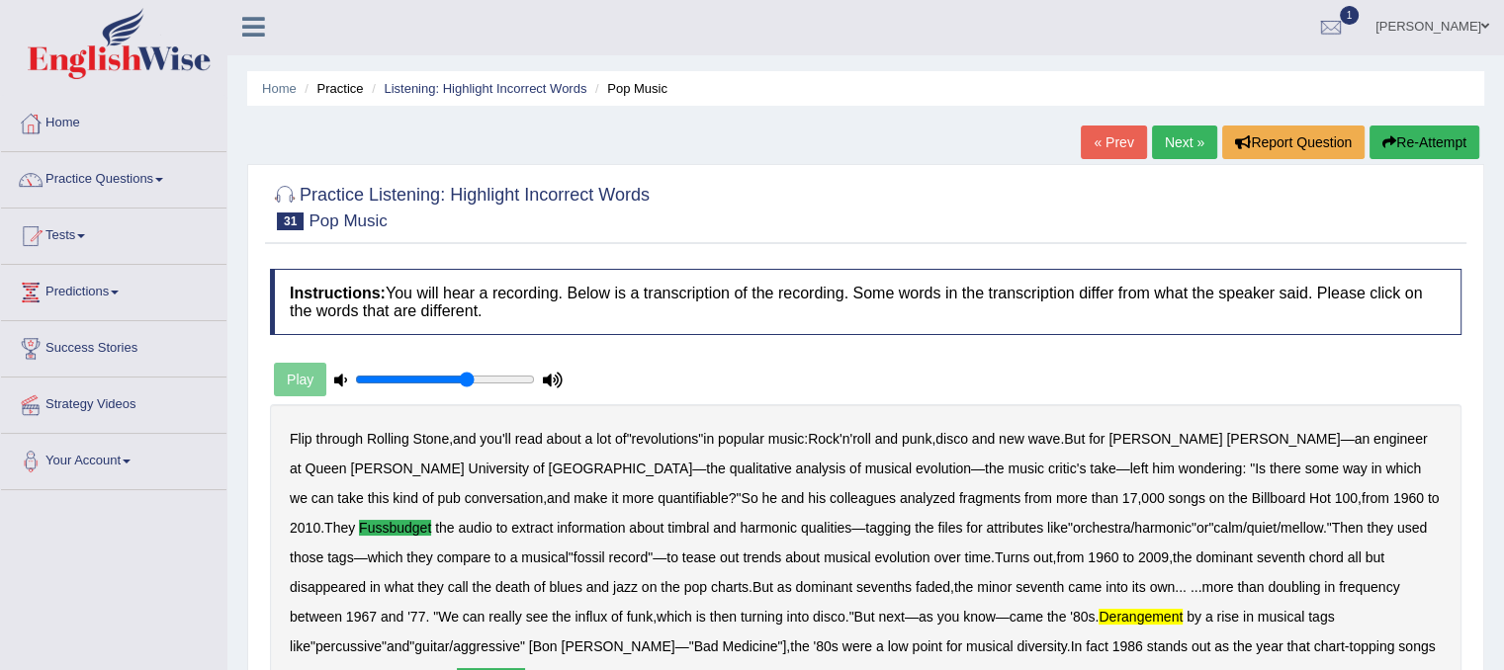
scroll to position [0, 0]
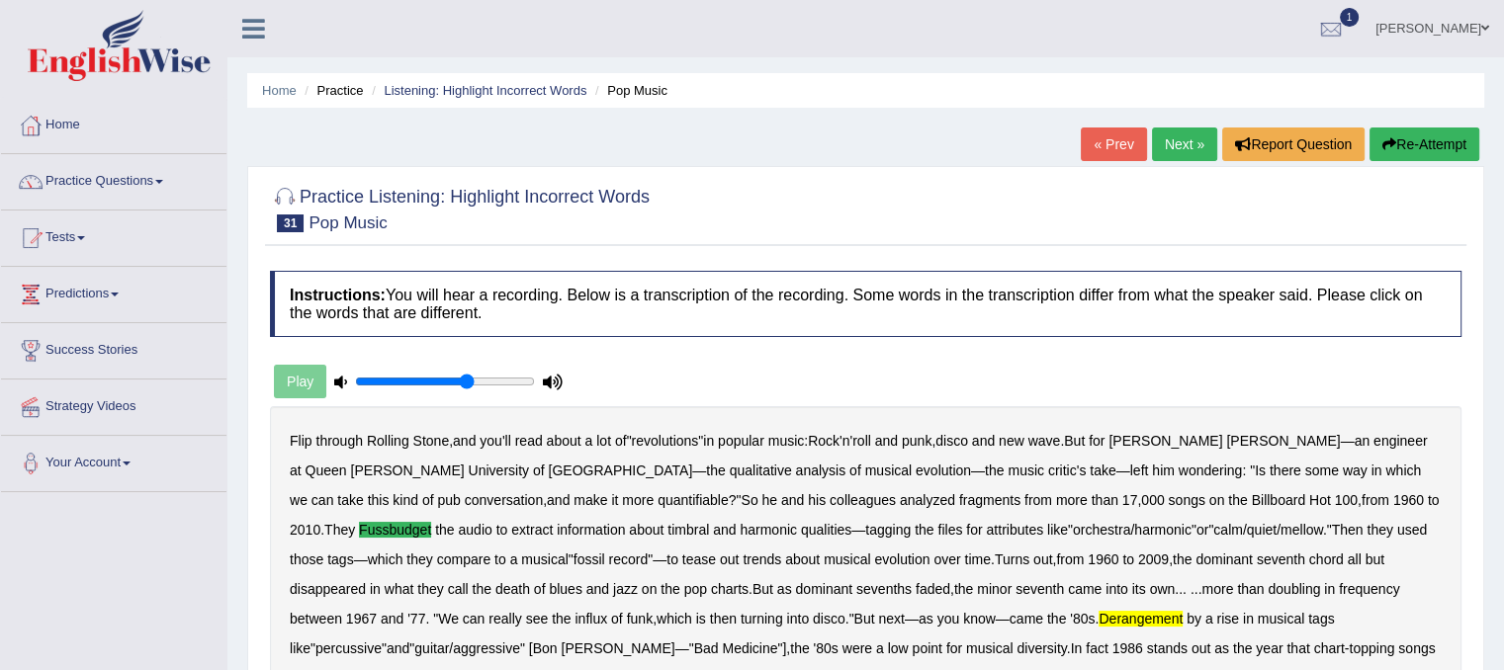
click at [1167, 143] on link "Next »" at bounding box center [1184, 145] width 65 height 34
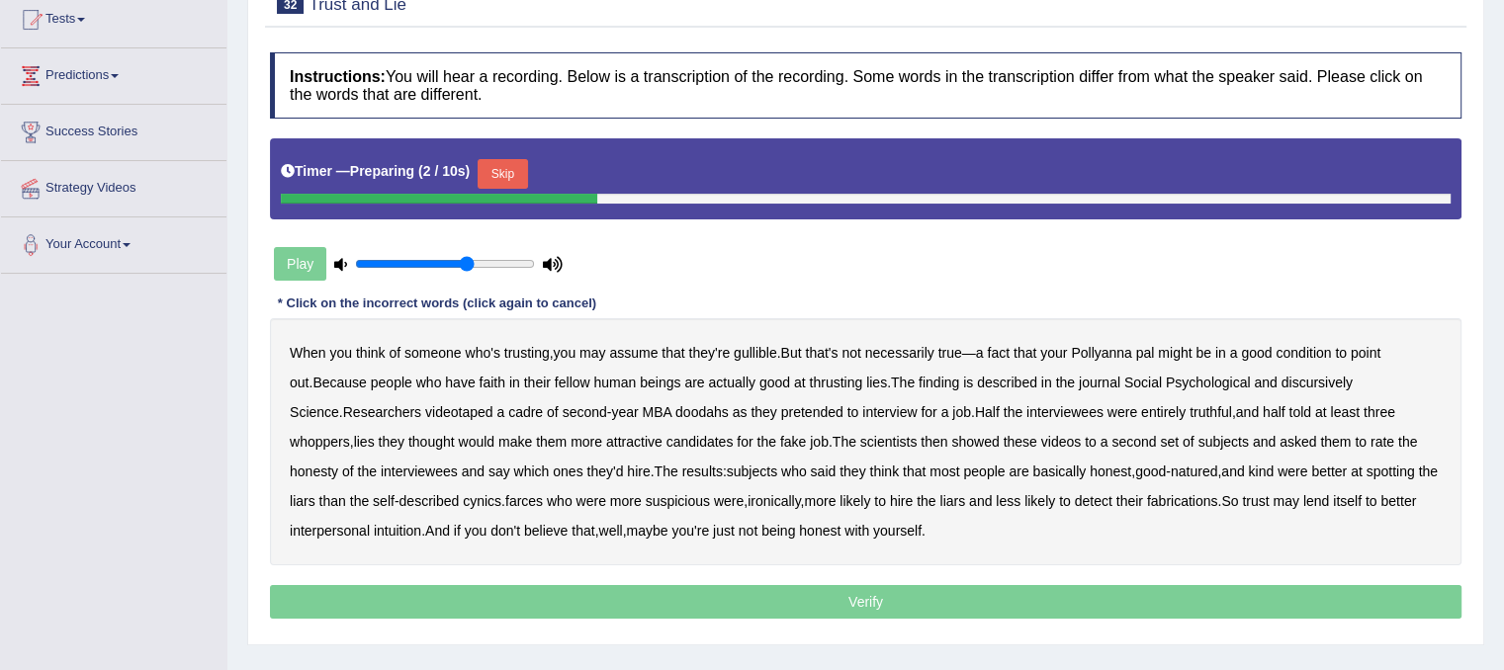
scroll to position [237, 0]
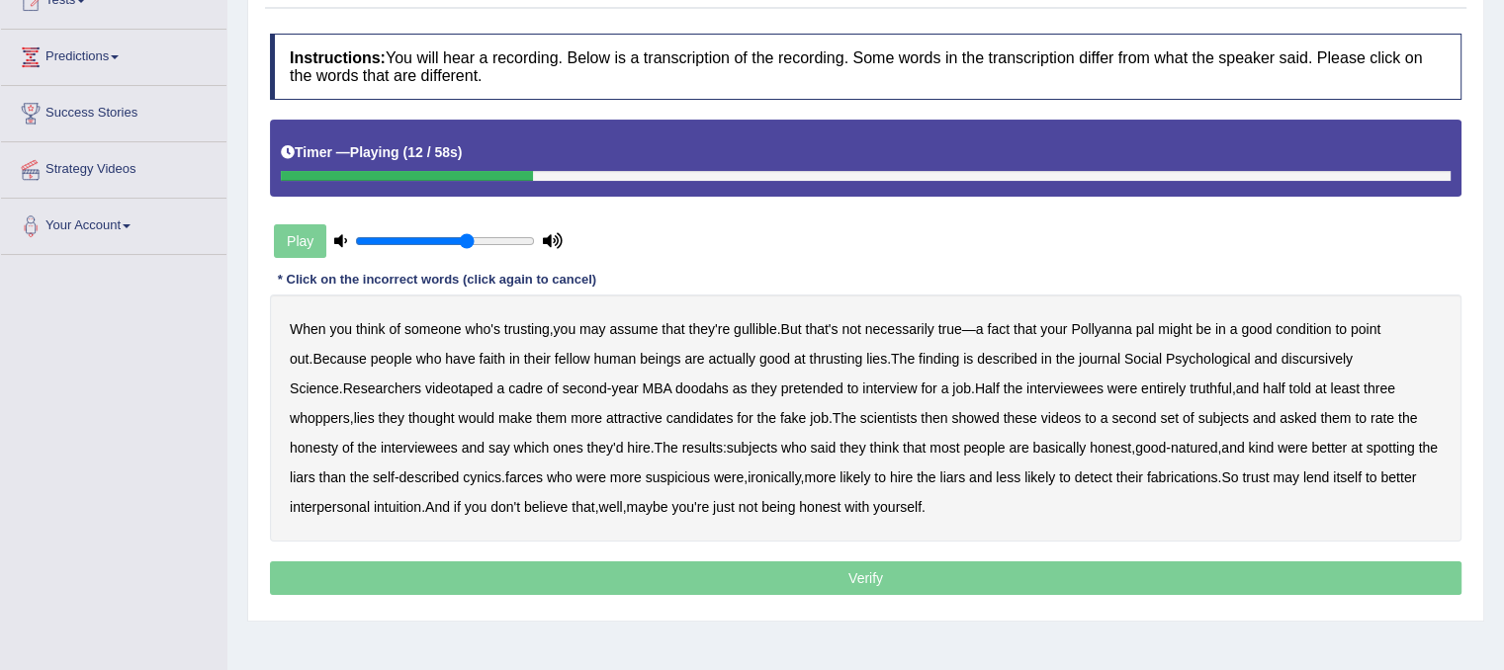
click at [813, 361] on b "thrusting" at bounding box center [835, 359] width 53 height 16
click at [1318, 354] on b "discursively" at bounding box center [1316, 359] width 71 height 16
click at [675, 384] on b "doodahs" at bounding box center [701, 389] width 53 height 16
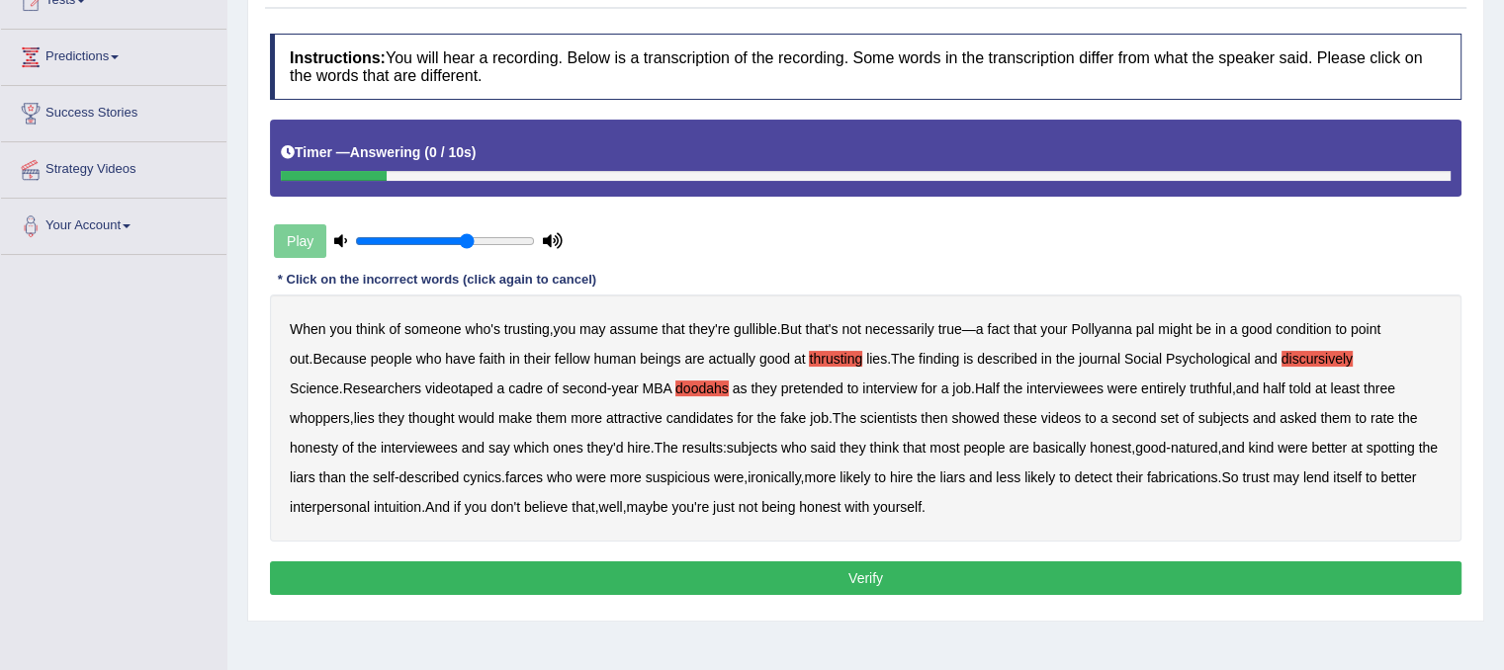
click at [873, 574] on button "Verify" at bounding box center [865, 579] width 1191 height 34
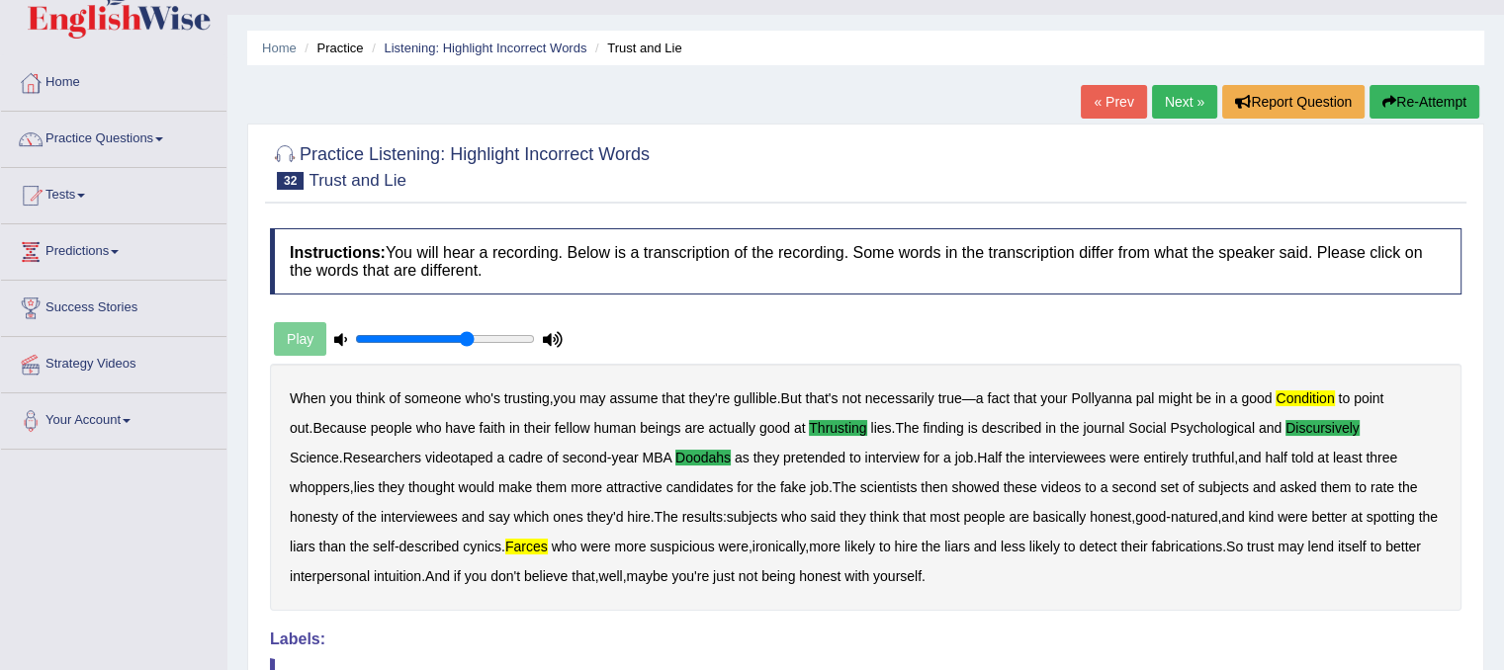
scroll to position [40, 0]
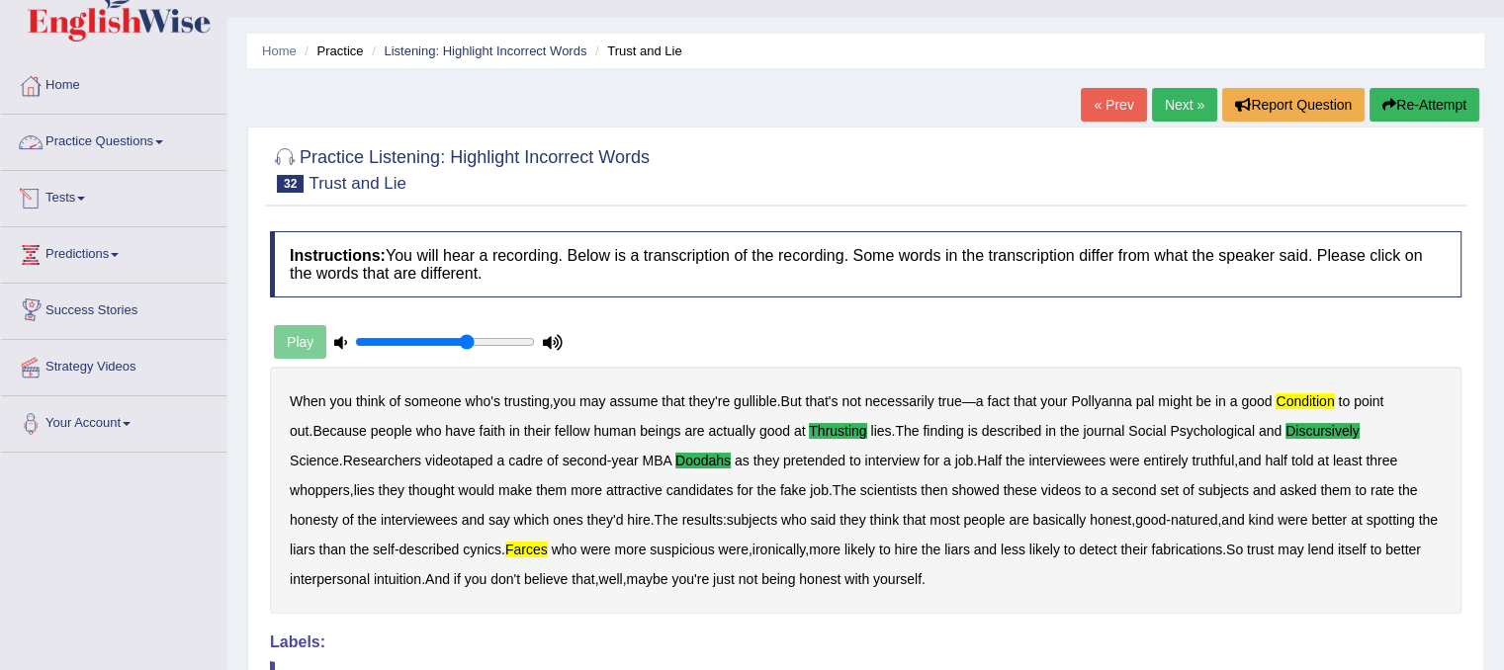
click at [119, 139] on link "Practice Questions" at bounding box center [113, 139] width 225 height 49
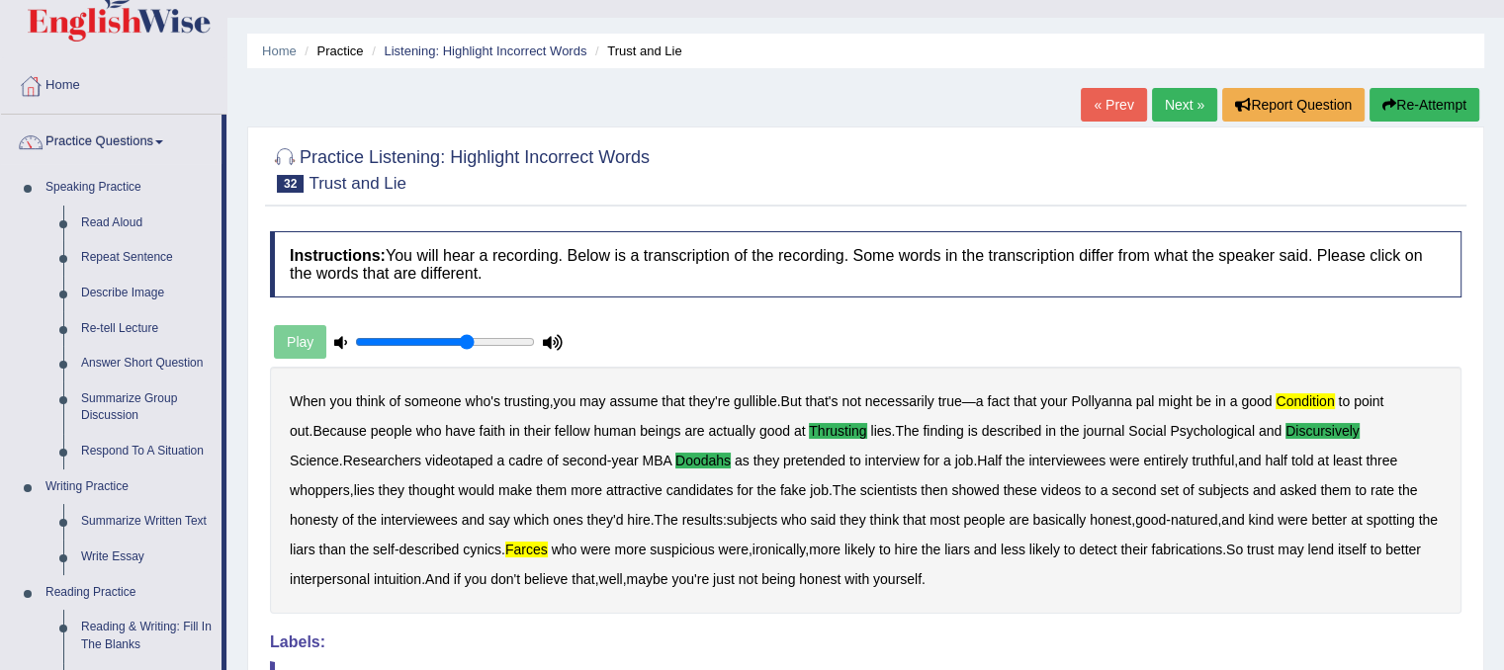
click at [225, 608] on li "Practice Questions Speaking Practice Read Aloud Repeat Sentence Describe Image …" at bounding box center [113, 671] width 225 height 1112
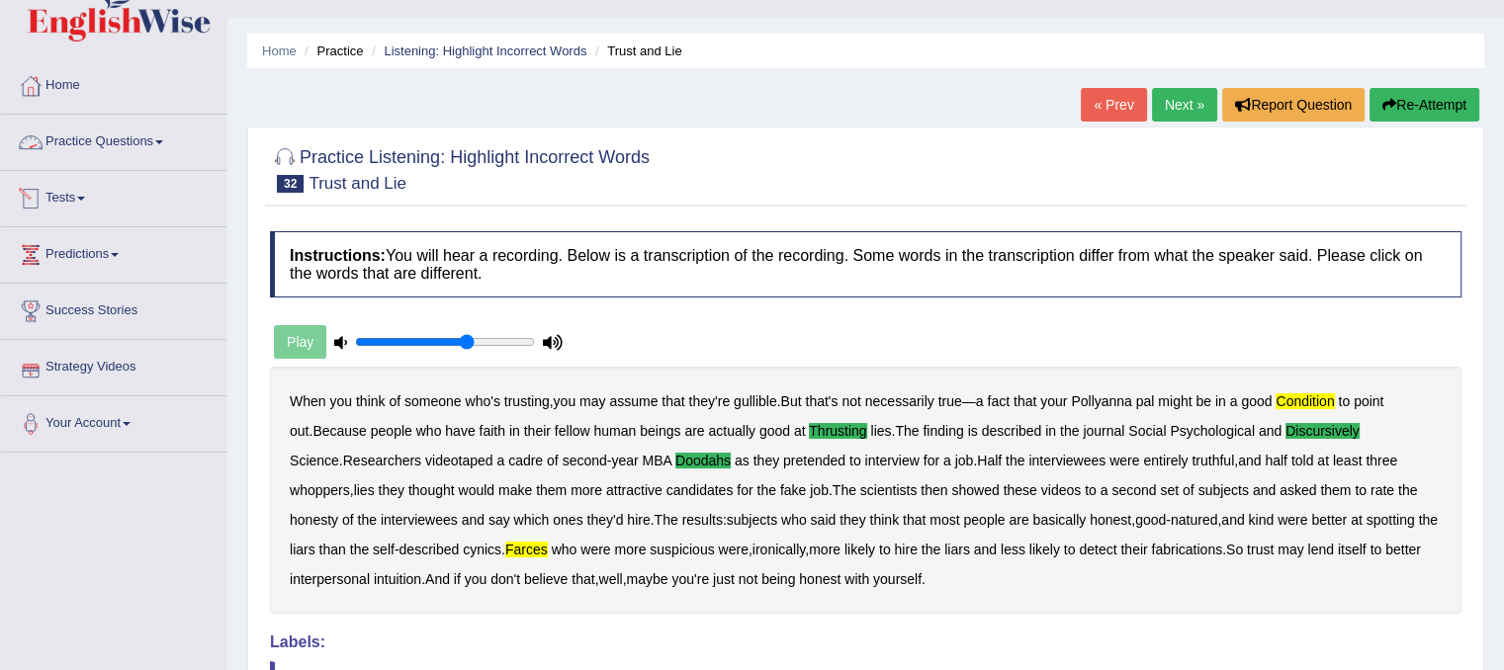
click at [194, 152] on link "Practice Questions" at bounding box center [113, 139] width 225 height 49
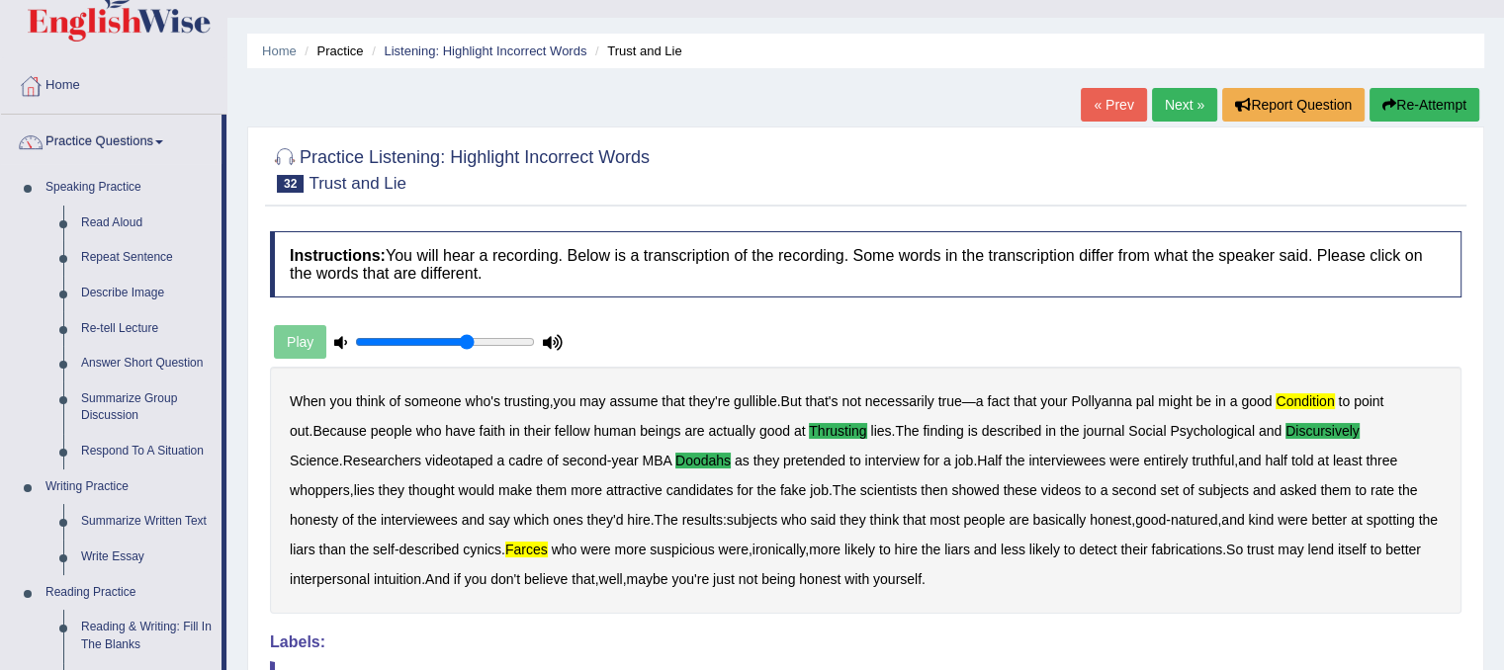
scroll to position [625, 0]
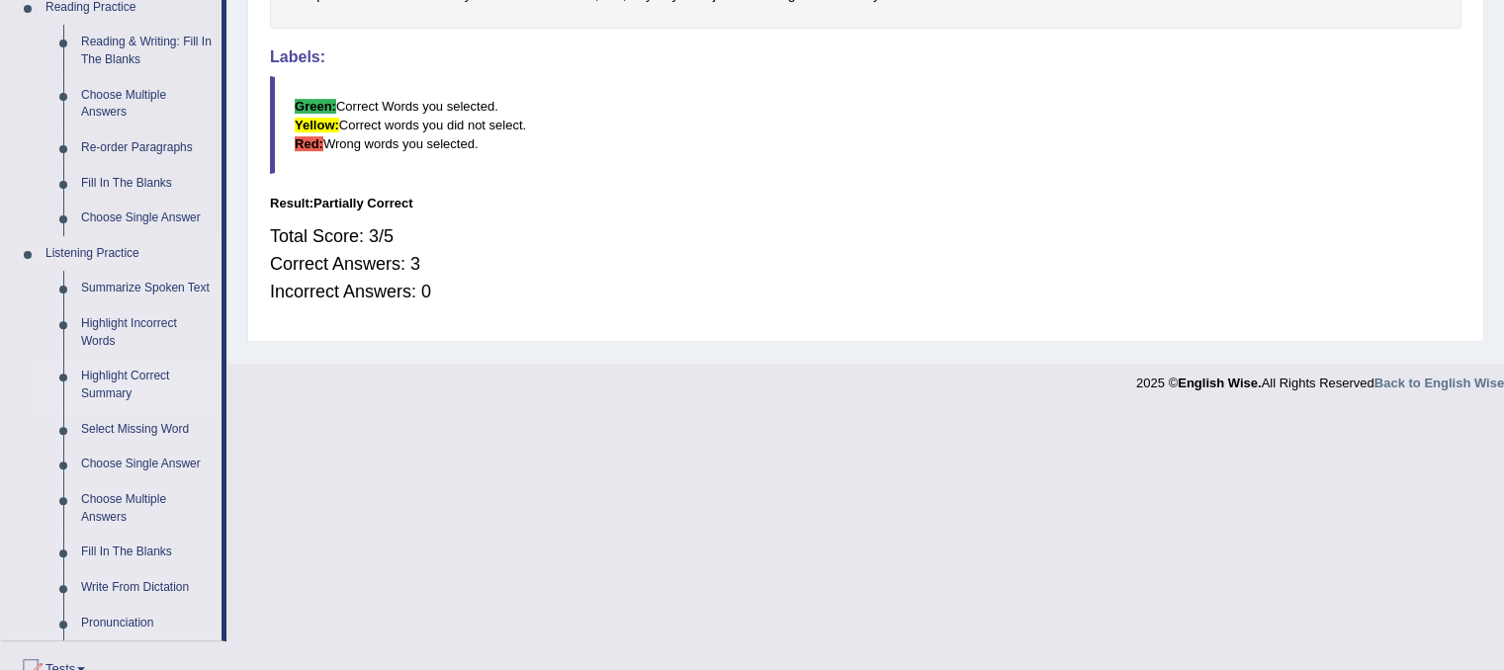
click at [114, 373] on link "Highlight Correct Summary" at bounding box center [146, 385] width 149 height 52
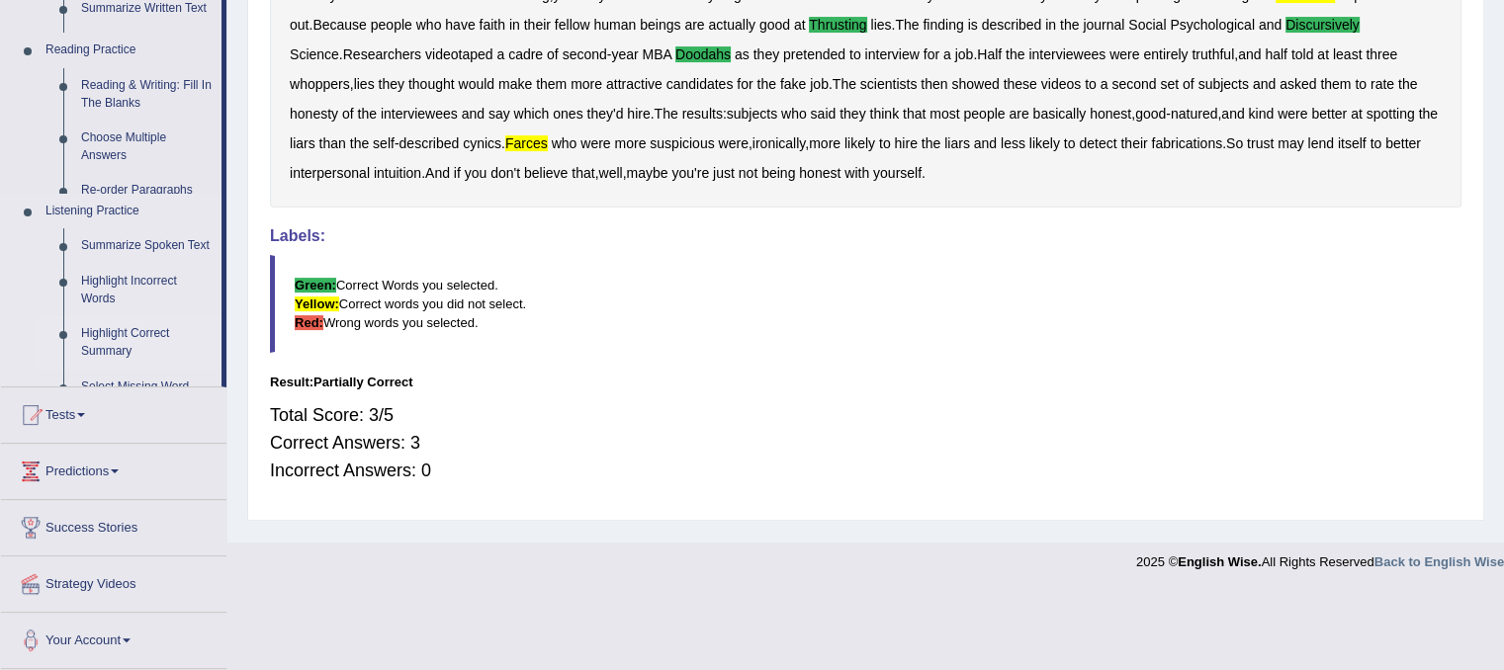
scroll to position [368, 0]
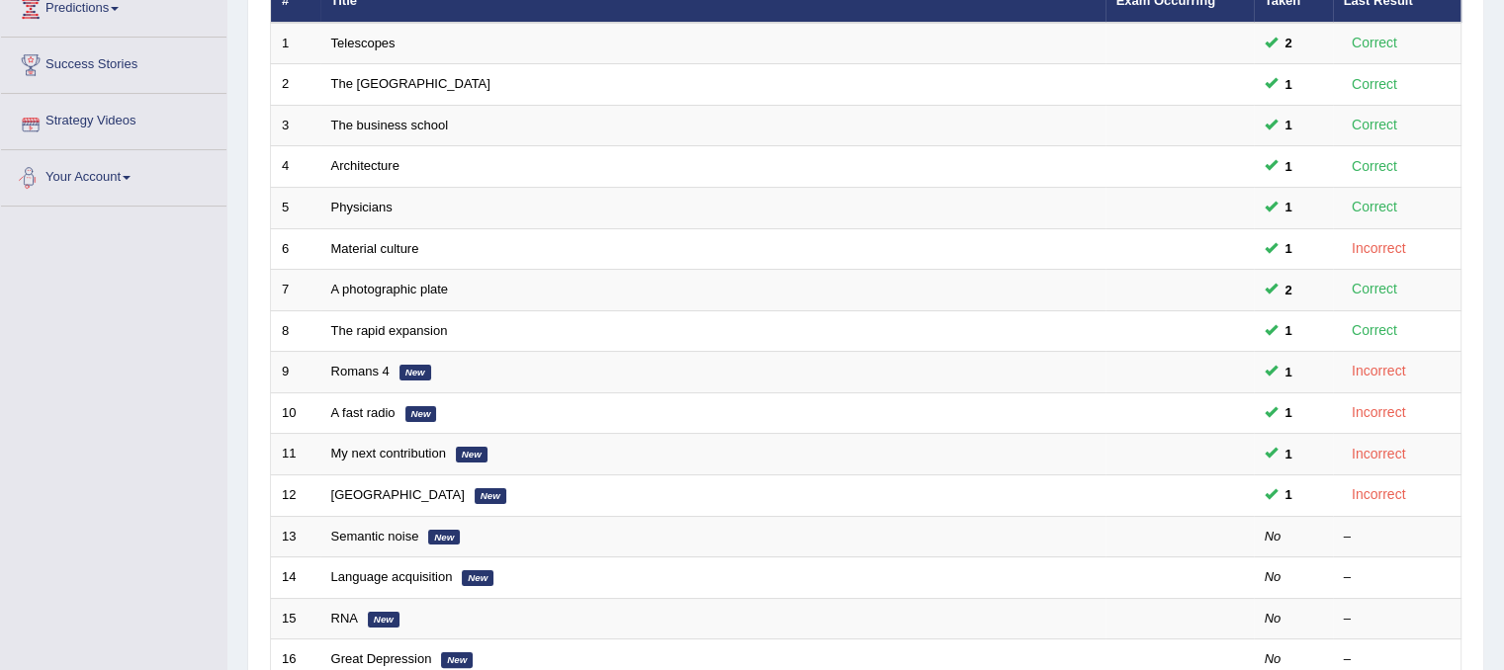
scroll to position [514, 0]
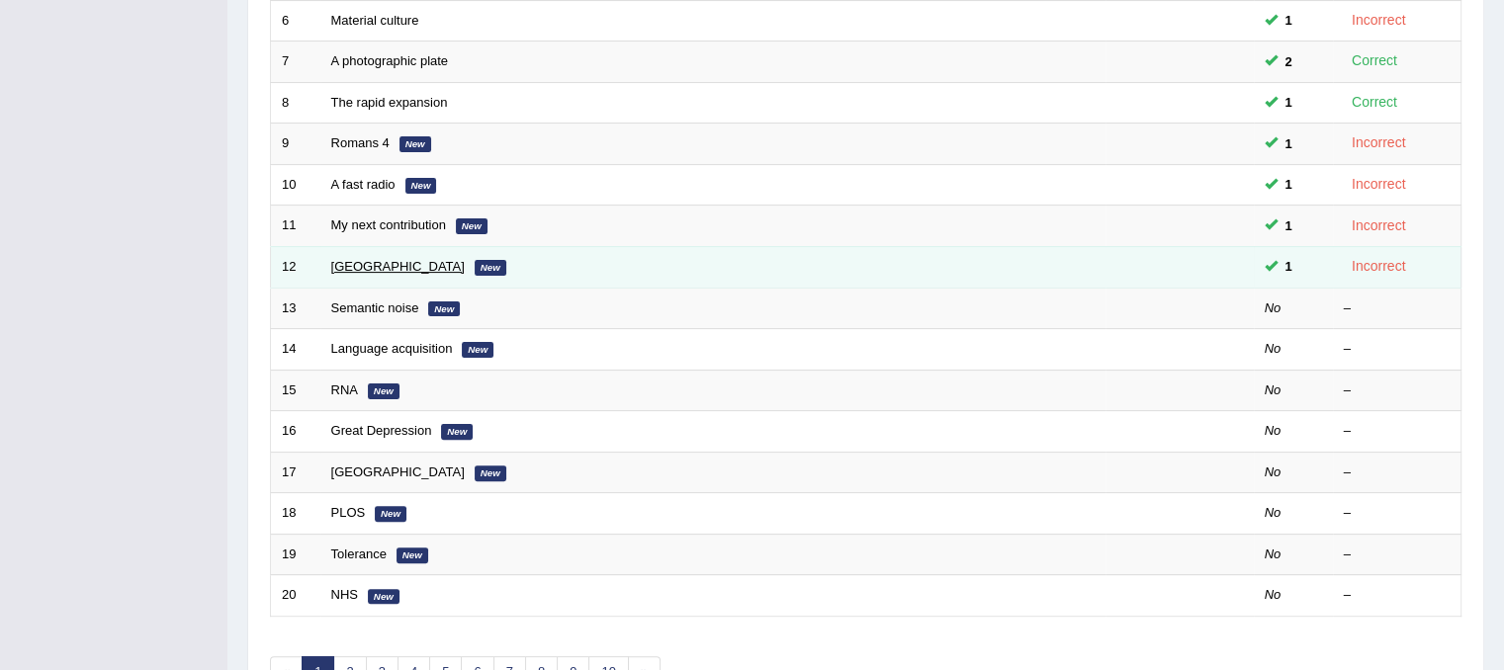
click at [366, 265] on link "[GEOGRAPHIC_DATA]" at bounding box center [397, 266] width 133 height 15
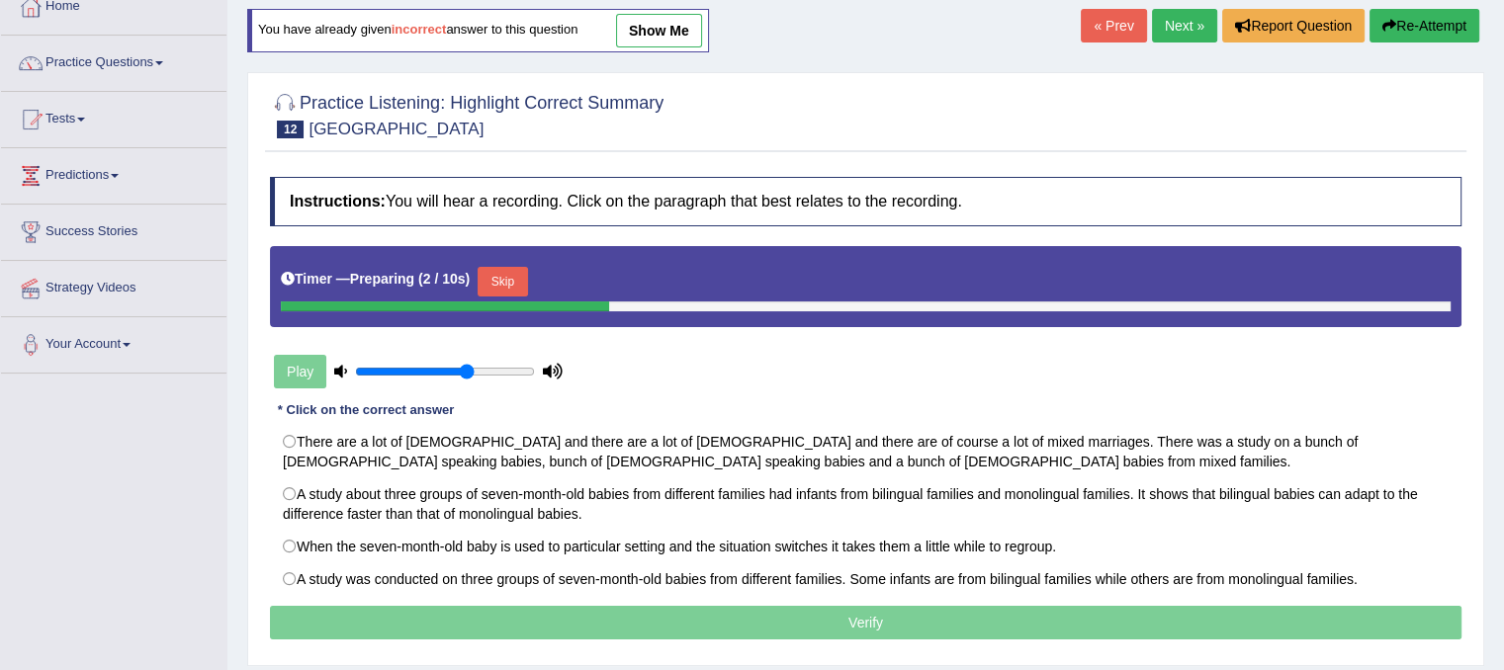
scroll to position [158, 0]
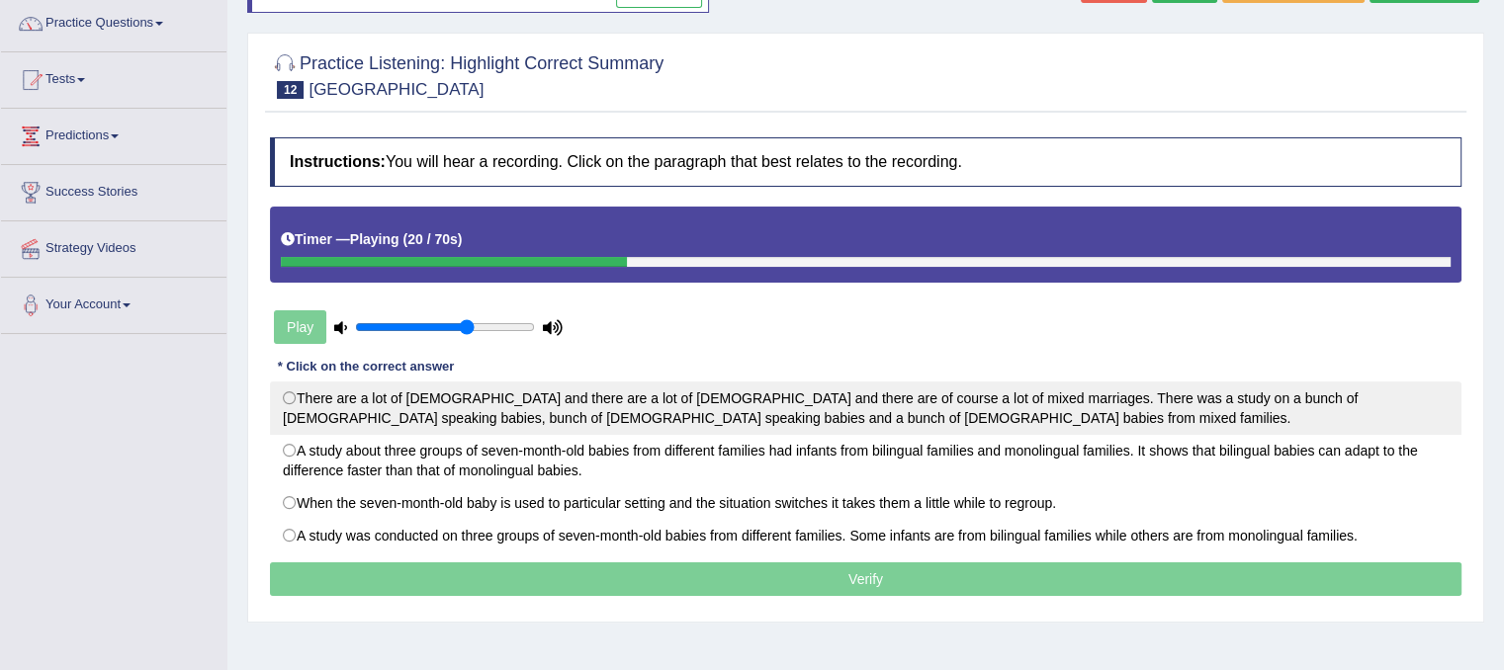
click at [289, 400] on label "There are a lot of [DEMOGRAPHIC_DATA] and there are a lot of [DEMOGRAPHIC_DATA]…" at bounding box center [865, 408] width 1191 height 53
radio input "true"
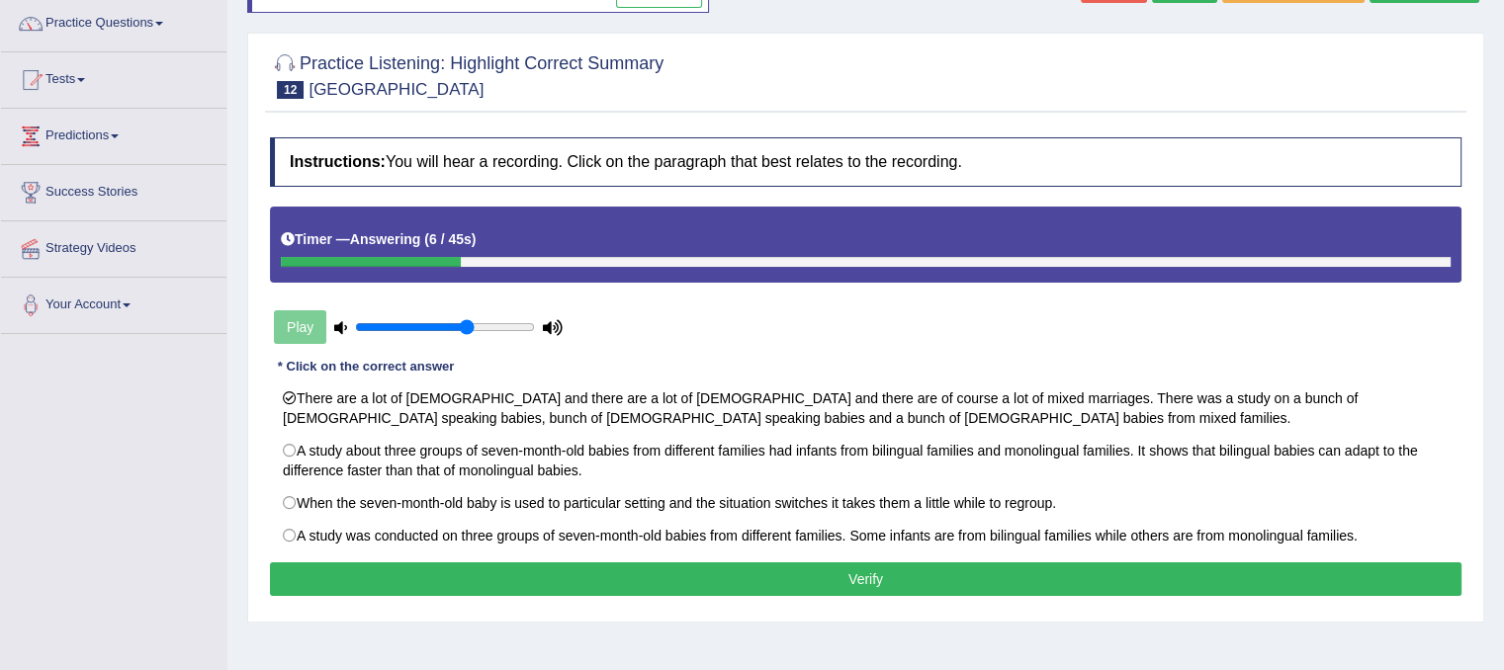
click at [533, 586] on button "Verify" at bounding box center [865, 580] width 1191 height 34
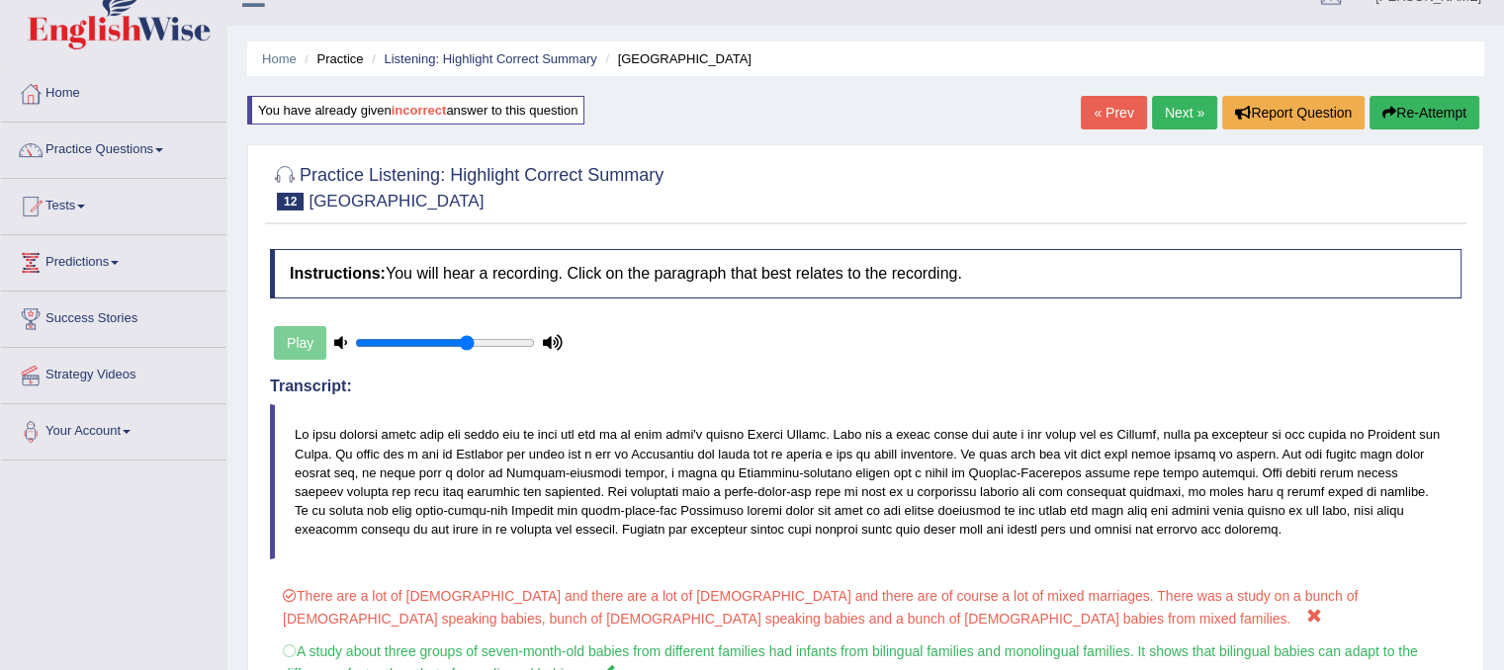
scroll to position [0, 0]
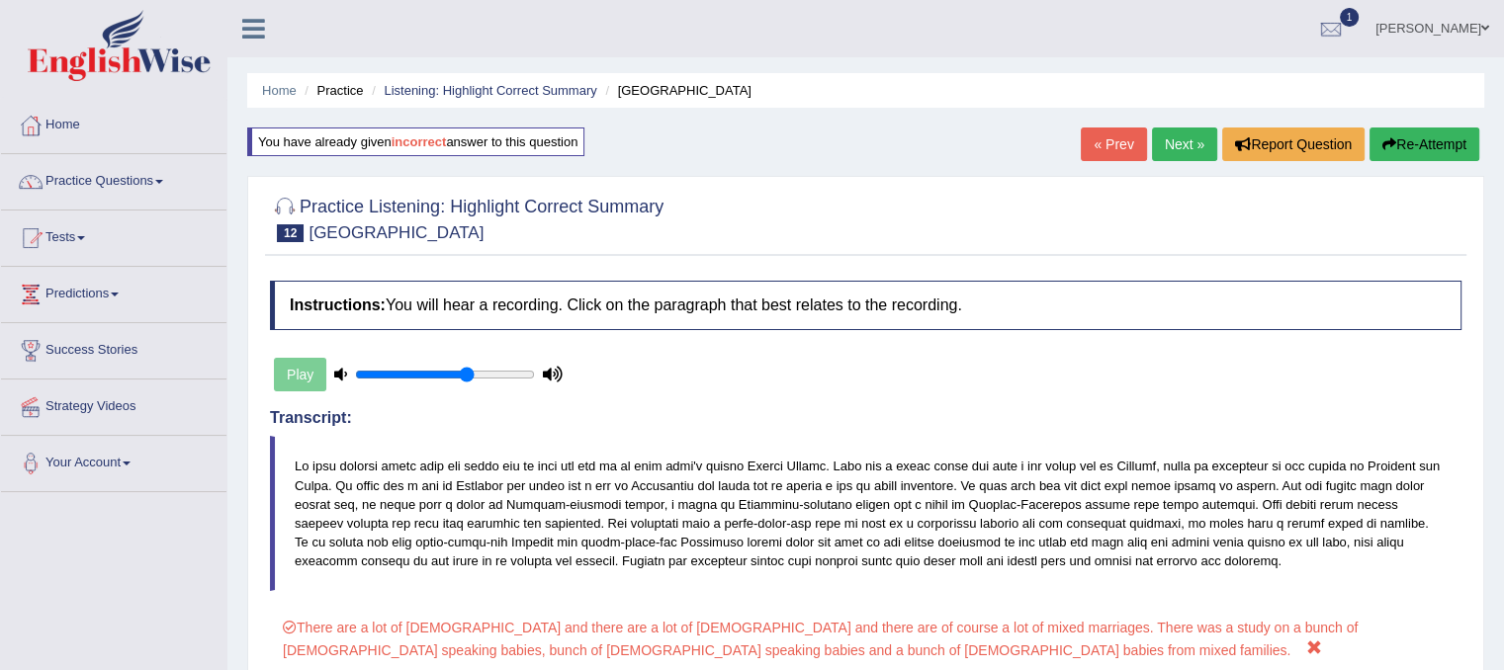
click at [1170, 142] on link "Next »" at bounding box center [1184, 145] width 65 height 34
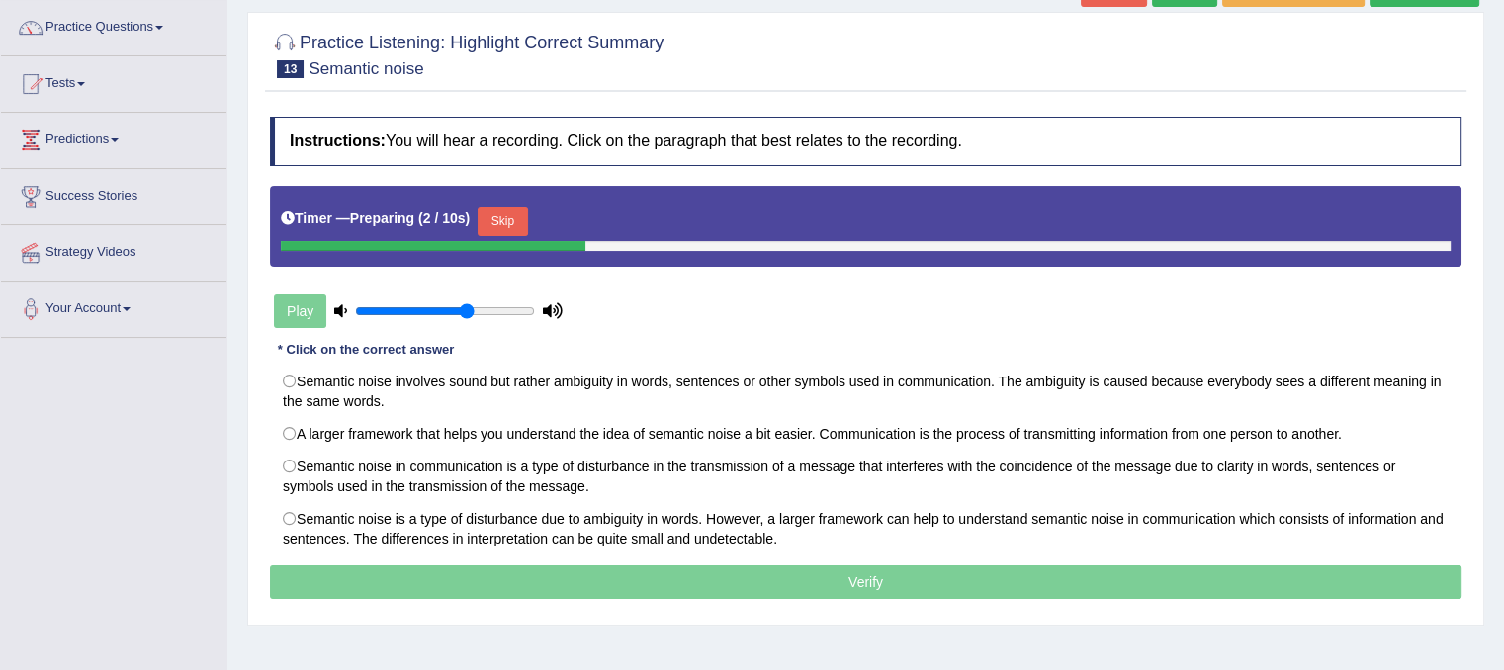
scroll to position [158, 0]
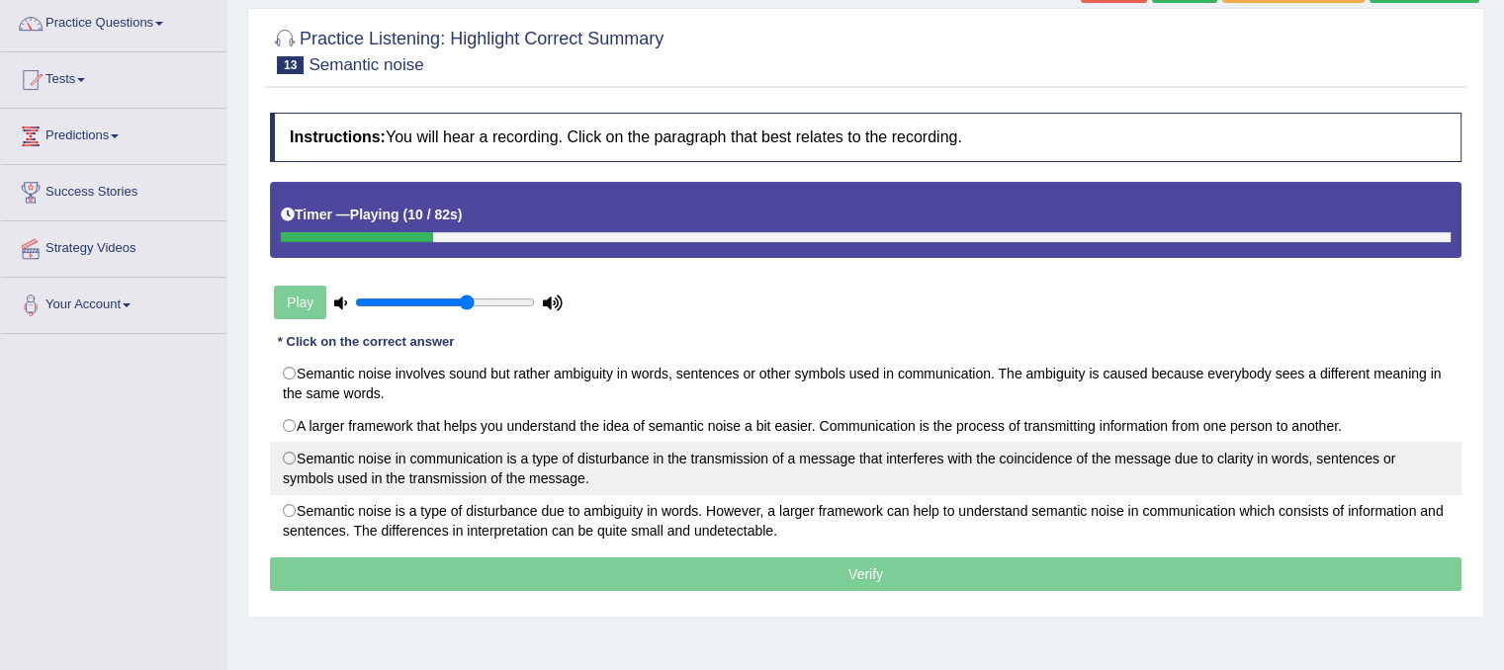
click at [297, 454] on label "Semantic noise in communication is a type of disturbance in the transmission of…" at bounding box center [865, 468] width 1191 height 53
radio input "true"
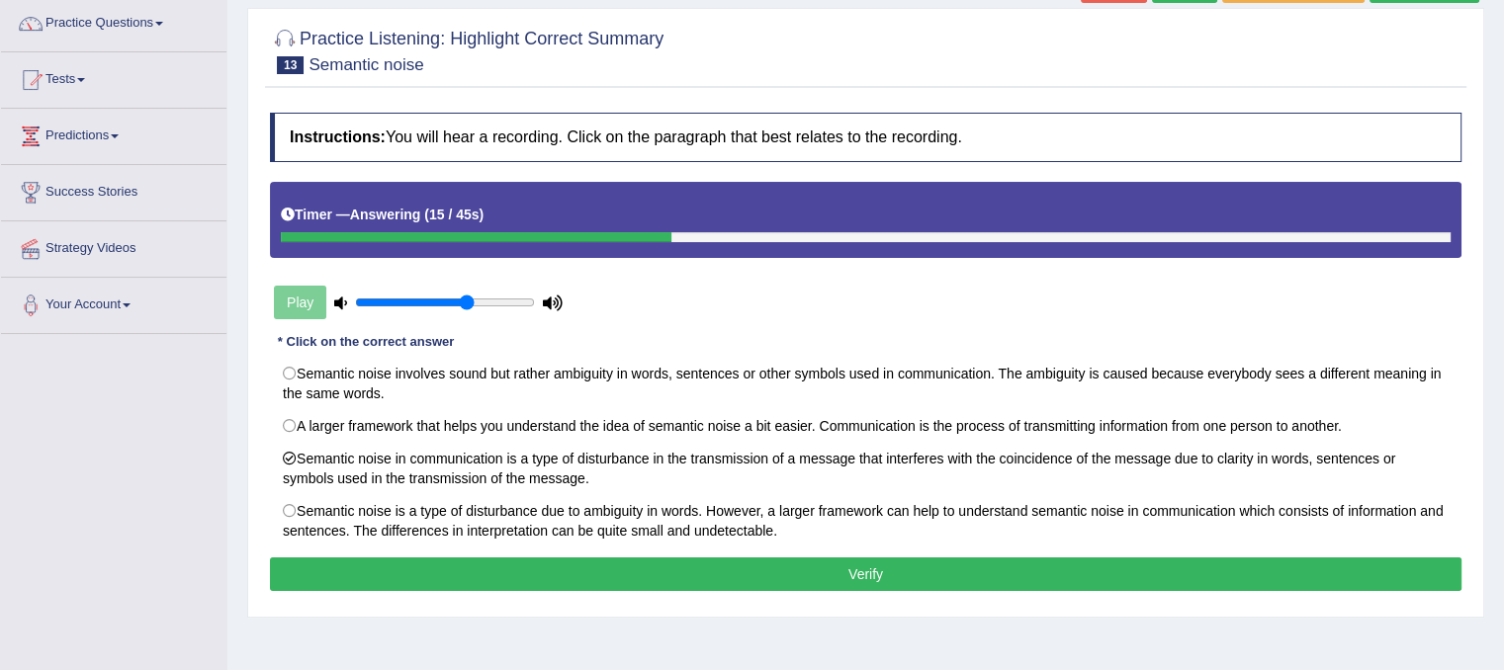
click at [413, 573] on button "Verify" at bounding box center [865, 575] width 1191 height 34
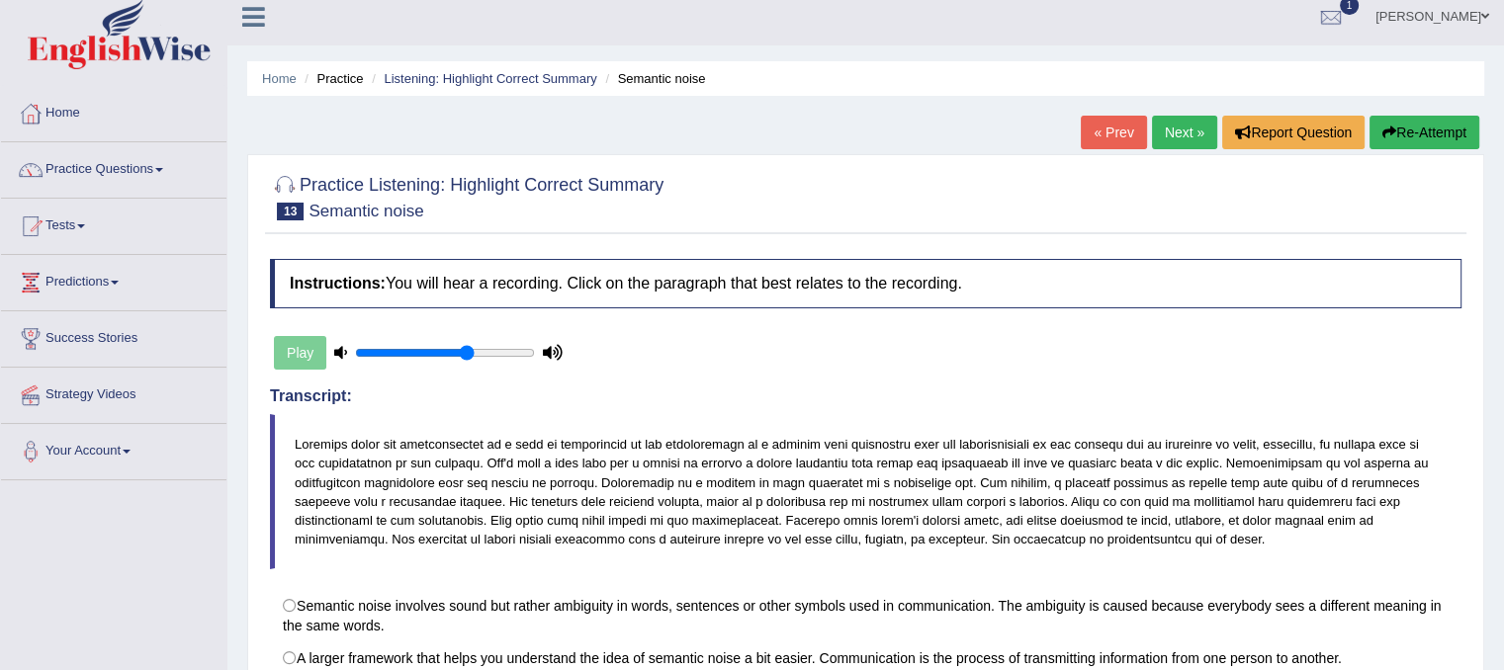
scroll to position [0, 0]
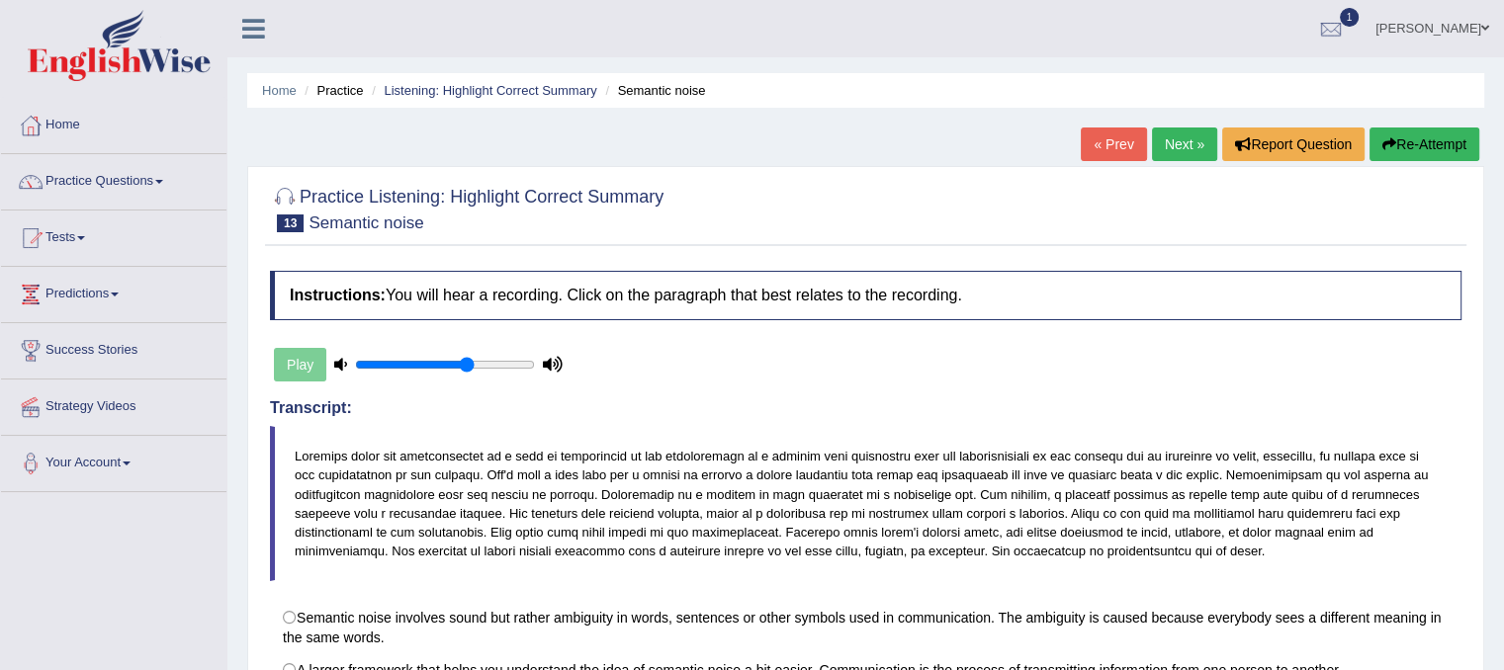
click at [1172, 140] on link "Next »" at bounding box center [1184, 145] width 65 height 34
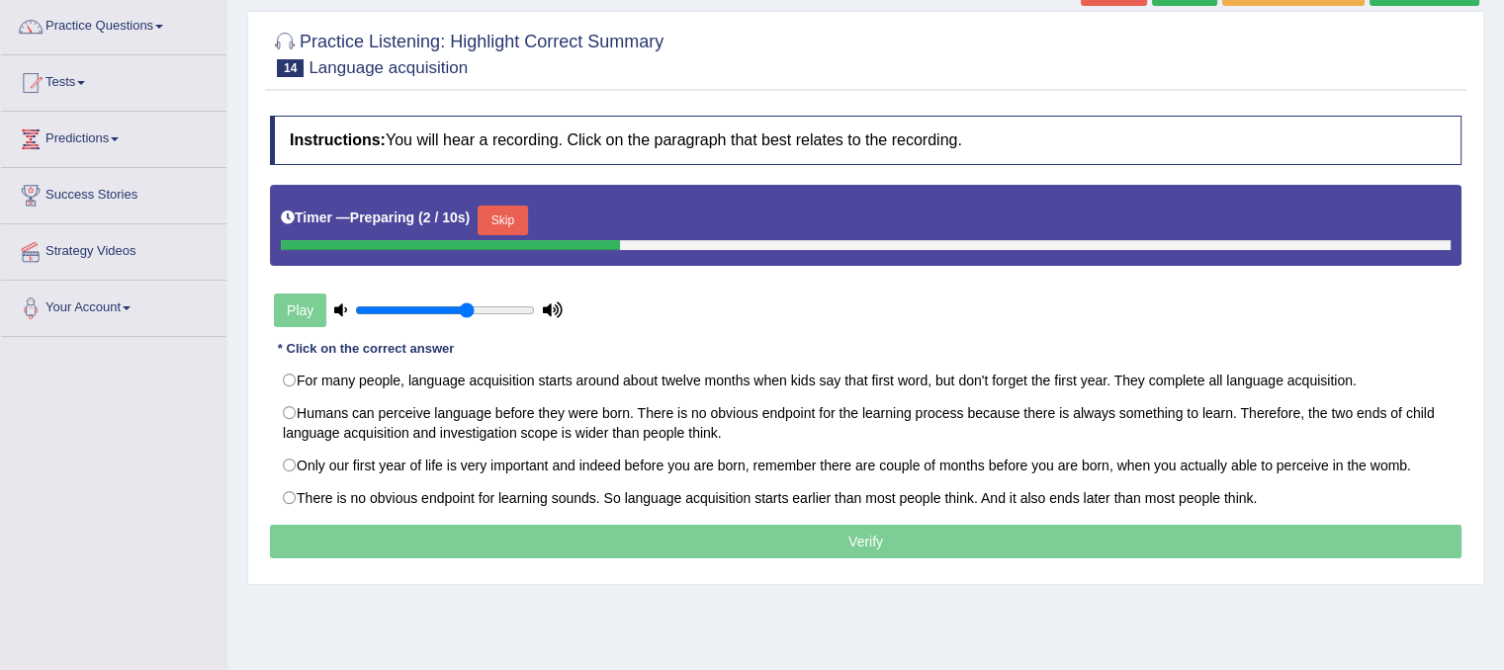
scroll to position [158, 0]
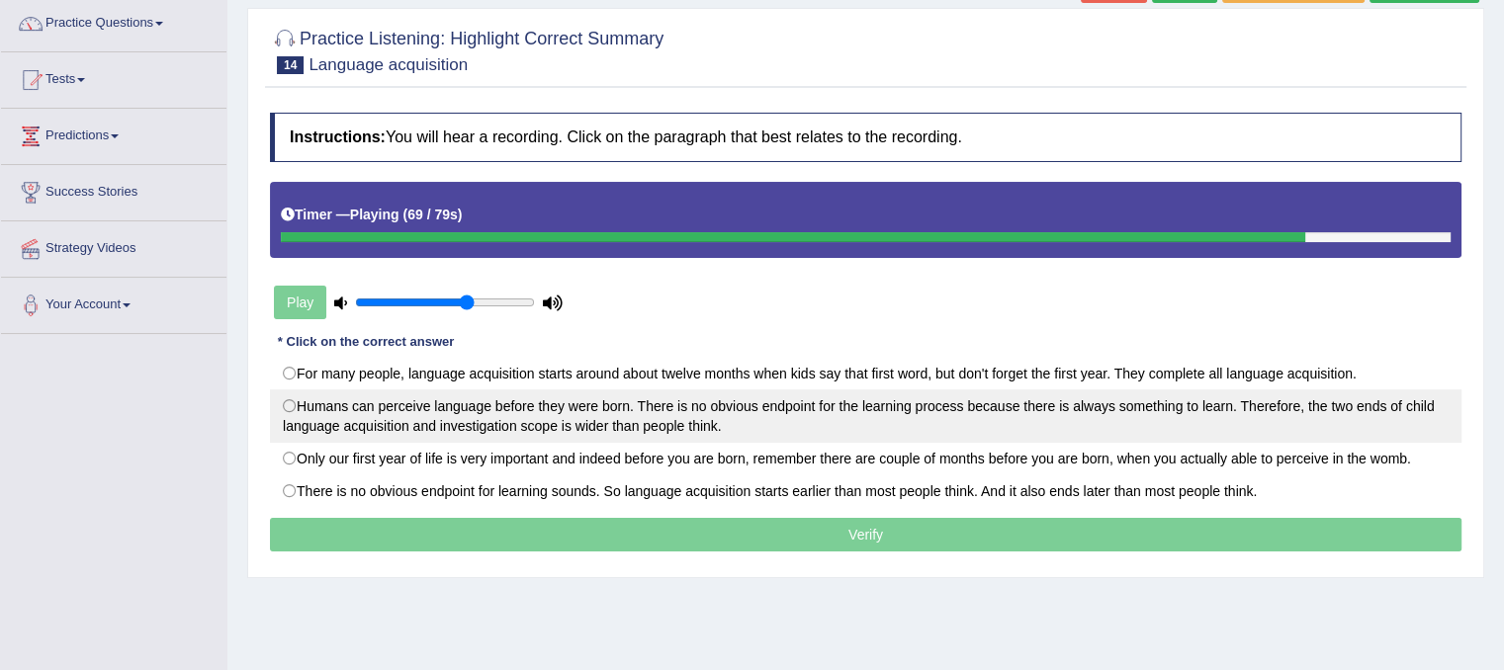
click at [301, 405] on label "Humans can perceive language before they were born. There is no obvious endpoin…" at bounding box center [865, 416] width 1191 height 53
radio input "true"
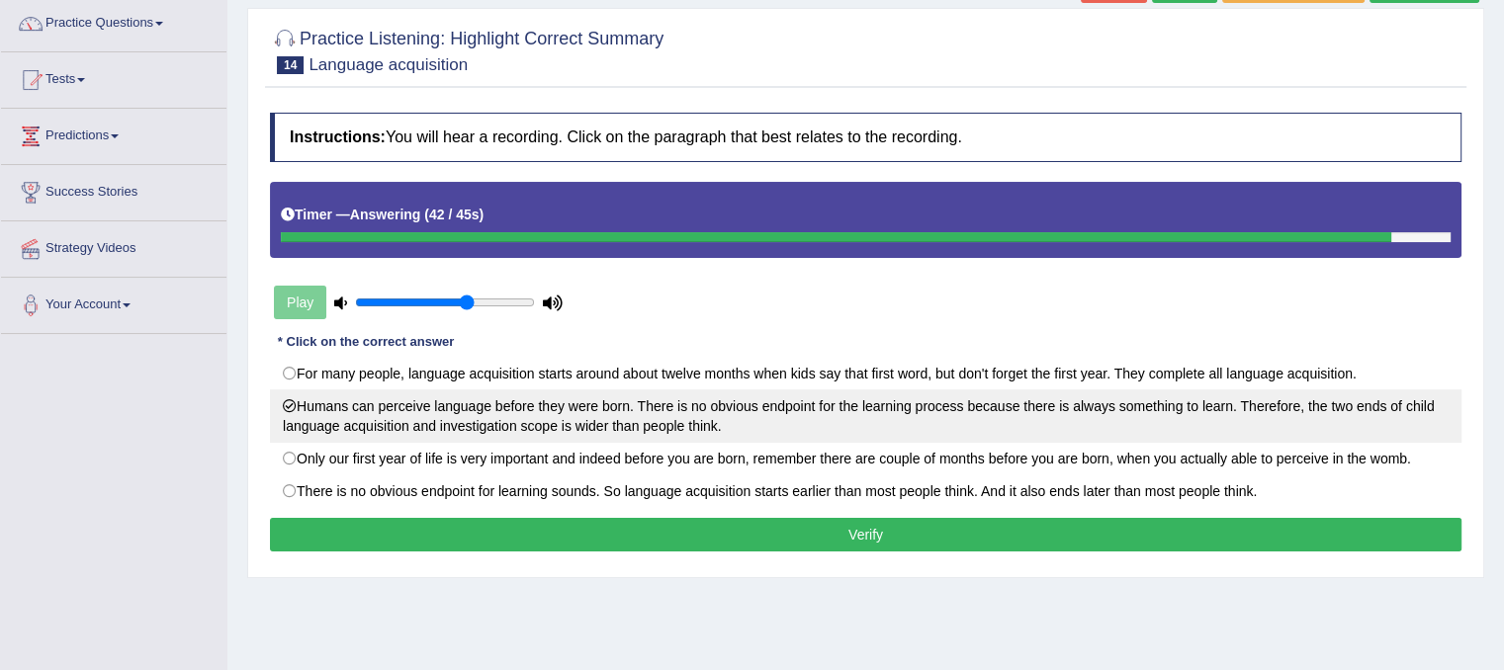
click at [305, 440] on label "Humans can perceive language before they were born. There is no obvious endpoin…" at bounding box center [865, 416] width 1191 height 53
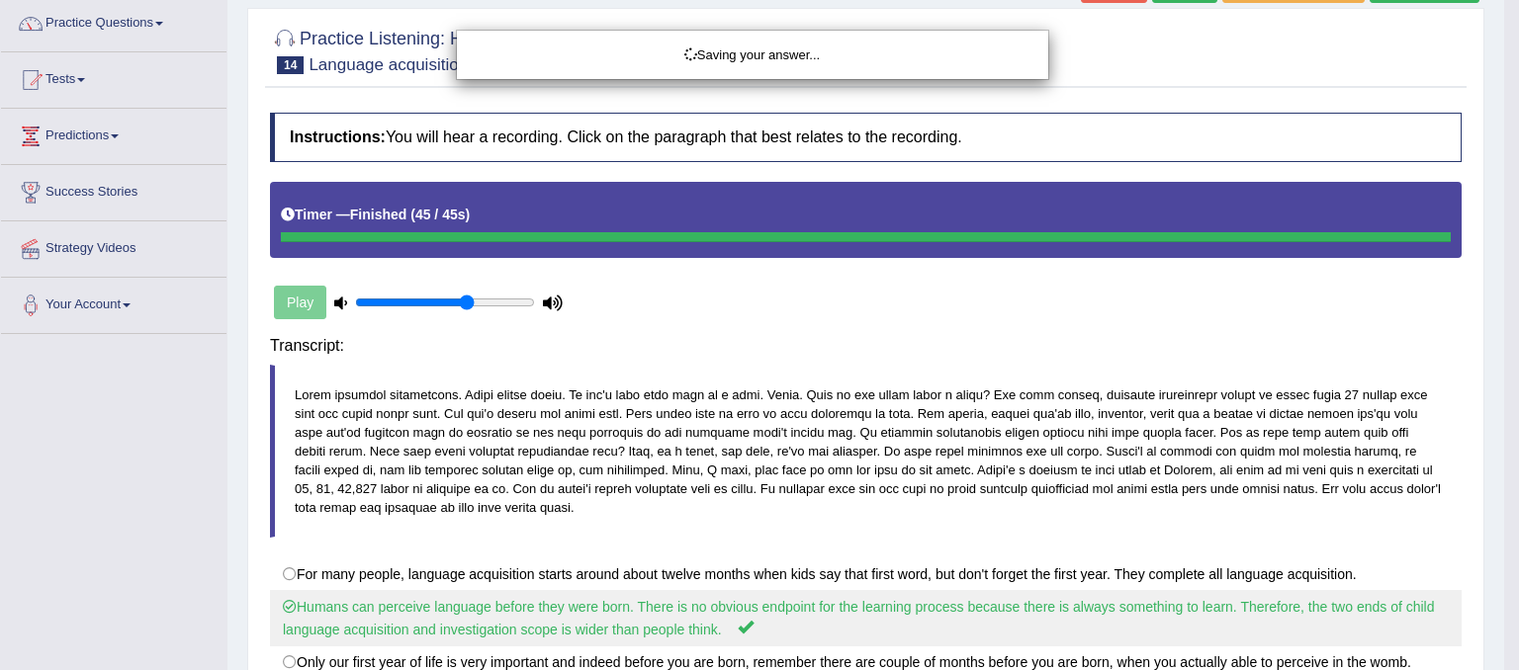
click at [305, 440] on body "Toggle navigation Home Practice Questions Speaking Practice Read Aloud Repeat S…" at bounding box center [759, 177] width 1519 height 670
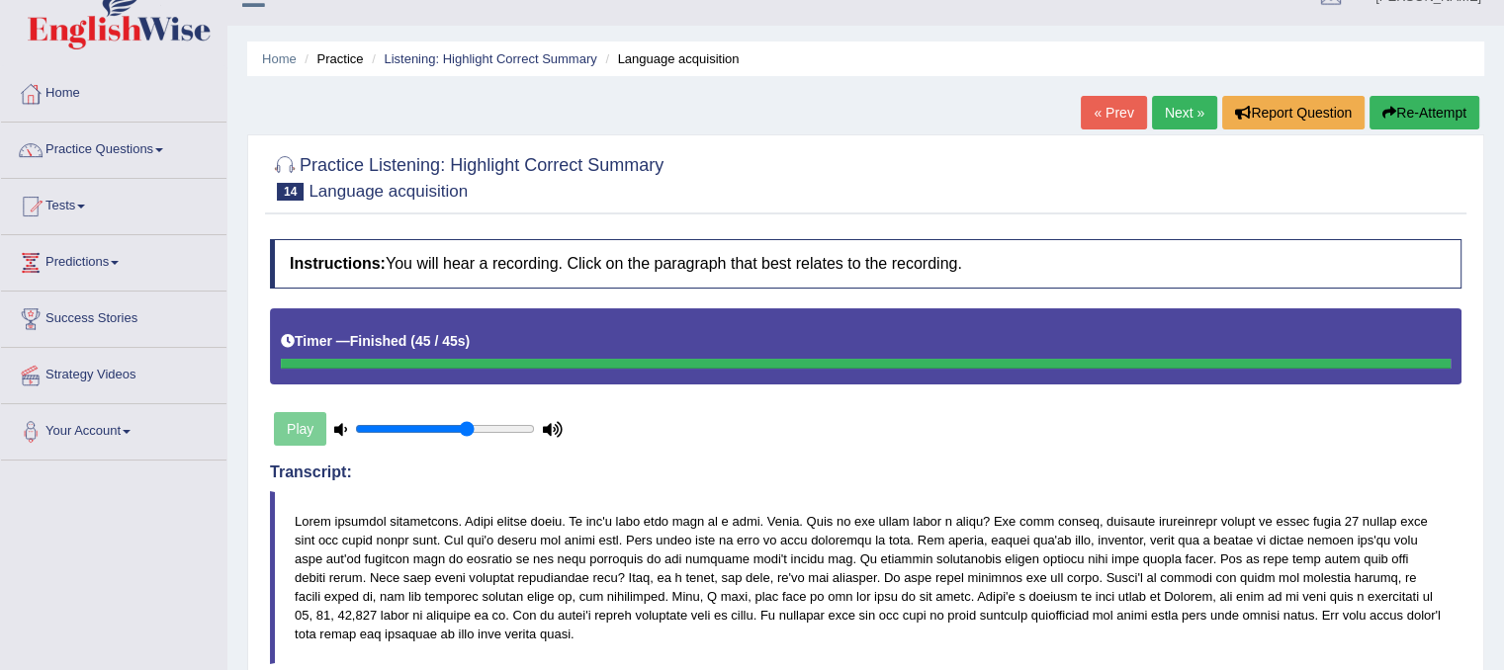
scroll to position [0, 0]
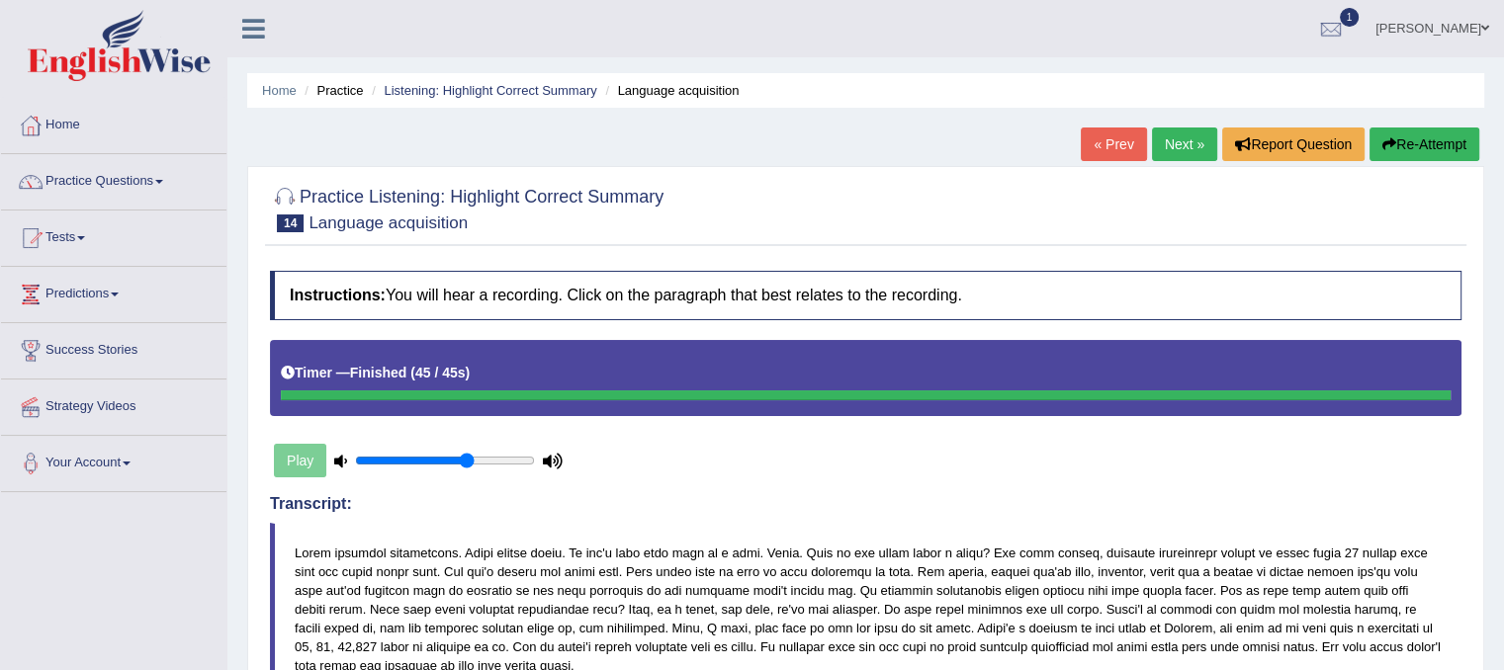
click at [1171, 139] on link "Next »" at bounding box center [1184, 145] width 65 height 34
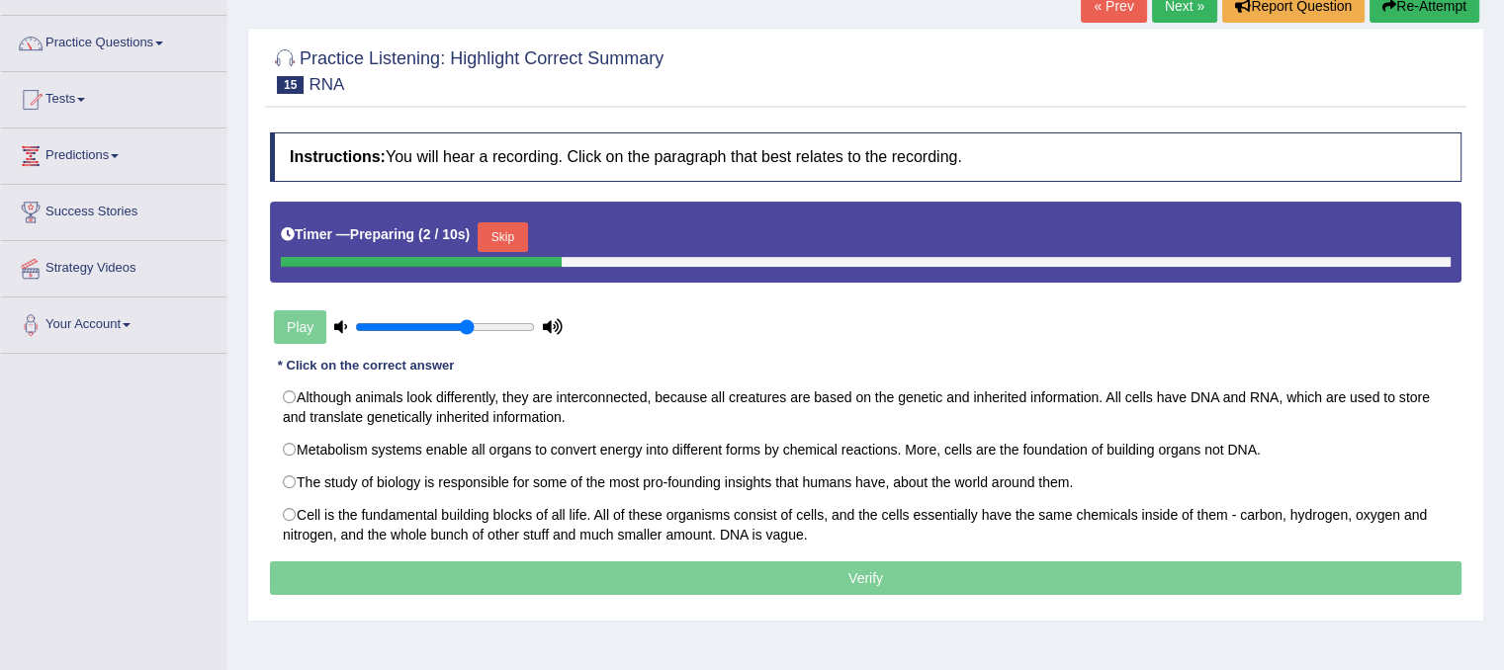
scroll to position [178, 0]
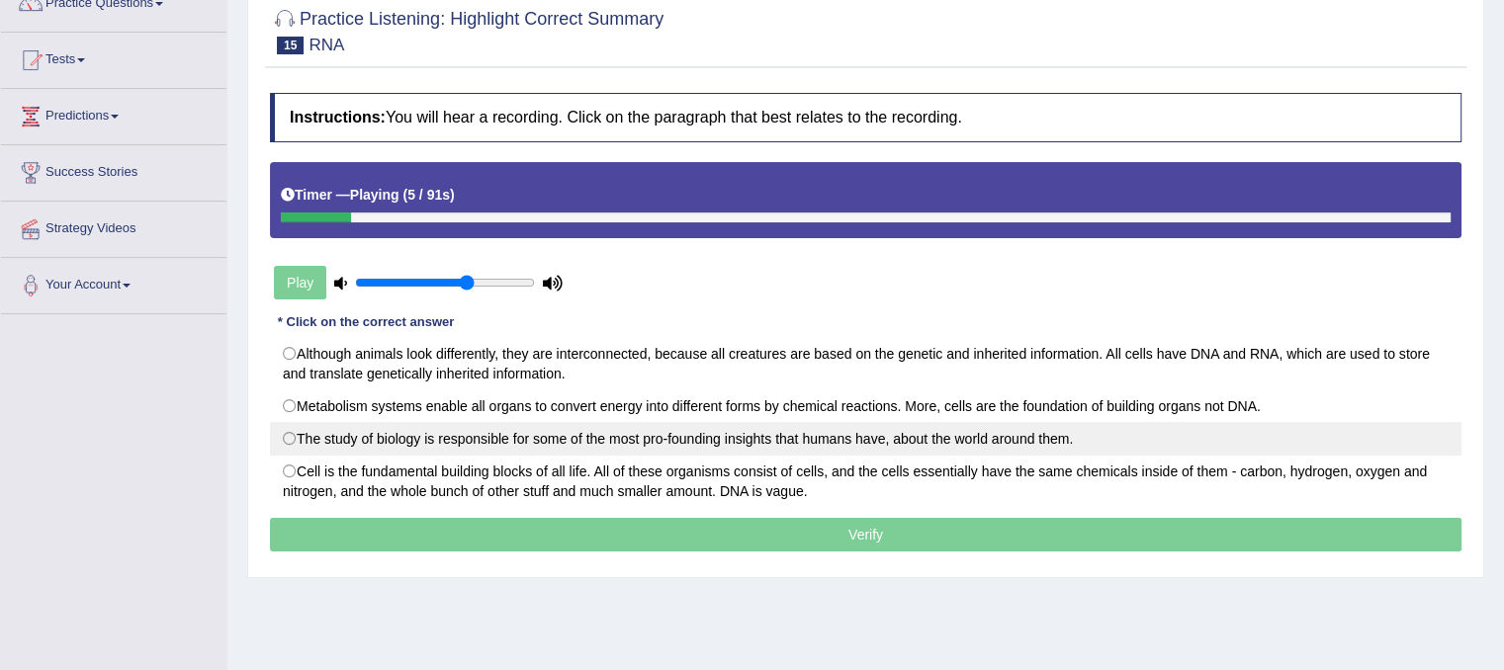
click at [1014, 432] on label "The study of biology is responsible for some of the most pro-founding insights …" at bounding box center [865, 439] width 1191 height 34
radio input "true"
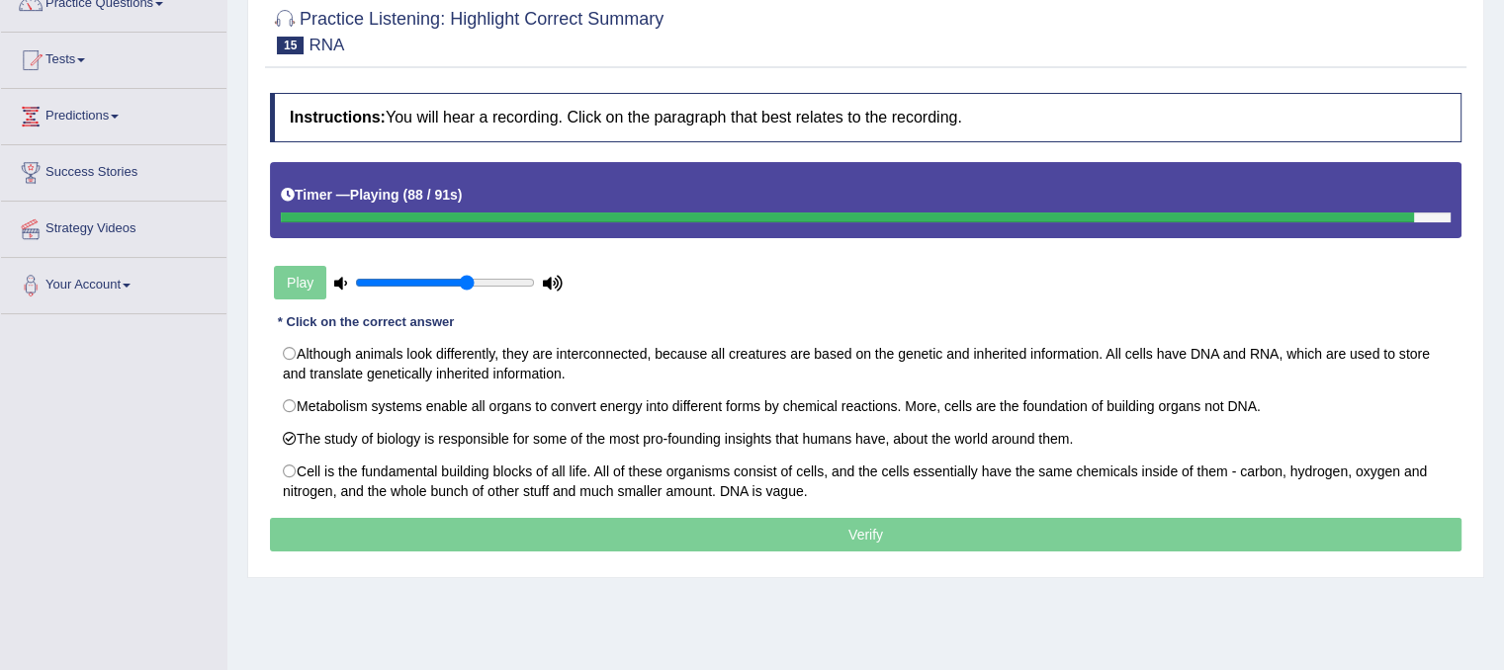
click at [969, 543] on p "Verify" at bounding box center [865, 535] width 1191 height 34
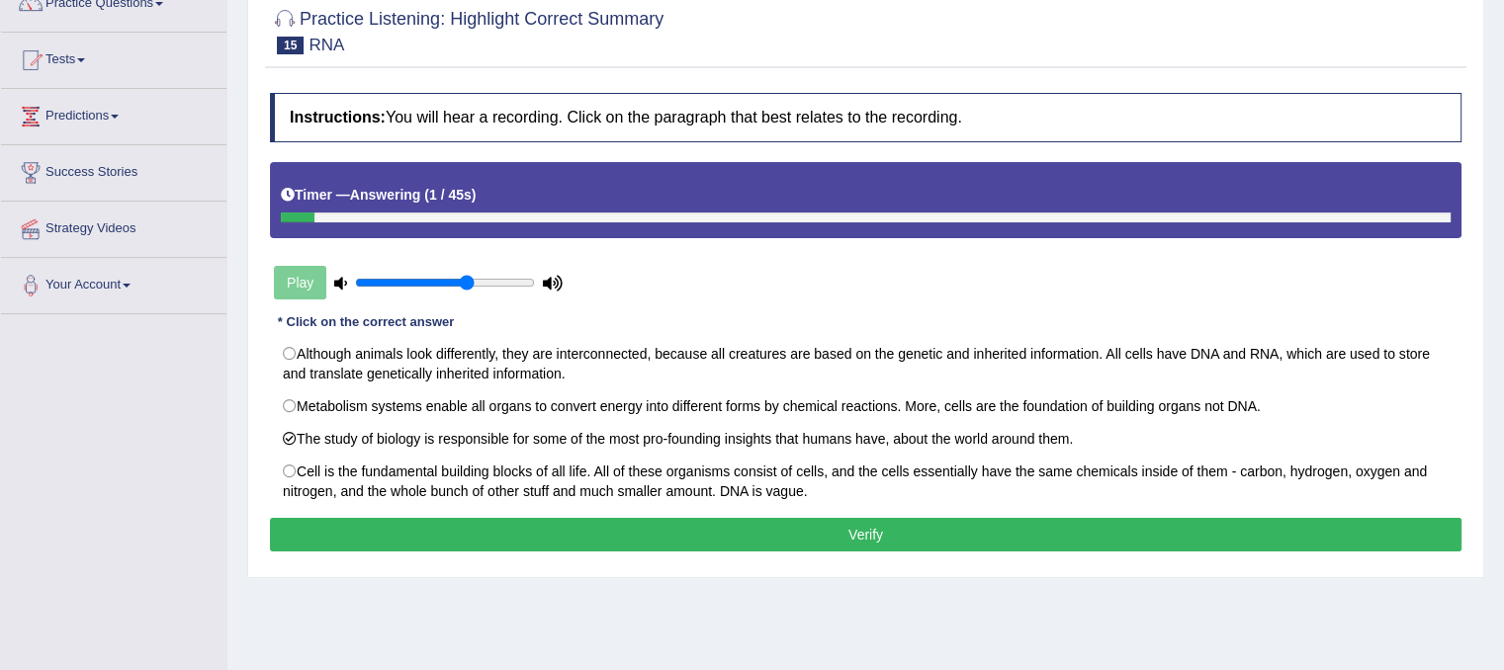
click at [965, 531] on button "Verify" at bounding box center [865, 535] width 1191 height 34
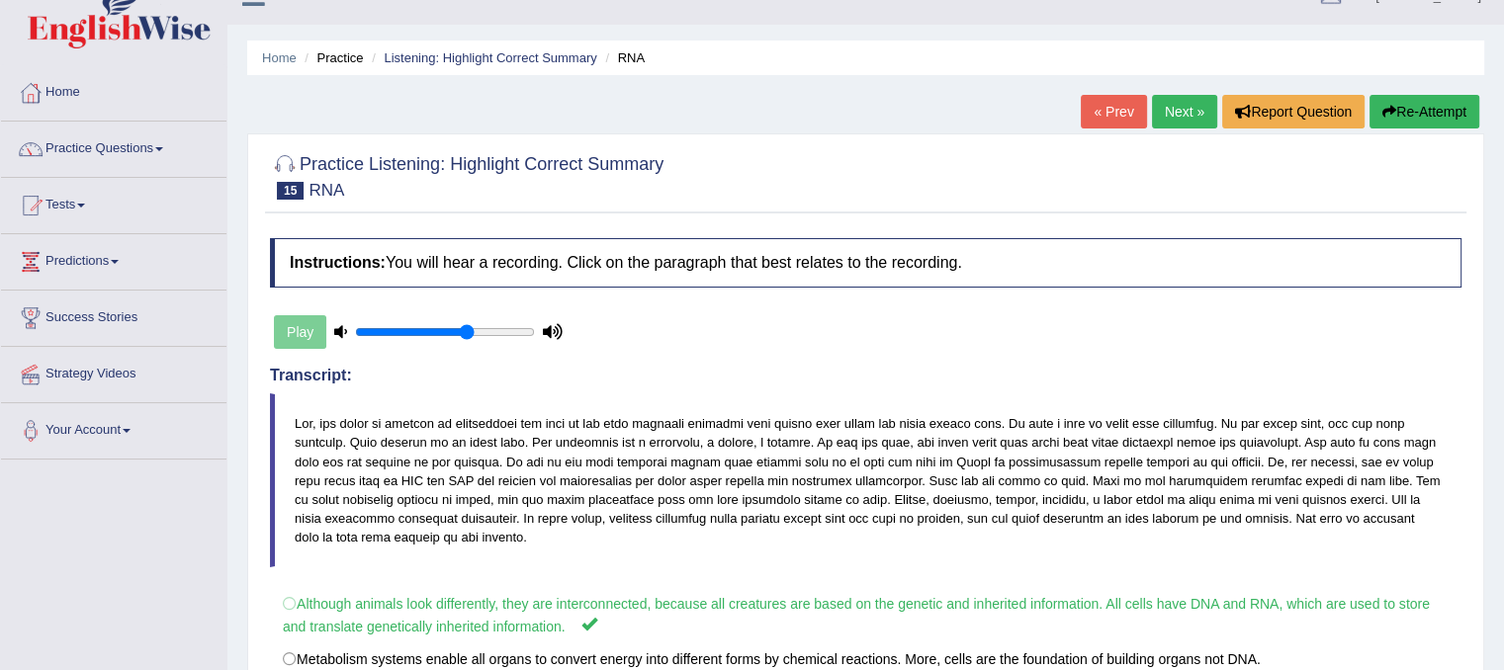
scroll to position [0, 0]
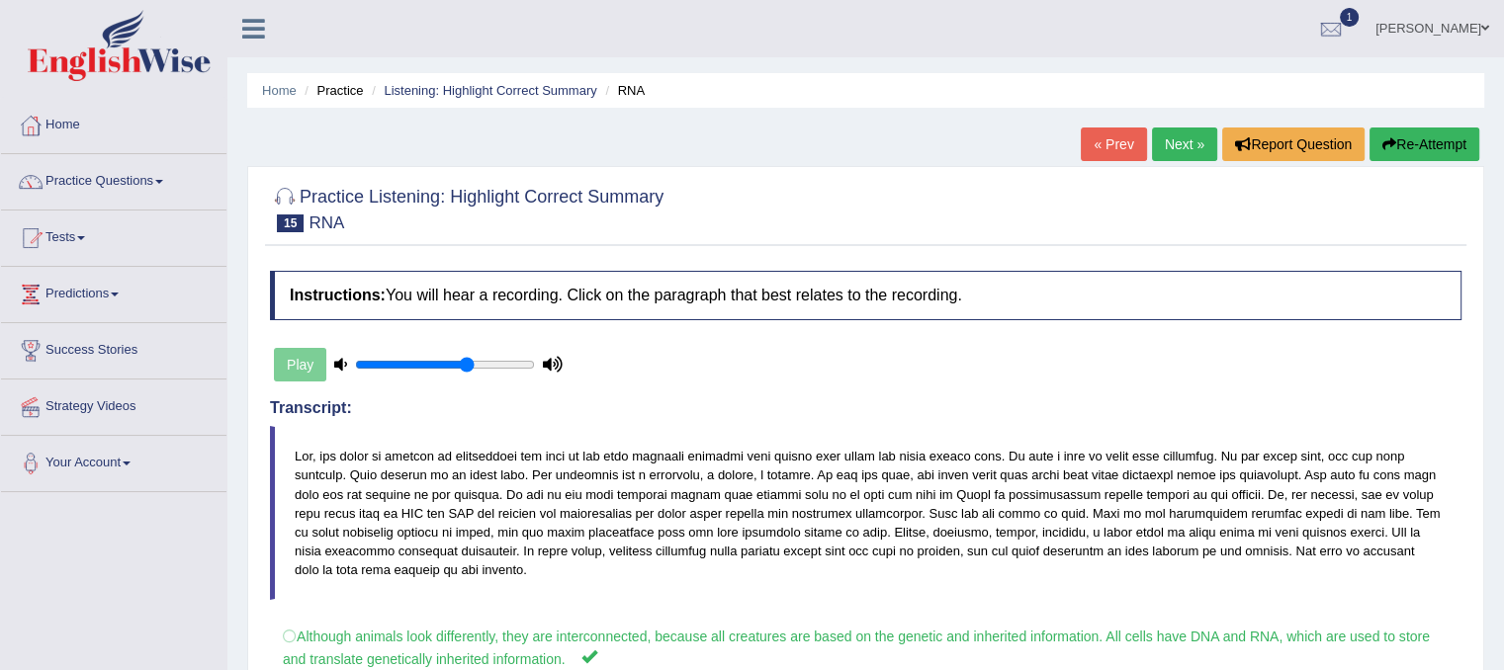
click at [1174, 156] on link "Next »" at bounding box center [1184, 145] width 65 height 34
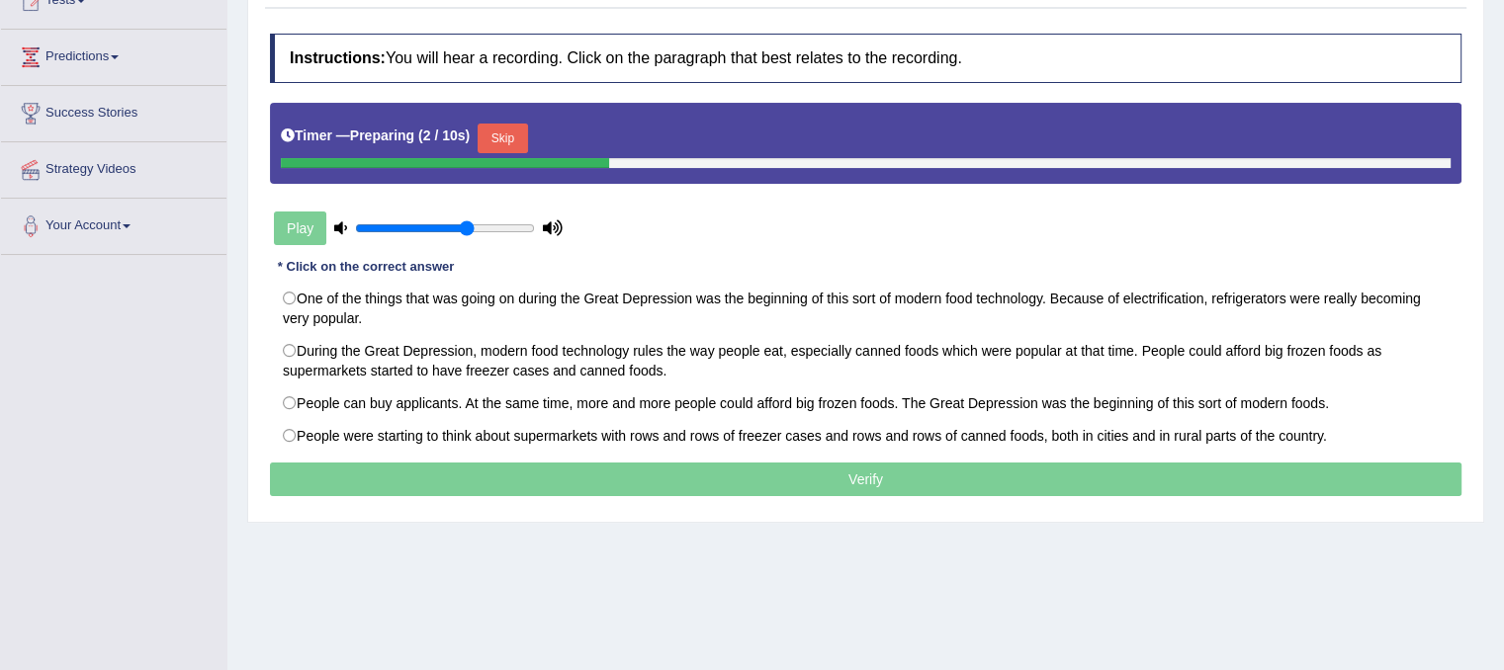
scroll to position [198, 0]
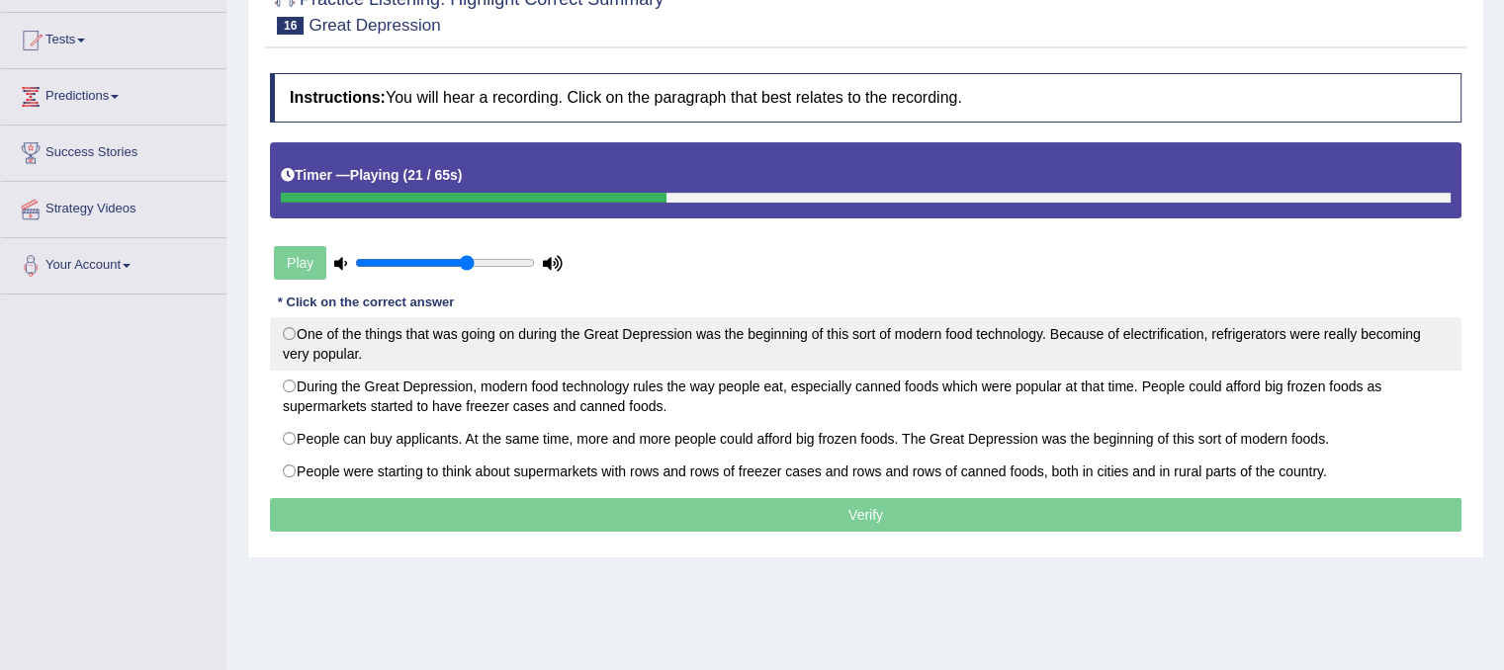
click at [286, 334] on label "One of the things that was going on during the Great Depression was the beginni…" at bounding box center [865, 343] width 1191 height 53
radio input "true"
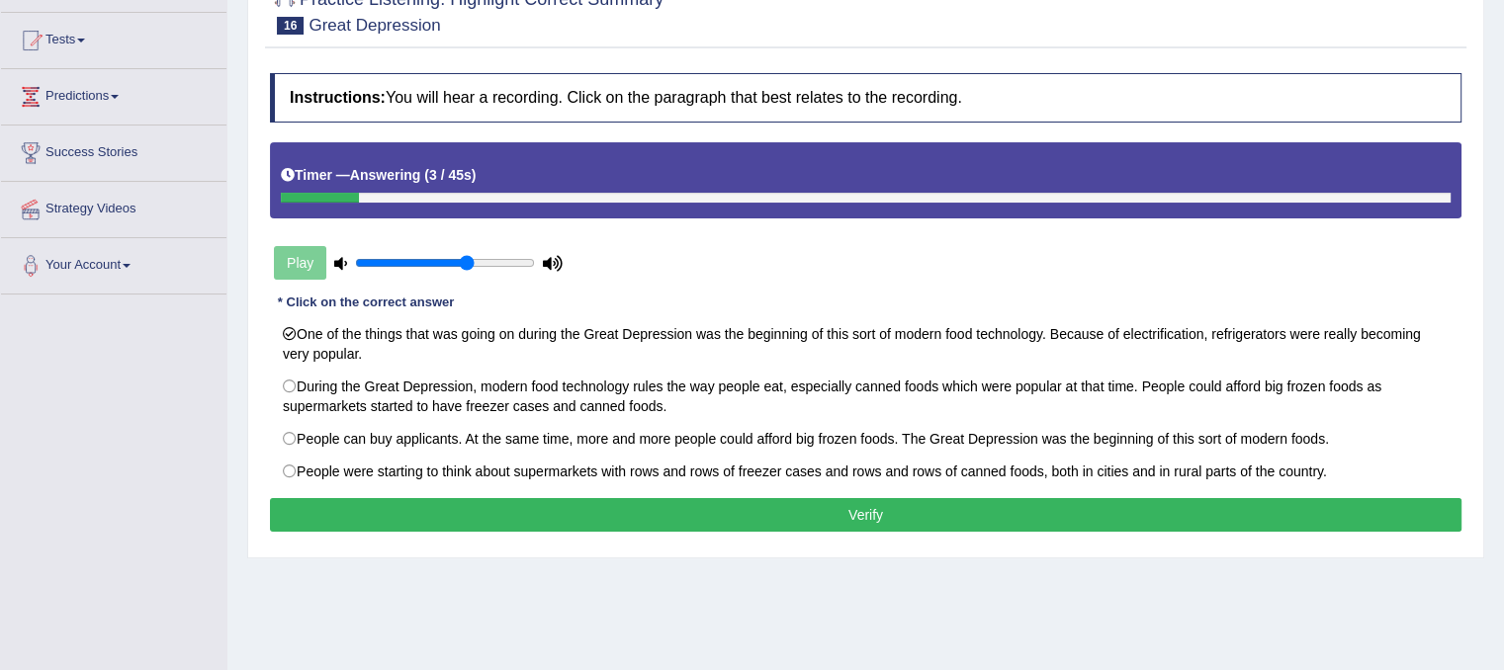
click at [439, 519] on button "Verify" at bounding box center [865, 515] width 1191 height 34
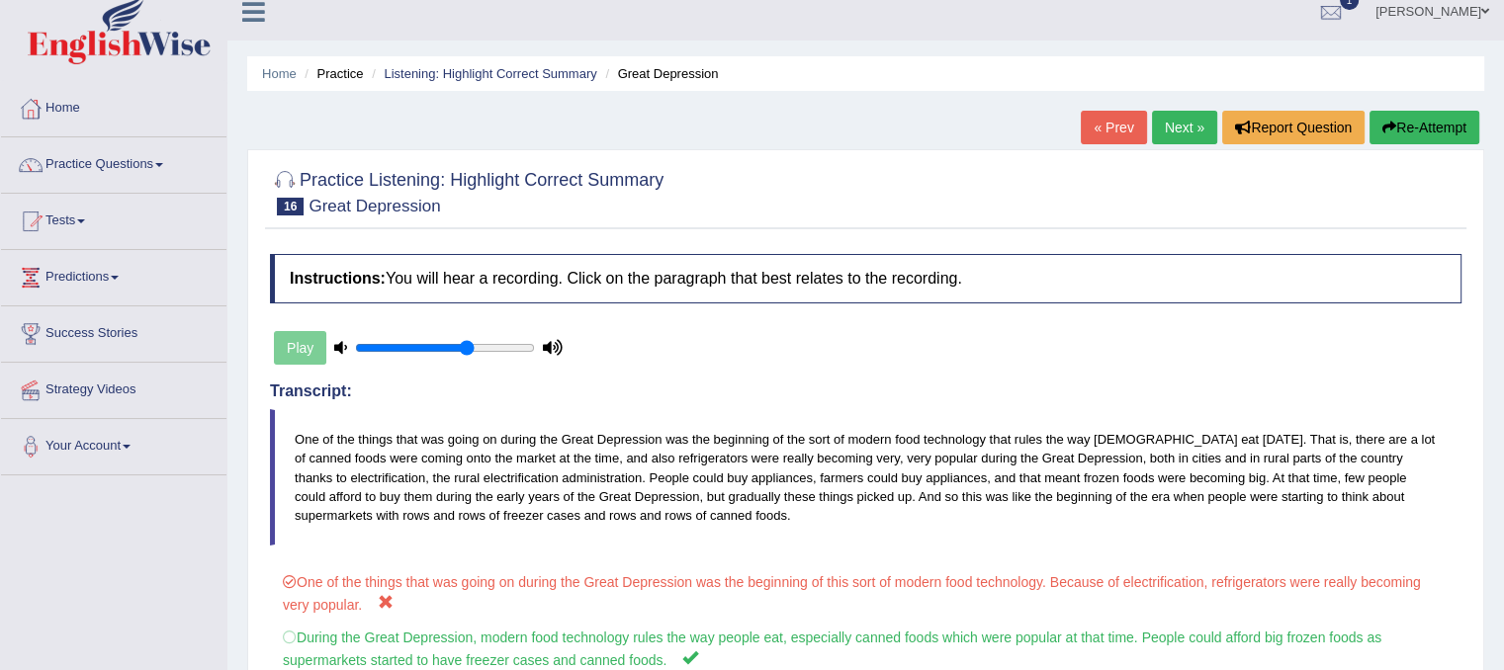
scroll to position [0, 0]
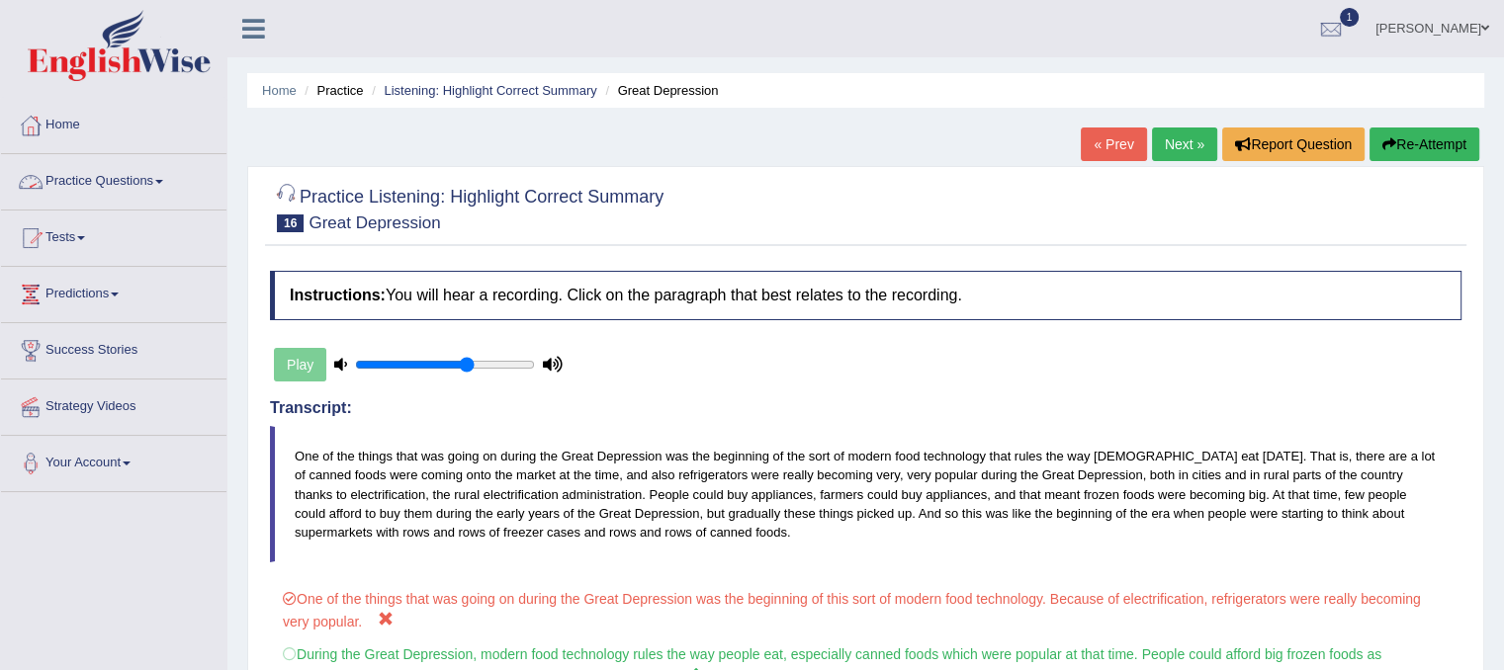
click at [134, 171] on link "Practice Questions" at bounding box center [113, 178] width 225 height 49
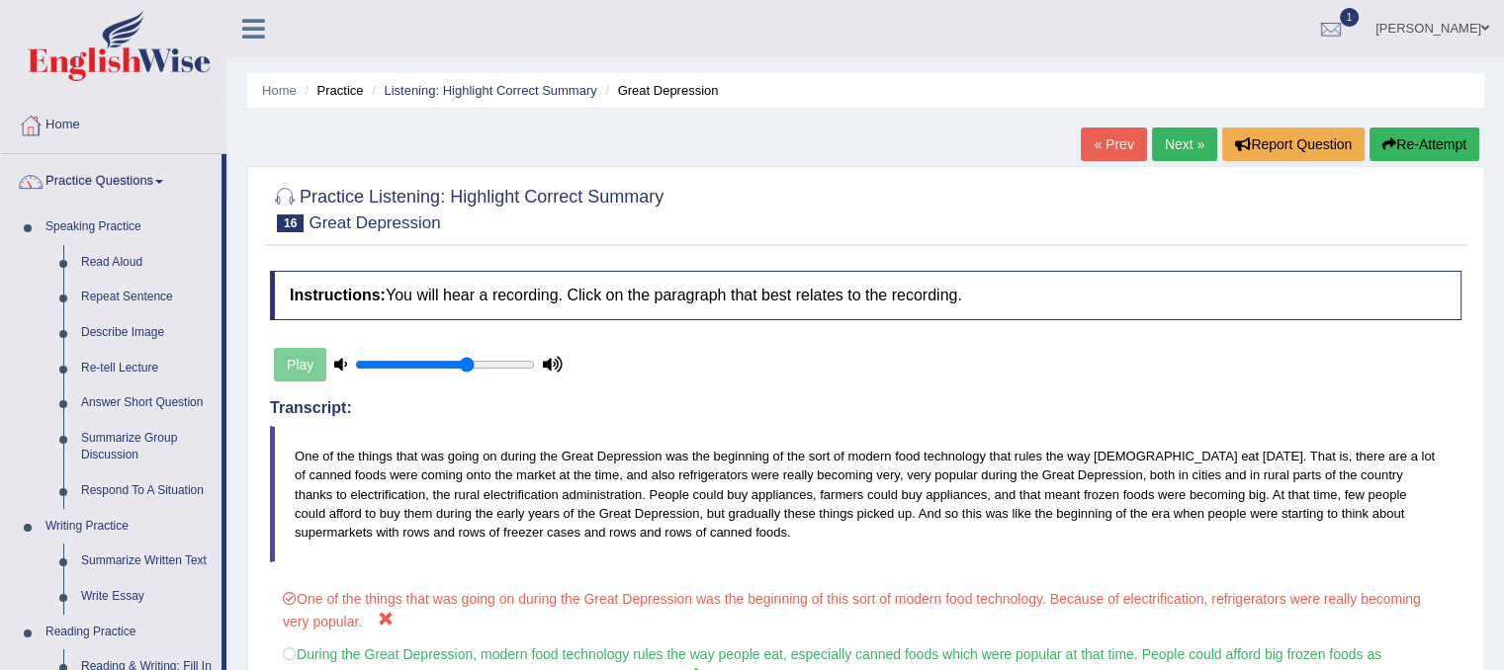
scroll to position [585, 0]
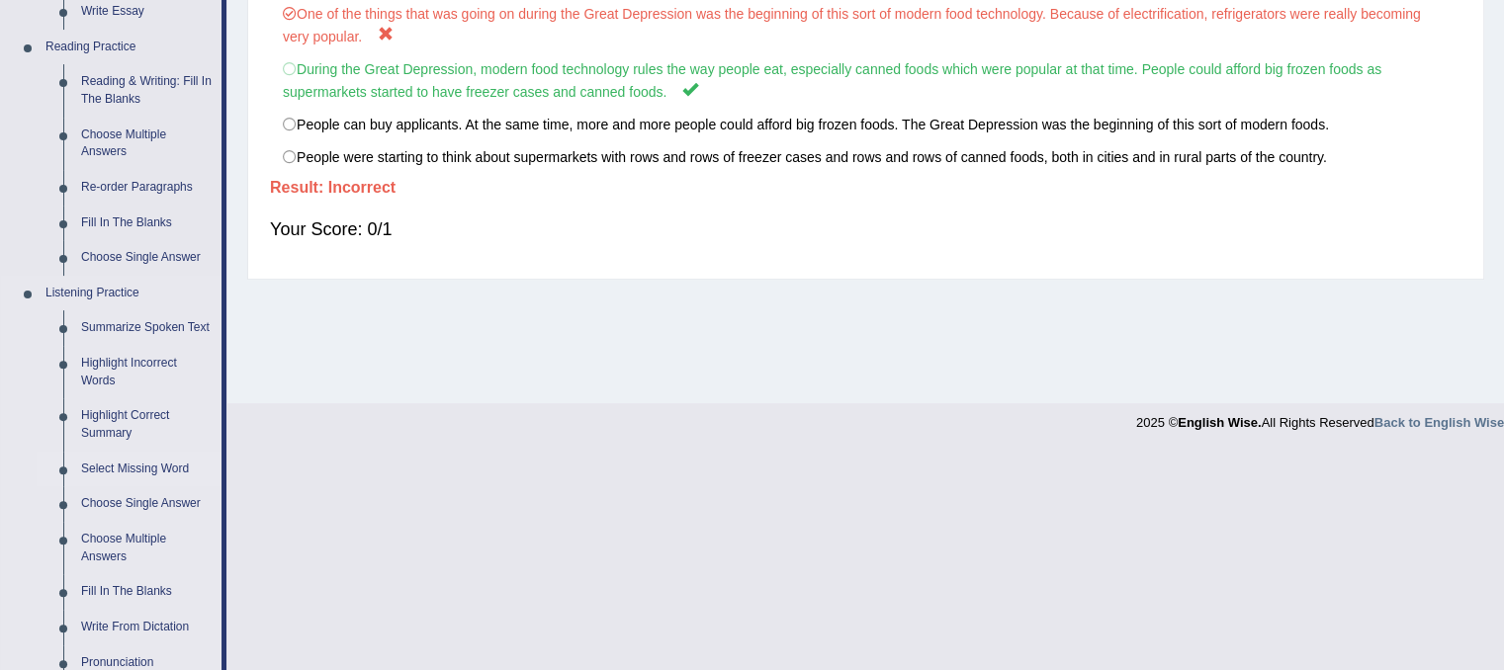
click at [104, 470] on link "Select Missing Word" at bounding box center [146, 470] width 149 height 36
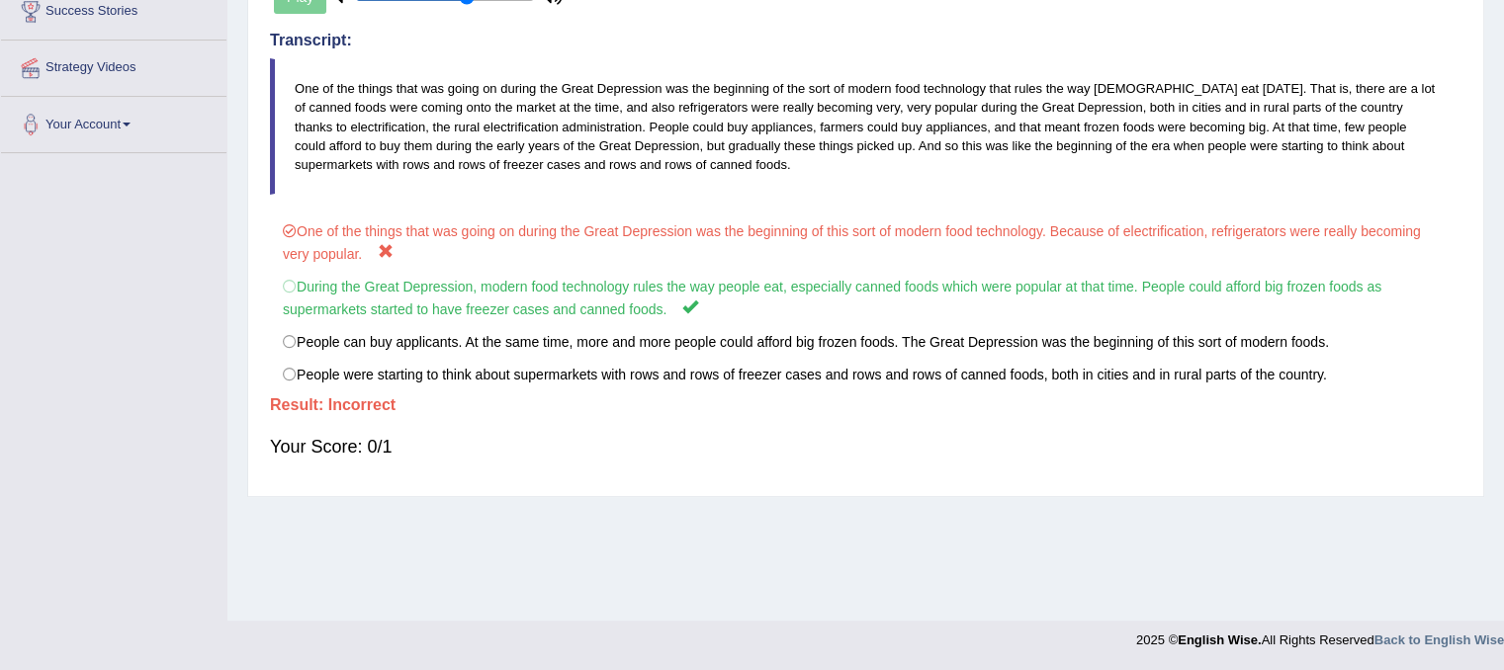
scroll to position [338, 0]
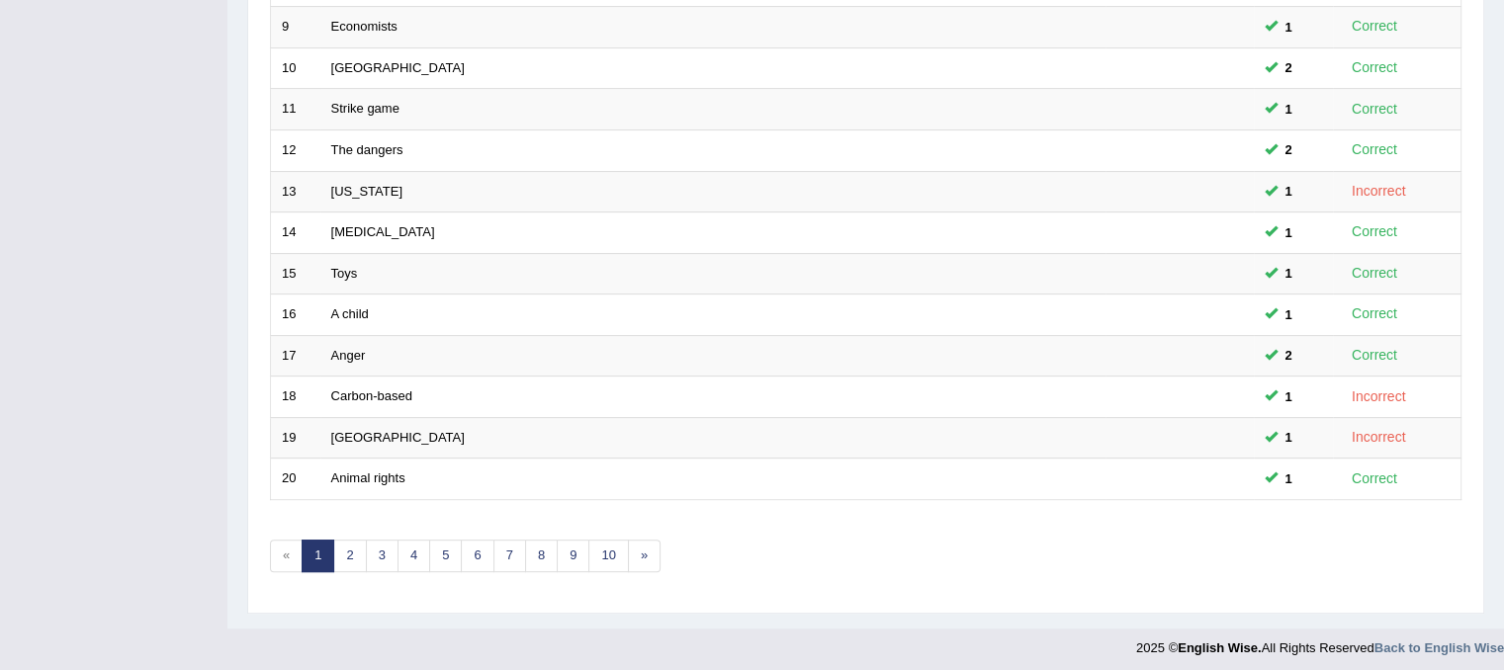
scroll to position [633, 0]
click at [348, 546] on link "2" at bounding box center [349, 554] width 33 height 33
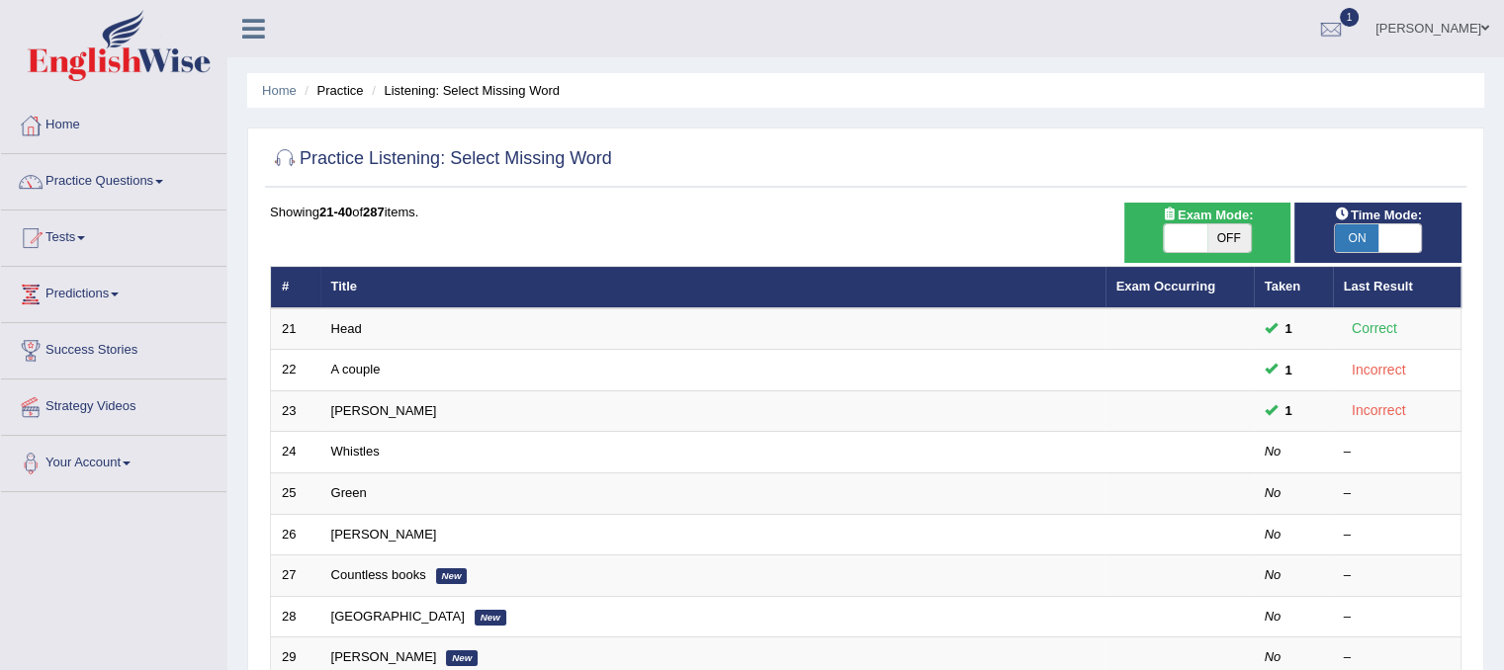
click at [364, 452] on link "Whistles" at bounding box center [355, 451] width 48 height 15
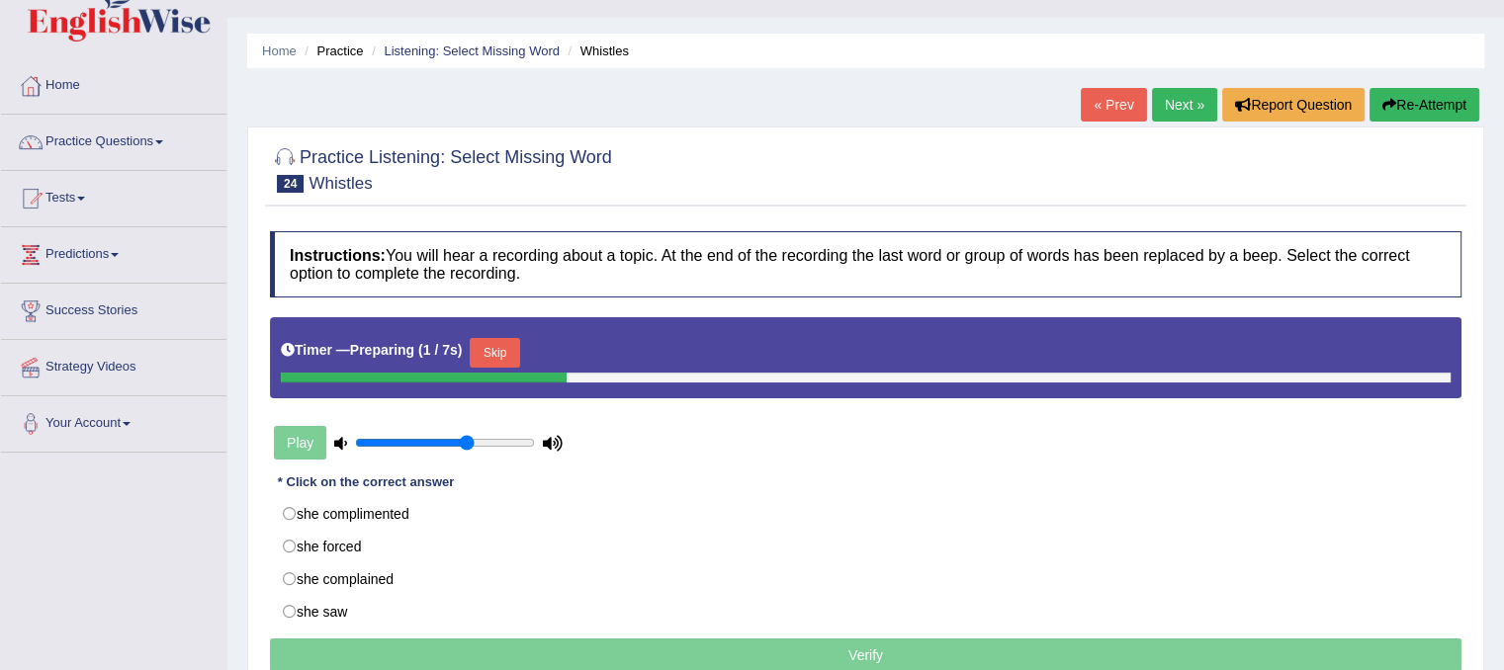
scroll to position [79, 0]
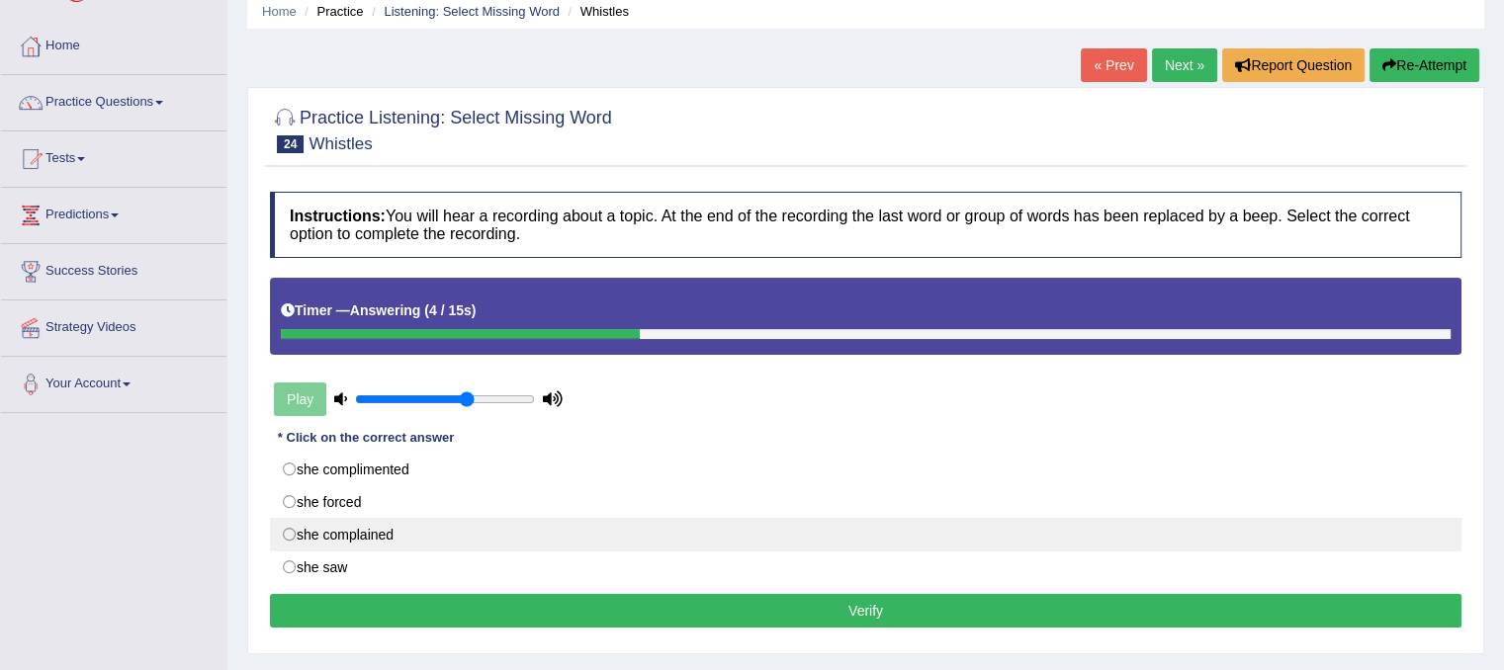
click at [289, 535] on label "she complained" at bounding box center [865, 535] width 1191 height 34
radio input "true"
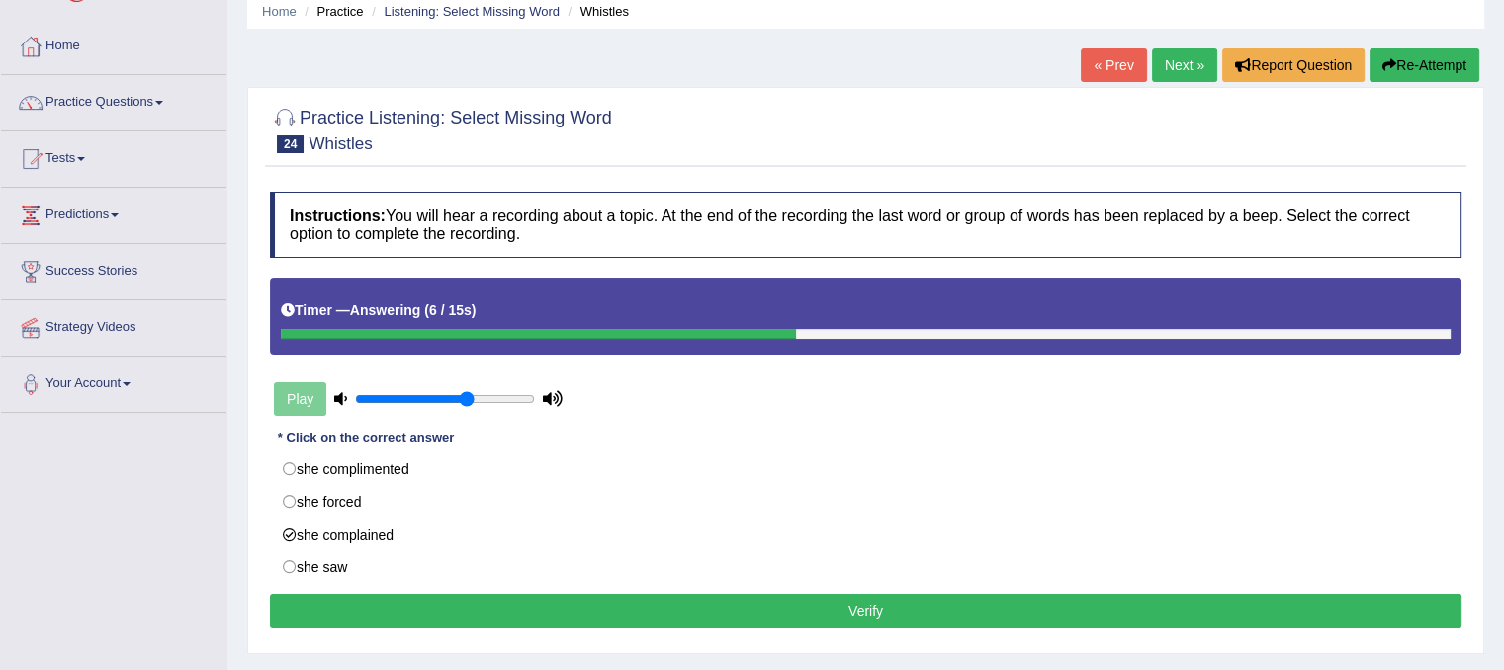
click at [511, 628] on div "Instructions: You will hear a recording about a topic. At the end of the record…" at bounding box center [865, 413] width 1201 height 462
click at [510, 613] on button "Verify" at bounding box center [865, 611] width 1191 height 34
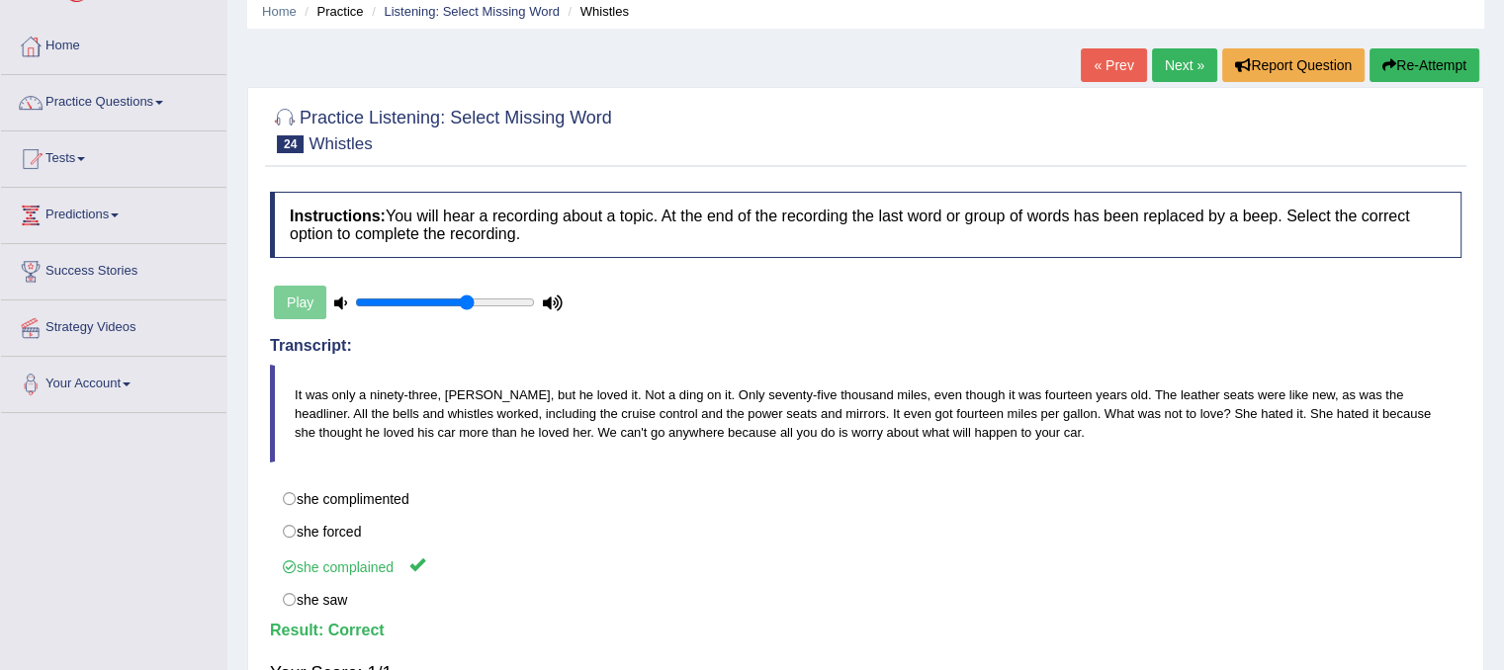
click at [1184, 63] on link "Next »" at bounding box center [1184, 65] width 65 height 34
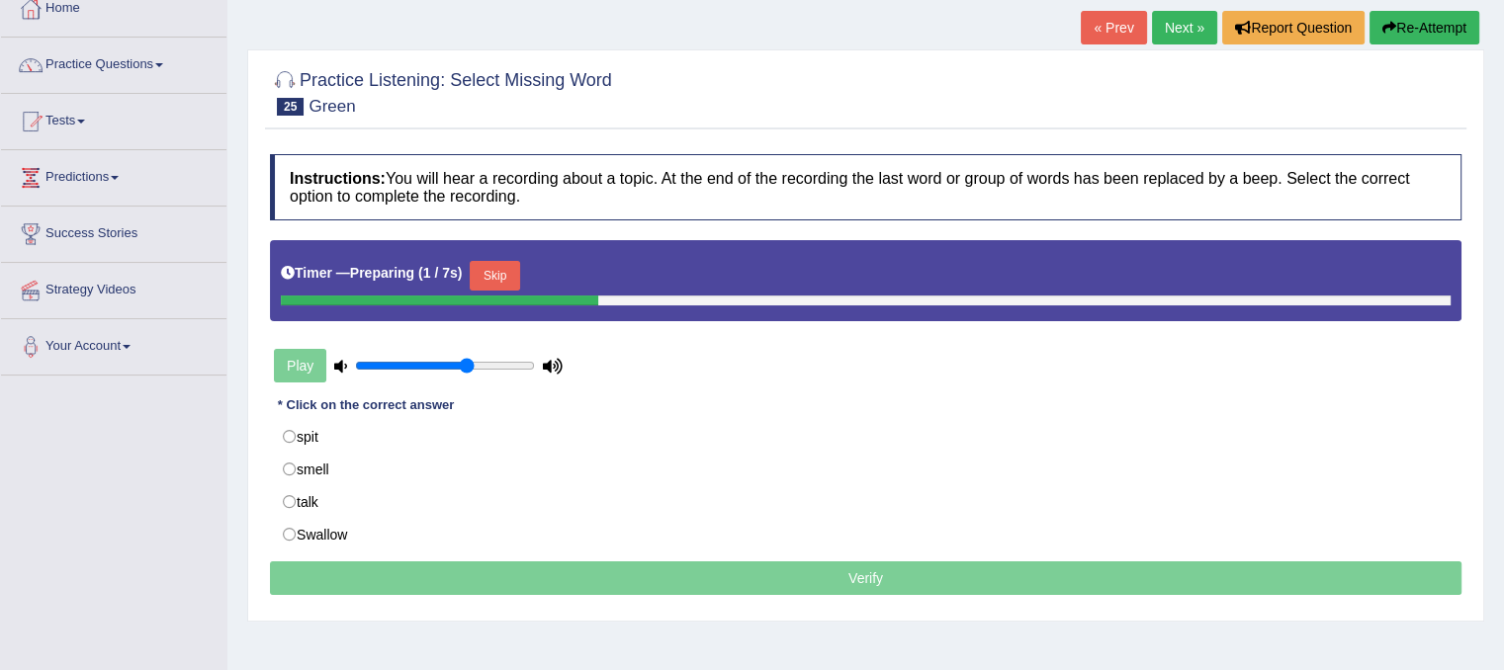
scroll to position [119, 0]
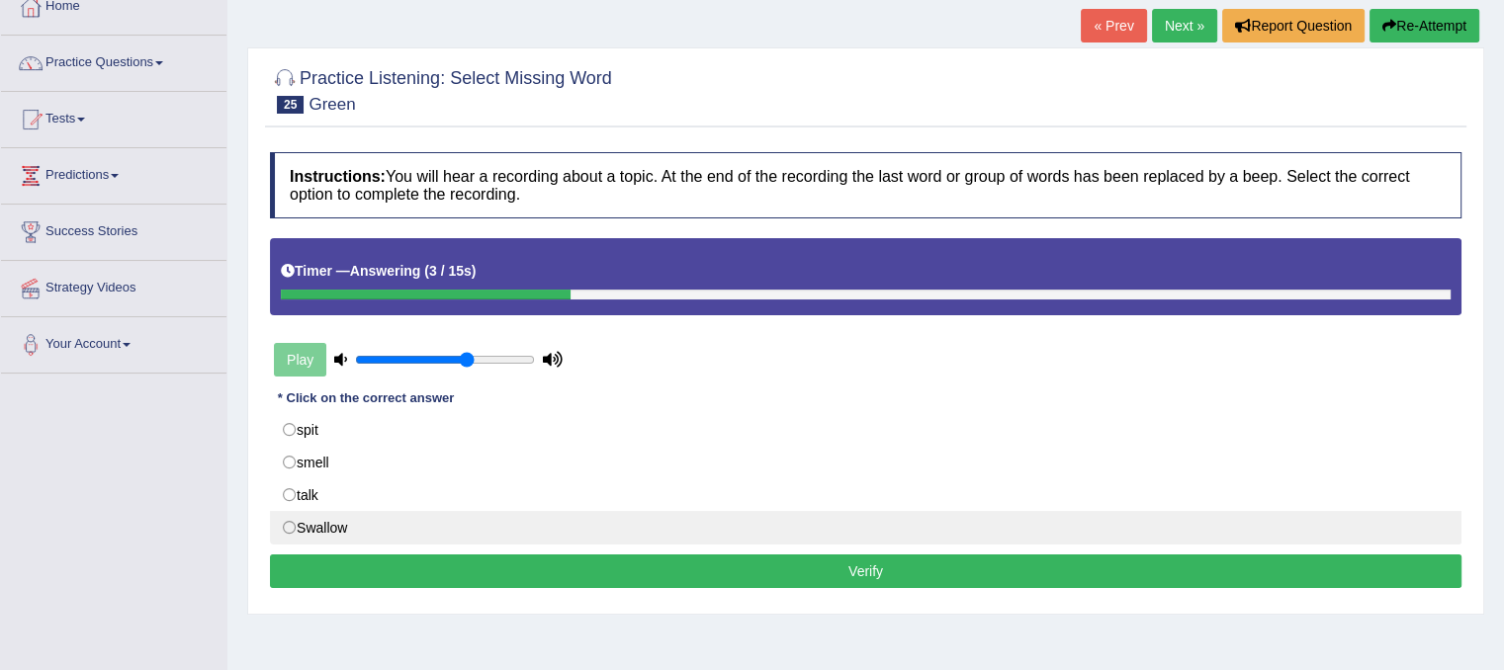
click at [294, 528] on label "Swallow" at bounding box center [865, 528] width 1191 height 34
radio input "true"
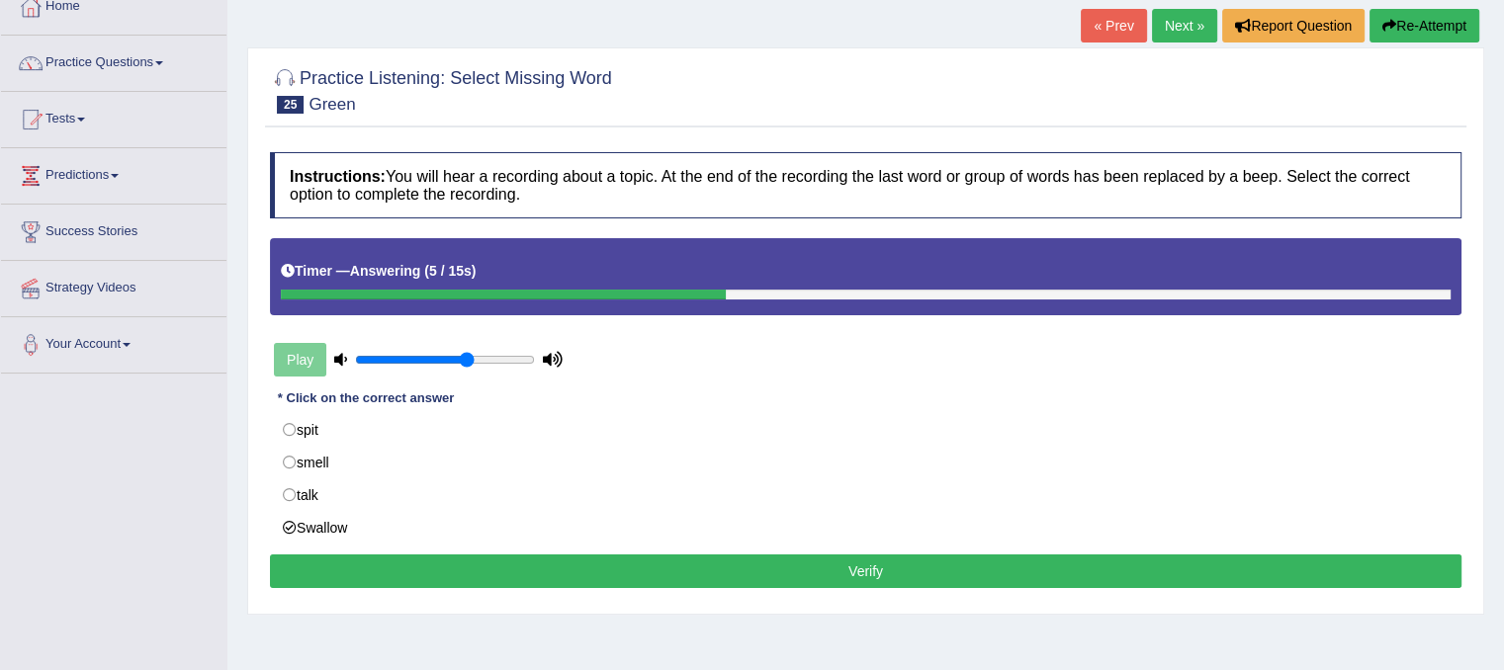
click at [549, 564] on button "Verify" at bounding box center [865, 572] width 1191 height 34
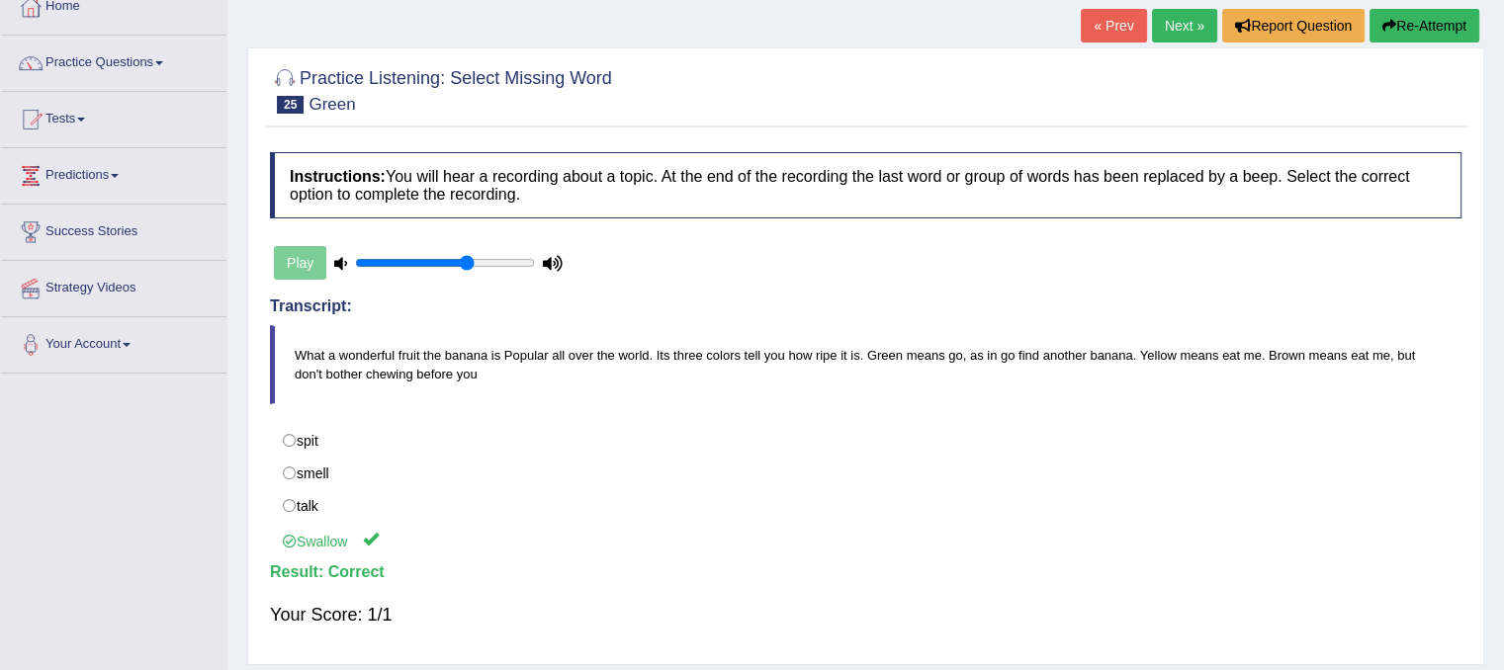
click at [1182, 29] on link "Next »" at bounding box center [1184, 26] width 65 height 34
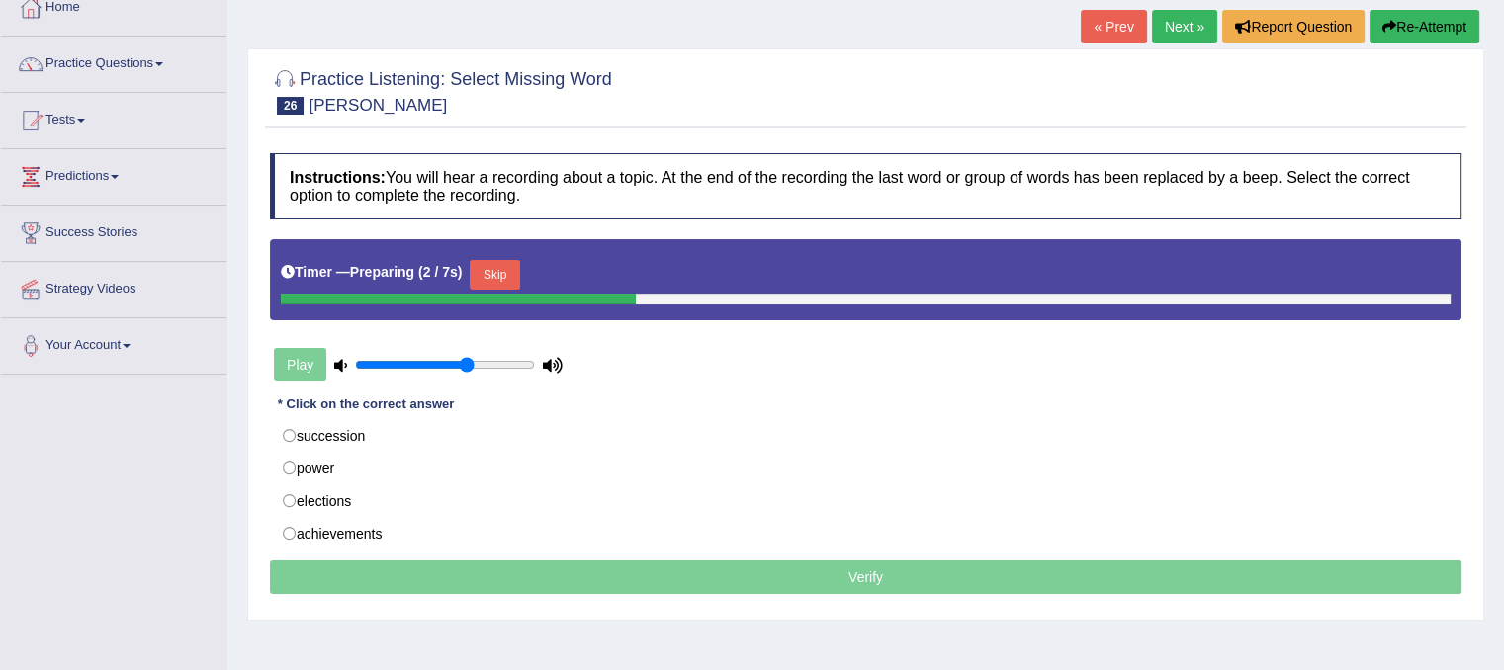
scroll to position [119, 0]
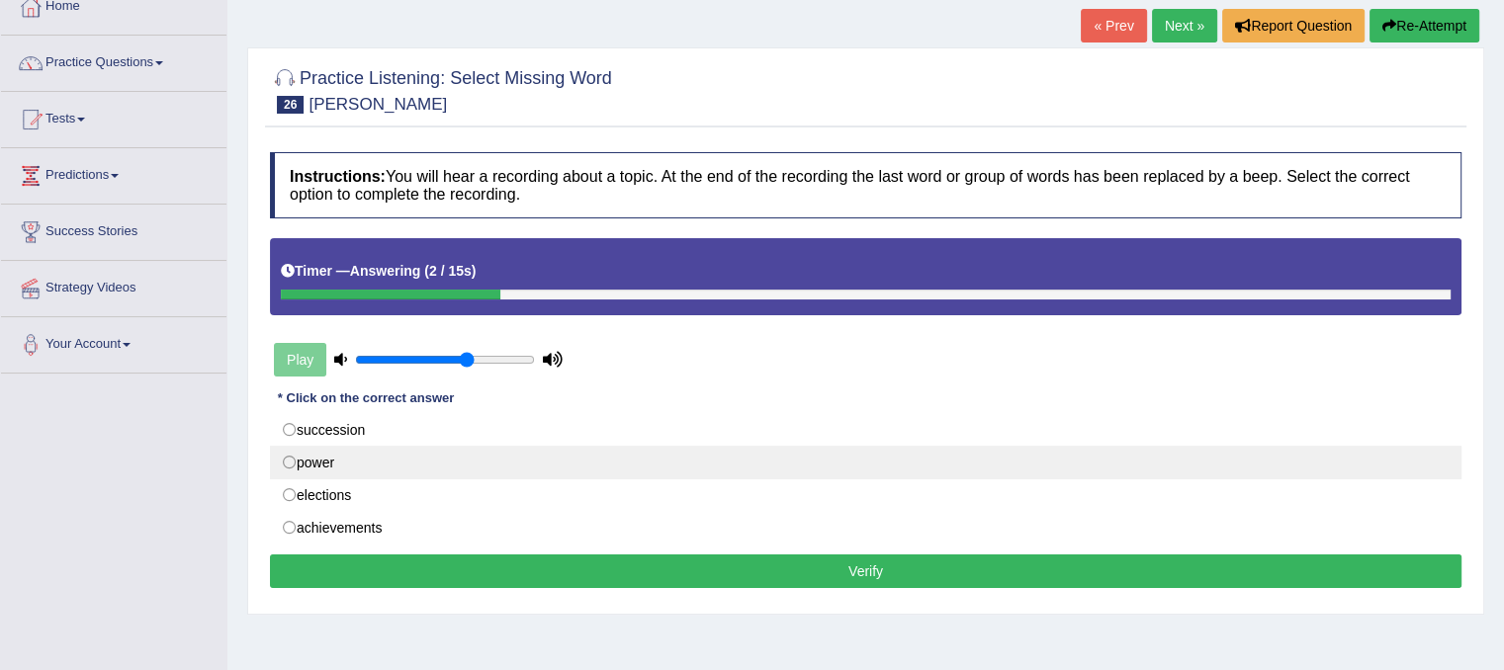
click at [295, 465] on label "power" at bounding box center [865, 463] width 1191 height 34
radio input "true"
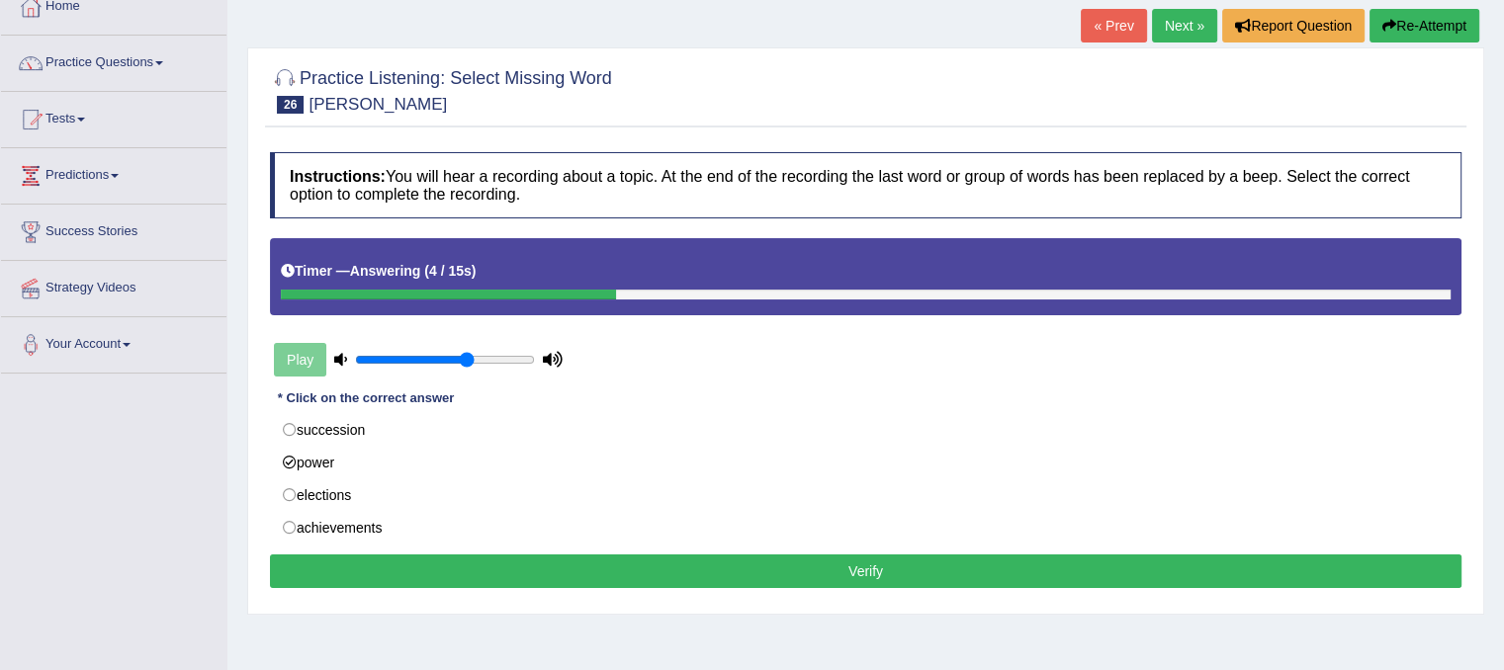
click at [380, 571] on button "Verify" at bounding box center [865, 572] width 1191 height 34
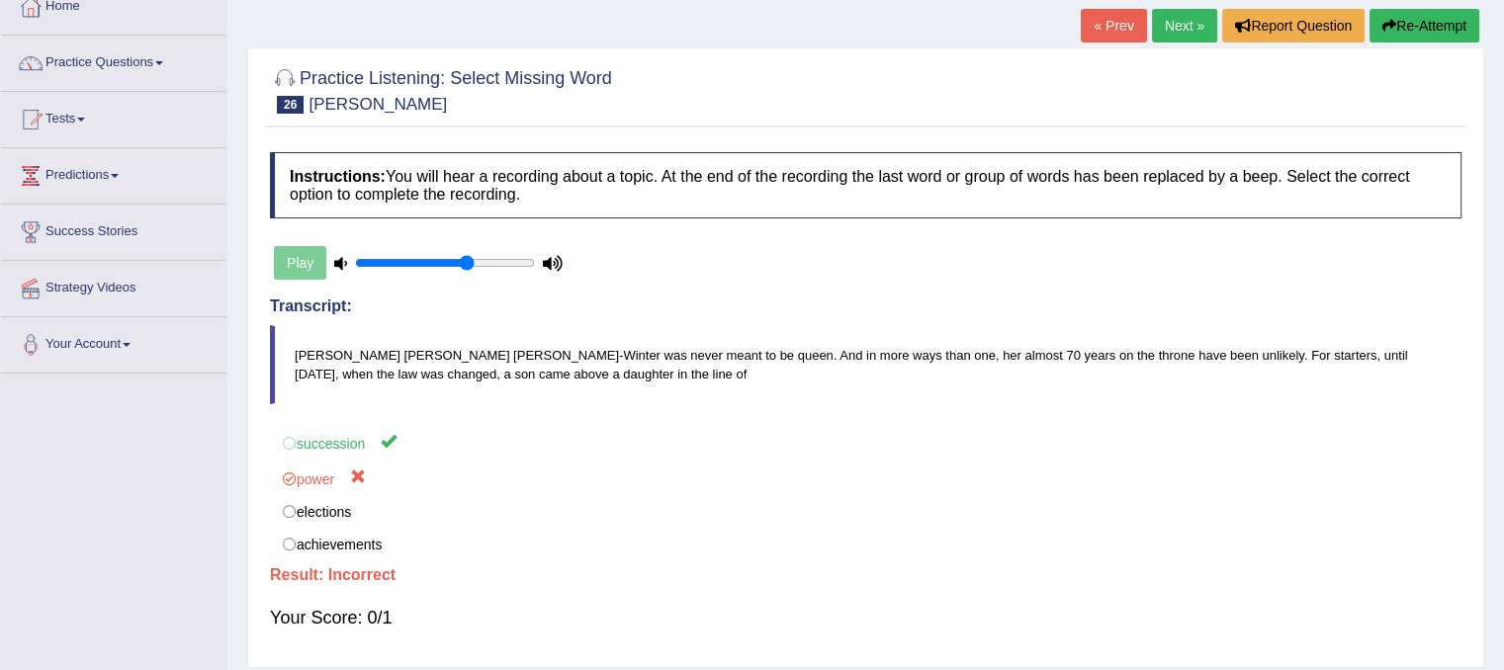
click at [1172, 33] on link "Next »" at bounding box center [1184, 26] width 65 height 34
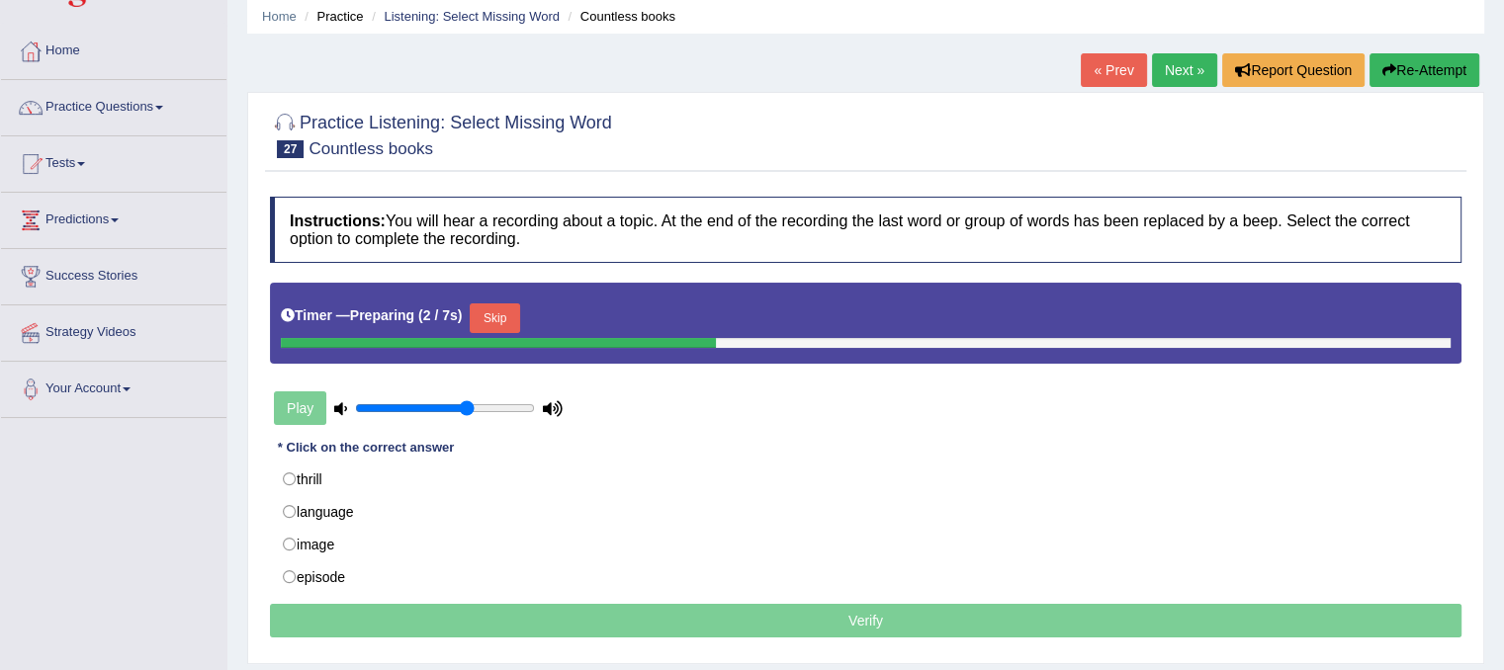
scroll to position [79, 0]
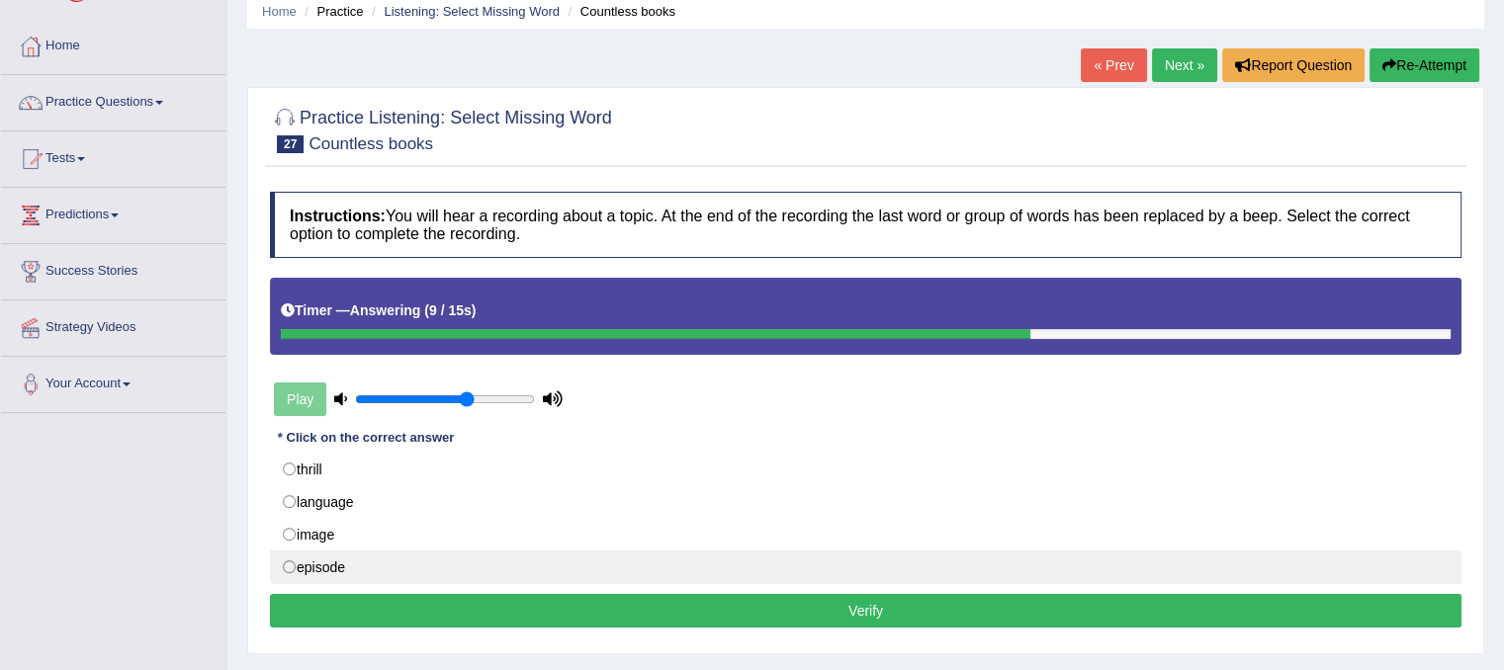
click at [320, 571] on label "episode" at bounding box center [865, 568] width 1191 height 34
radio input "true"
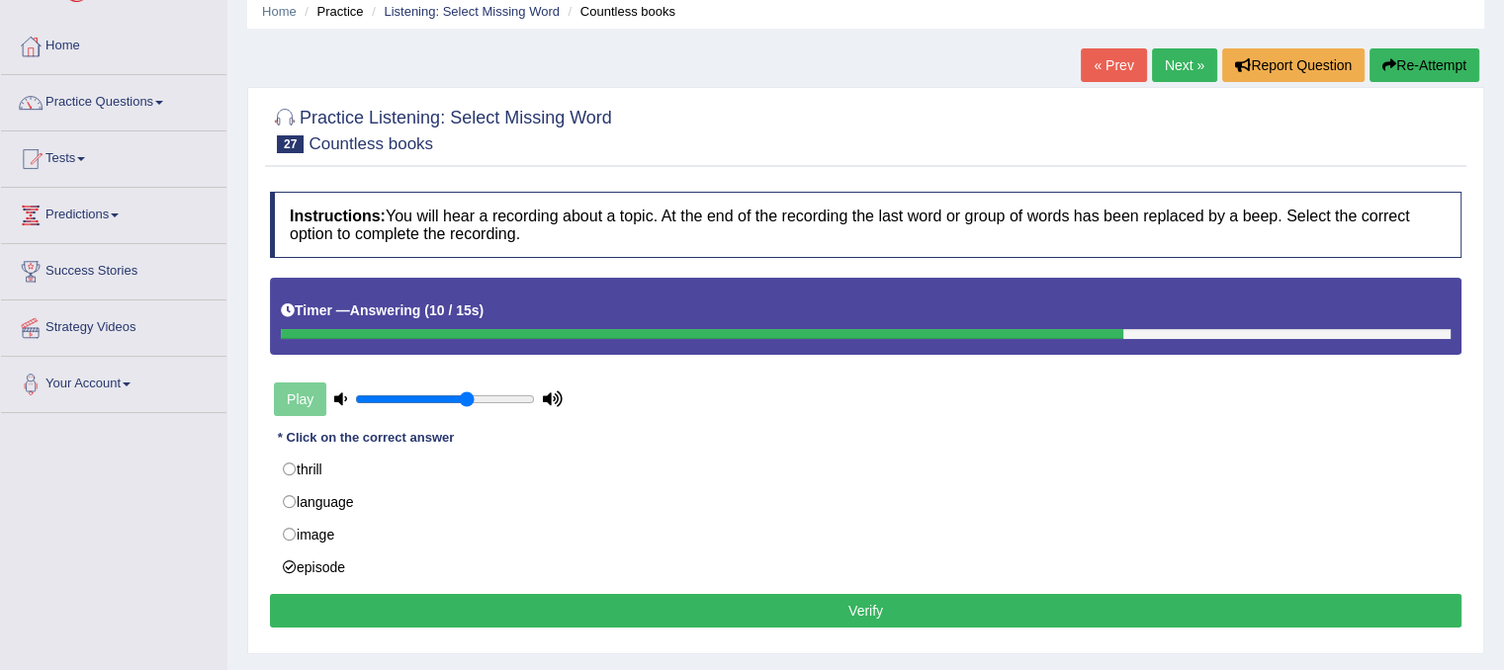
click at [357, 616] on button "Verify" at bounding box center [865, 611] width 1191 height 34
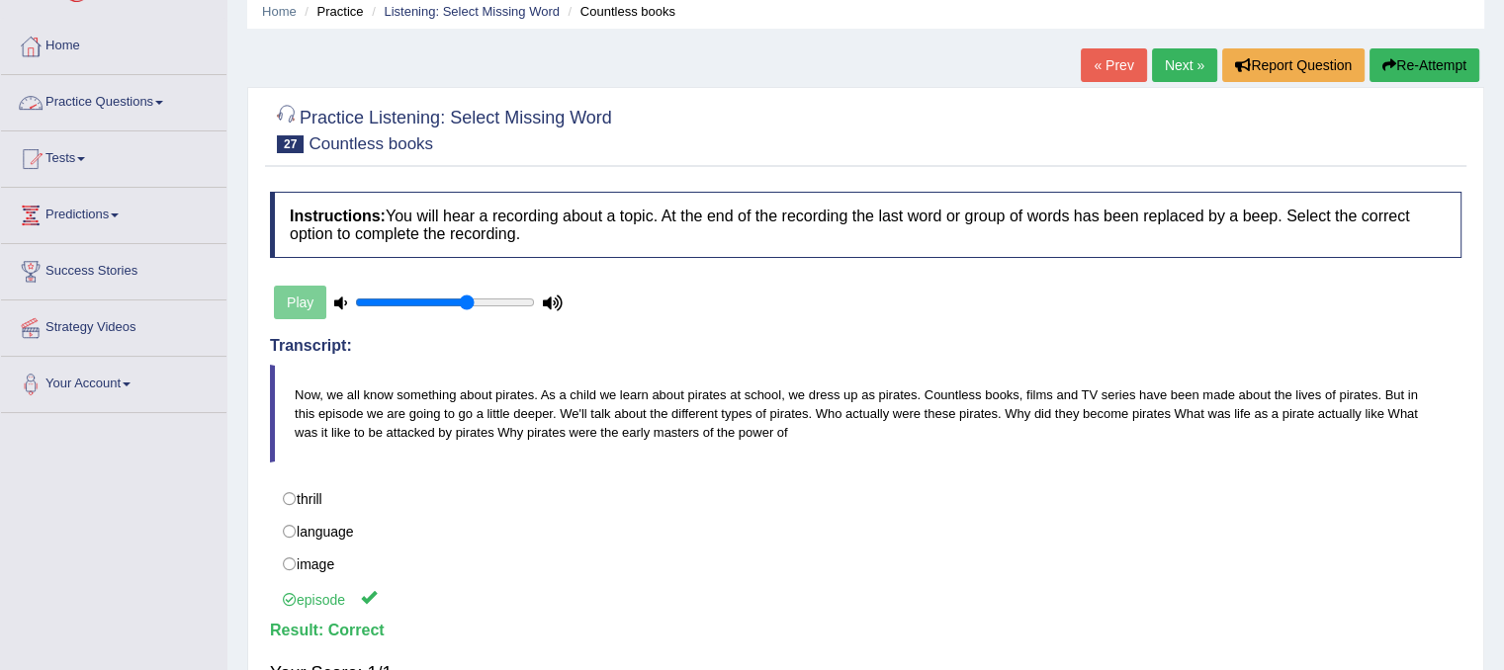
click at [168, 107] on link "Practice Questions" at bounding box center [113, 99] width 225 height 49
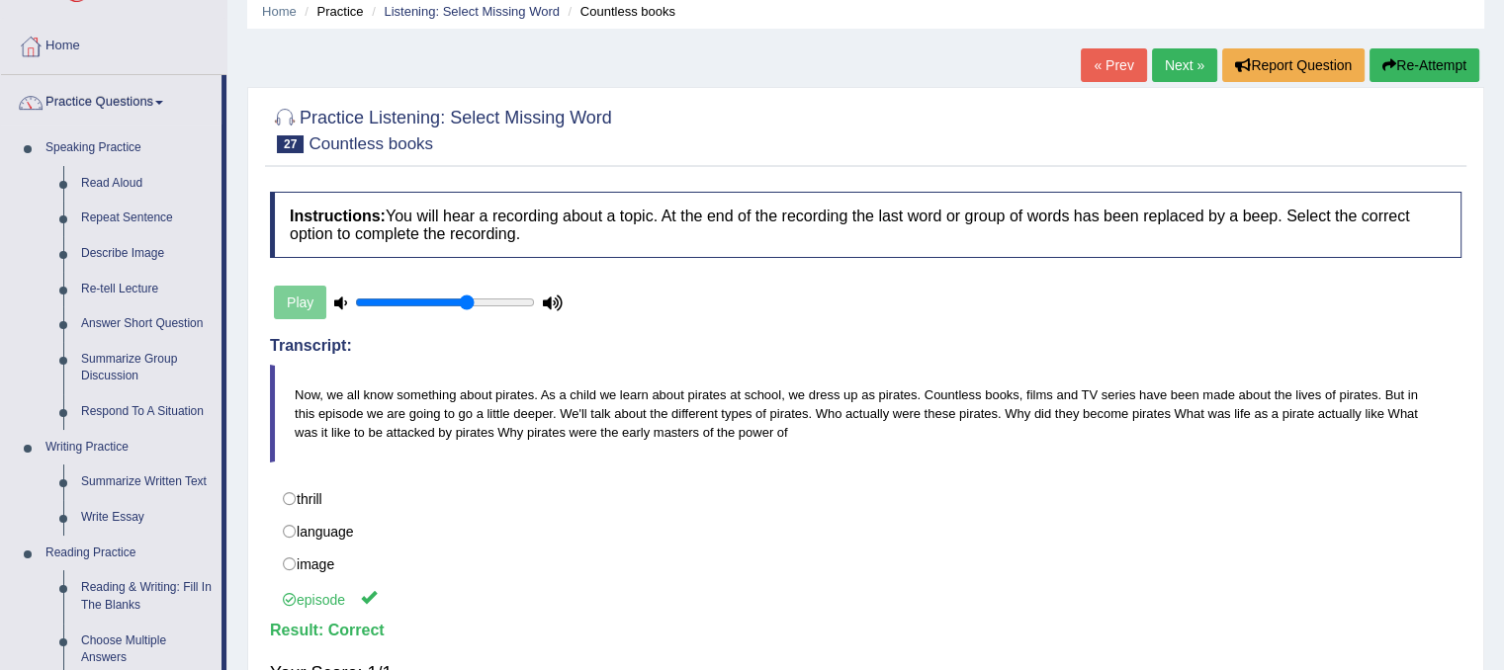
scroll to position [664, 0]
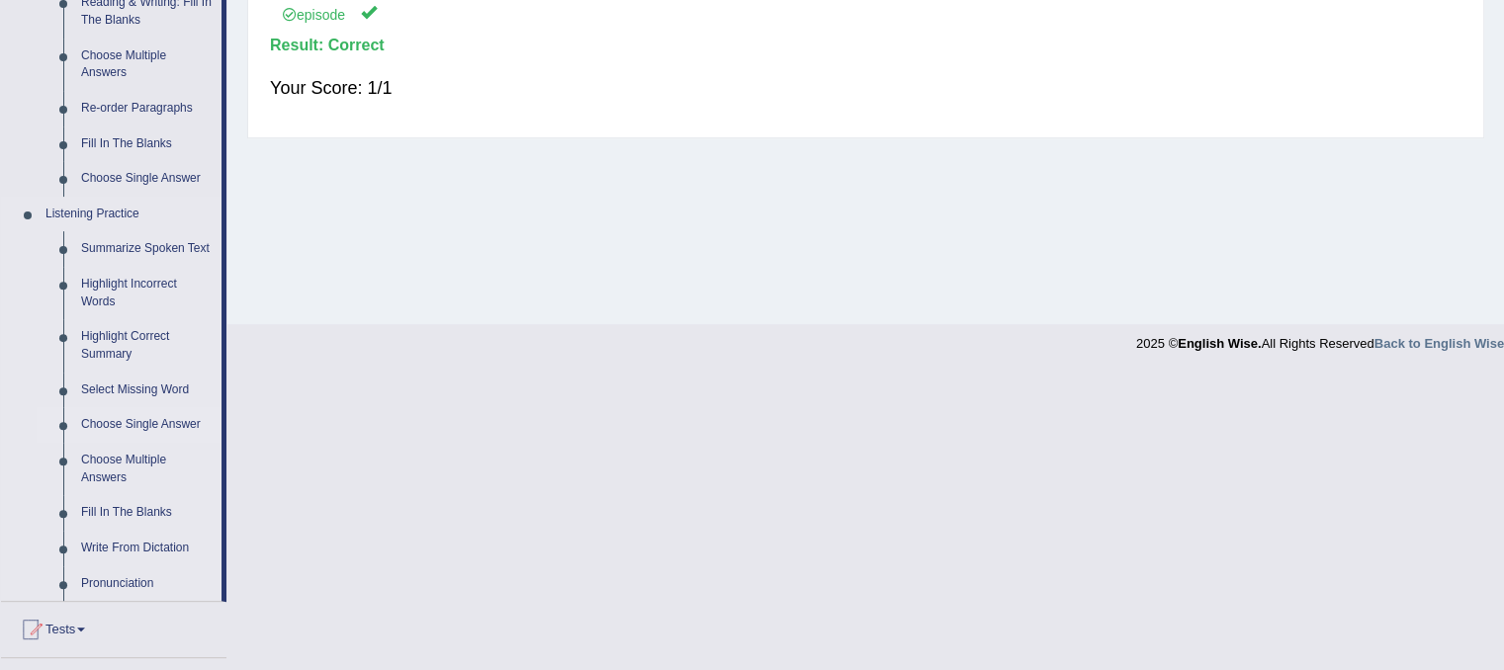
click at [107, 424] on link "Choose Single Answer" at bounding box center [146, 425] width 149 height 36
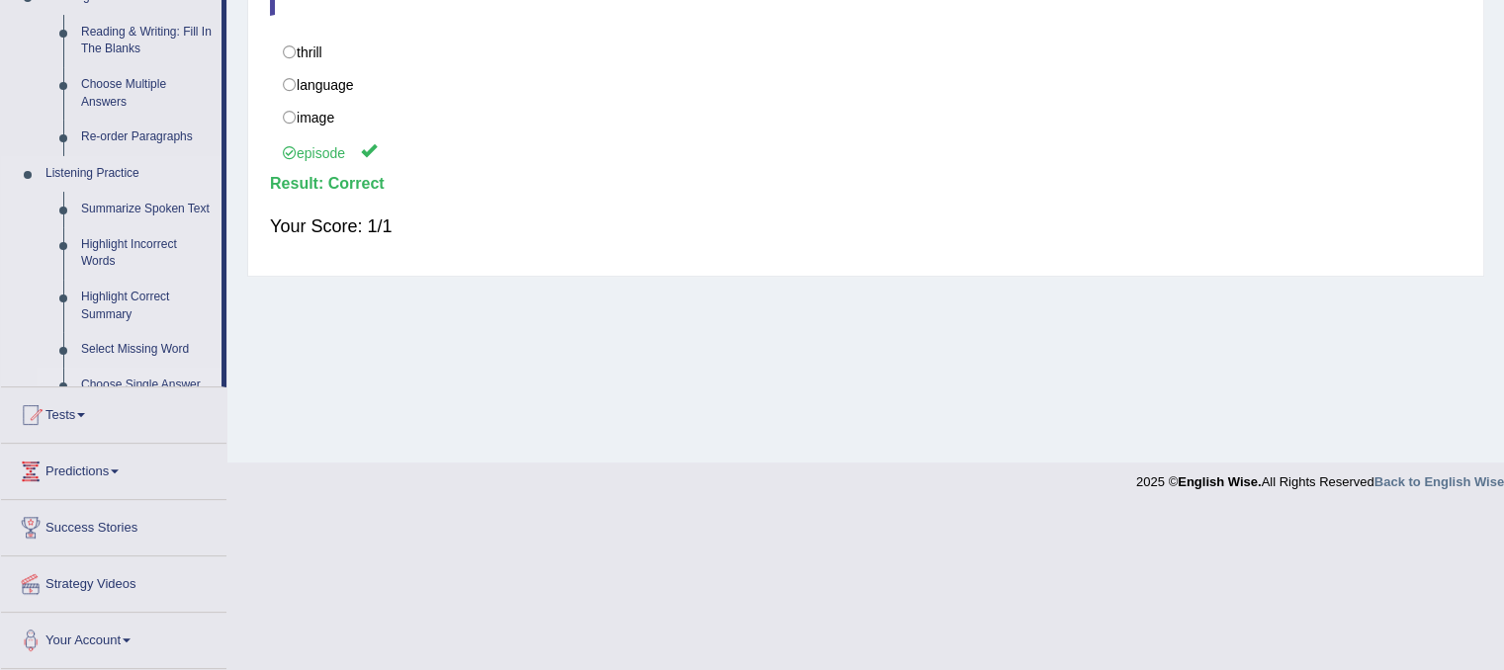
scroll to position [368, 0]
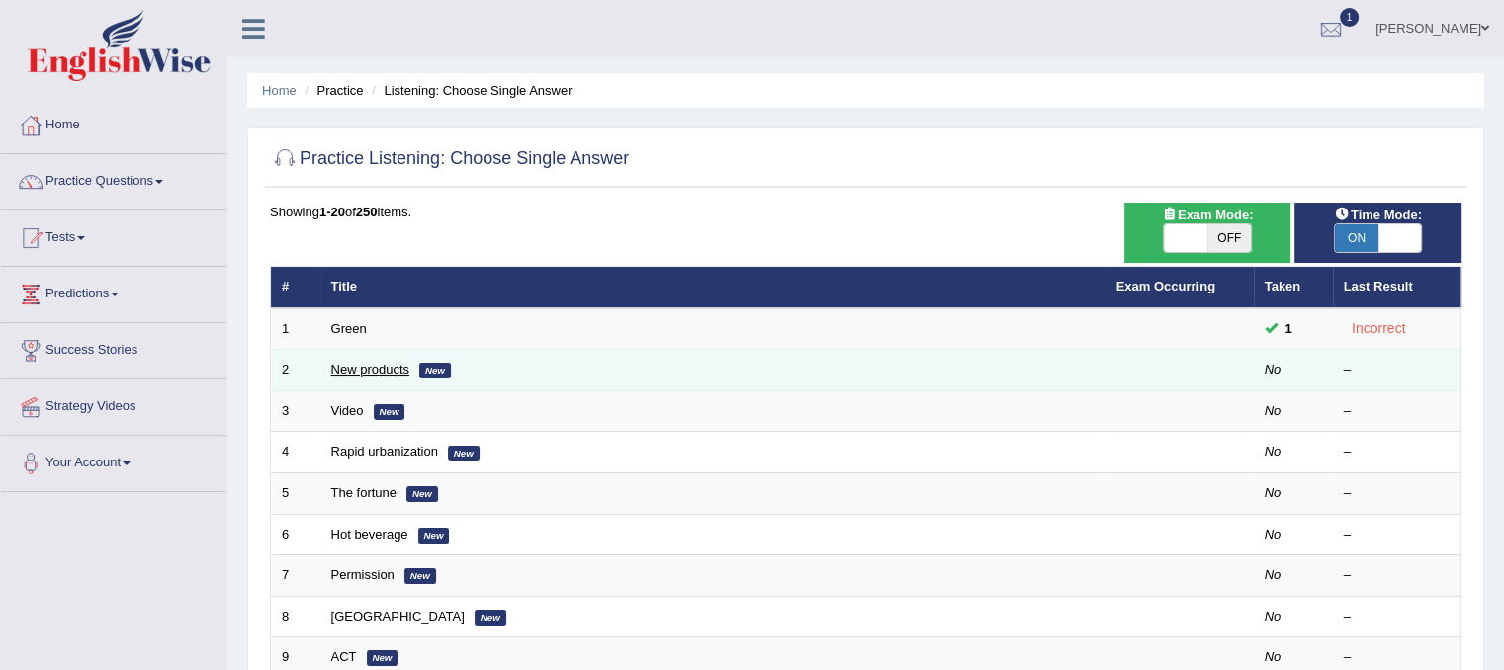
click at [391, 373] on link "New products" at bounding box center [370, 369] width 78 height 15
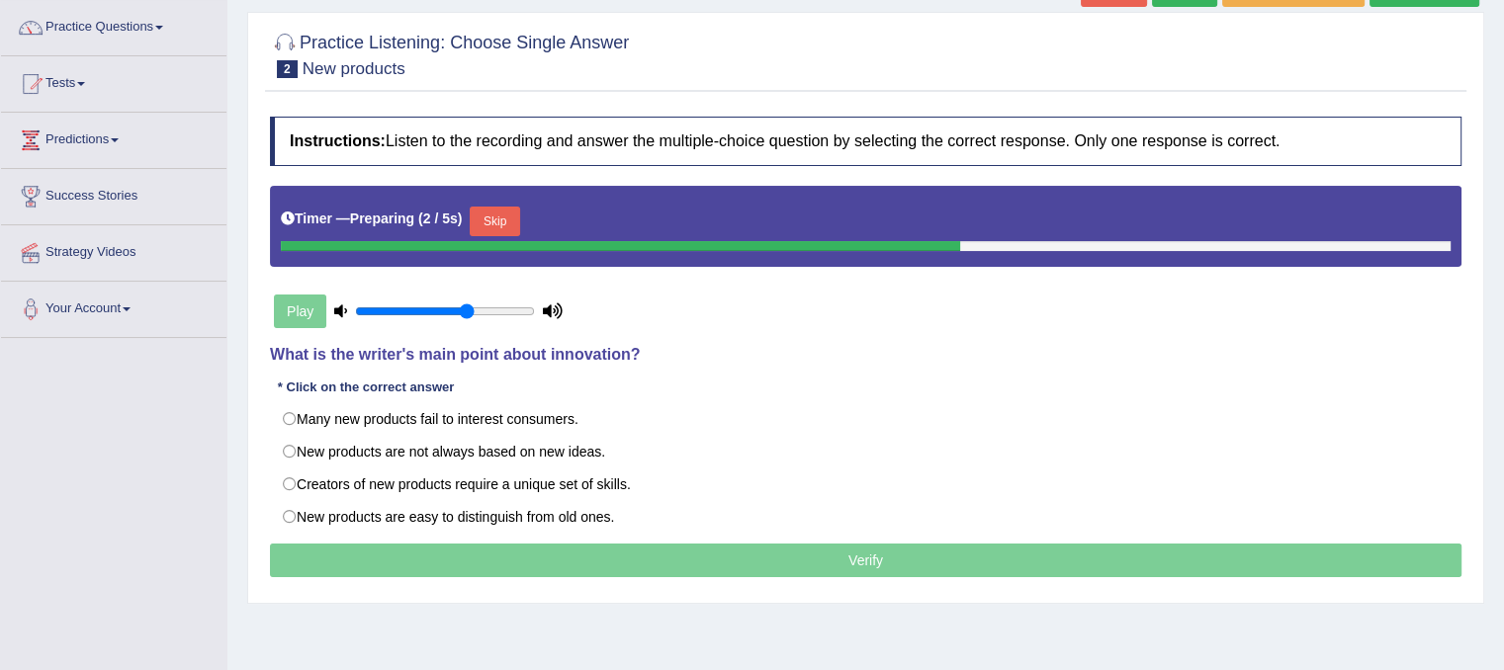
scroll to position [158, 0]
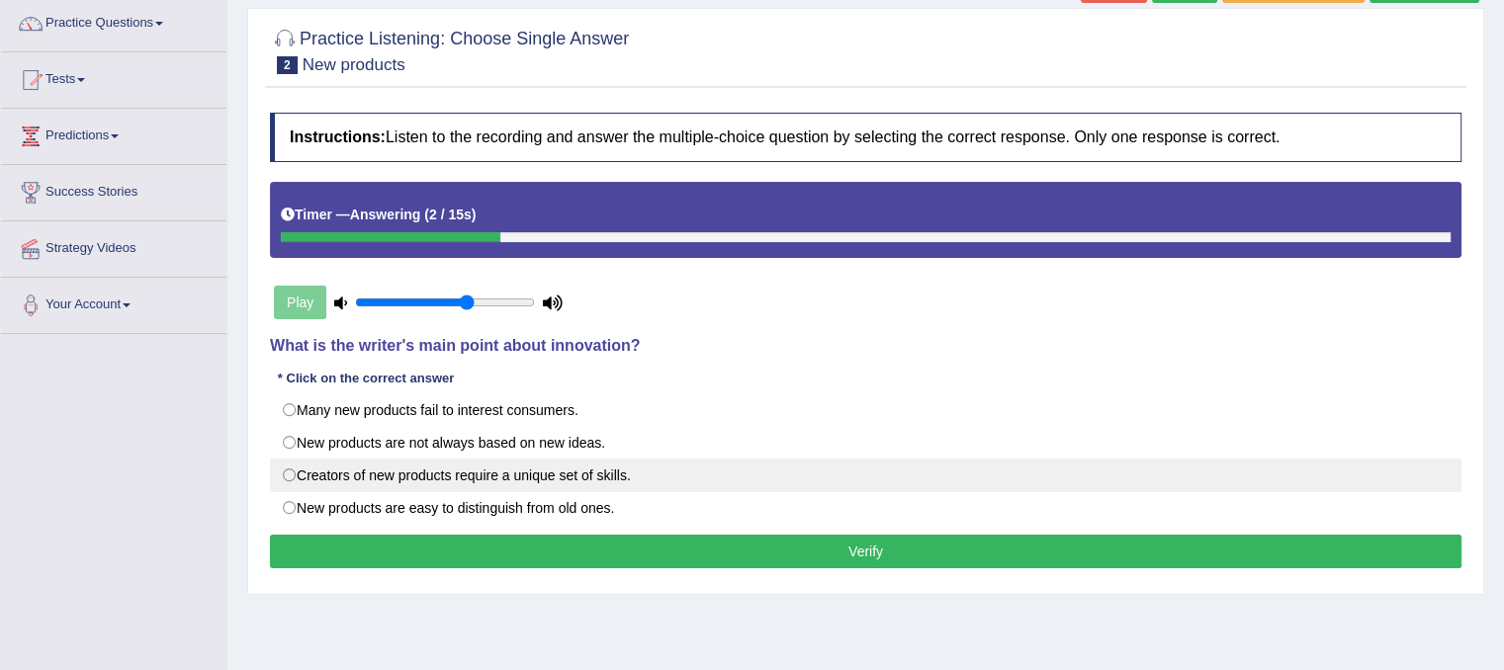
click at [288, 474] on label "Creators of new products require a unique set of skills." at bounding box center [865, 476] width 1191 height 34
radio input "true"
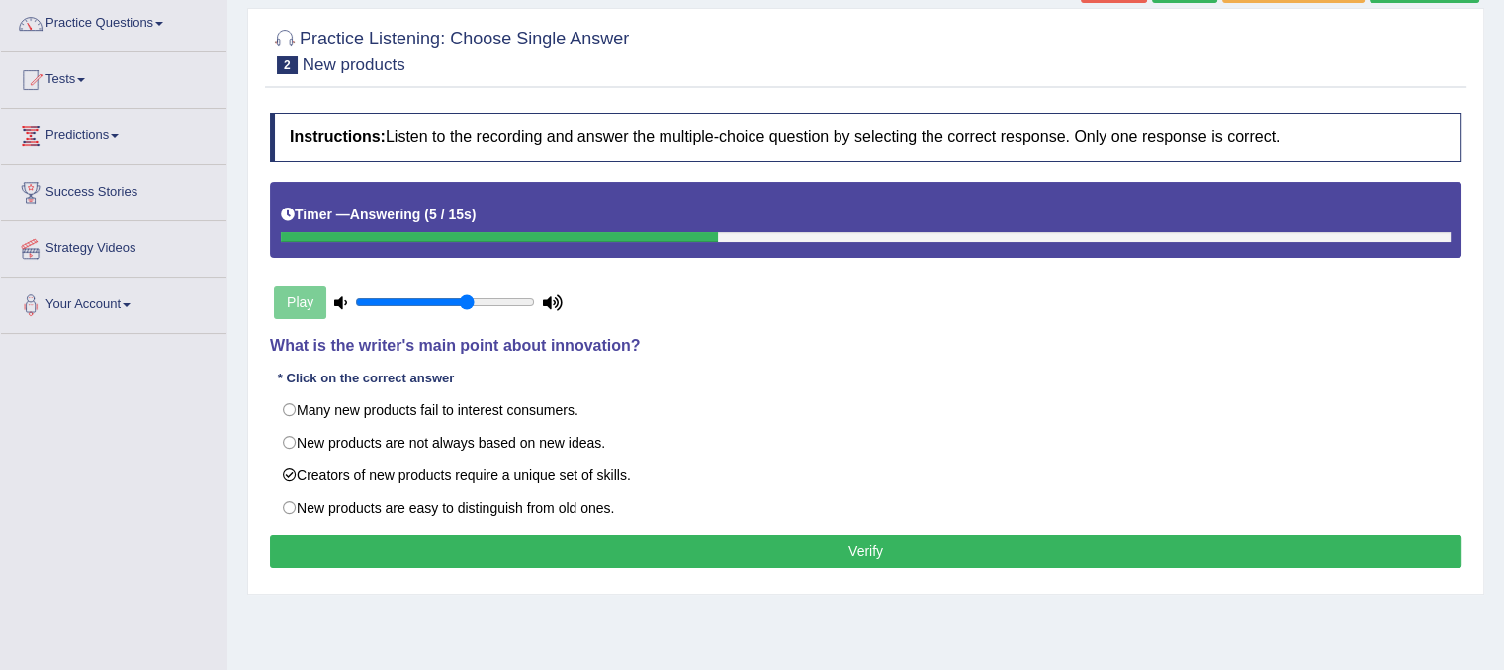
click at [347, 536] on button "Verify" at bounding box center [865, 552] width 1191 height 34
